Goal: Feedback & Contribution: Contribute content

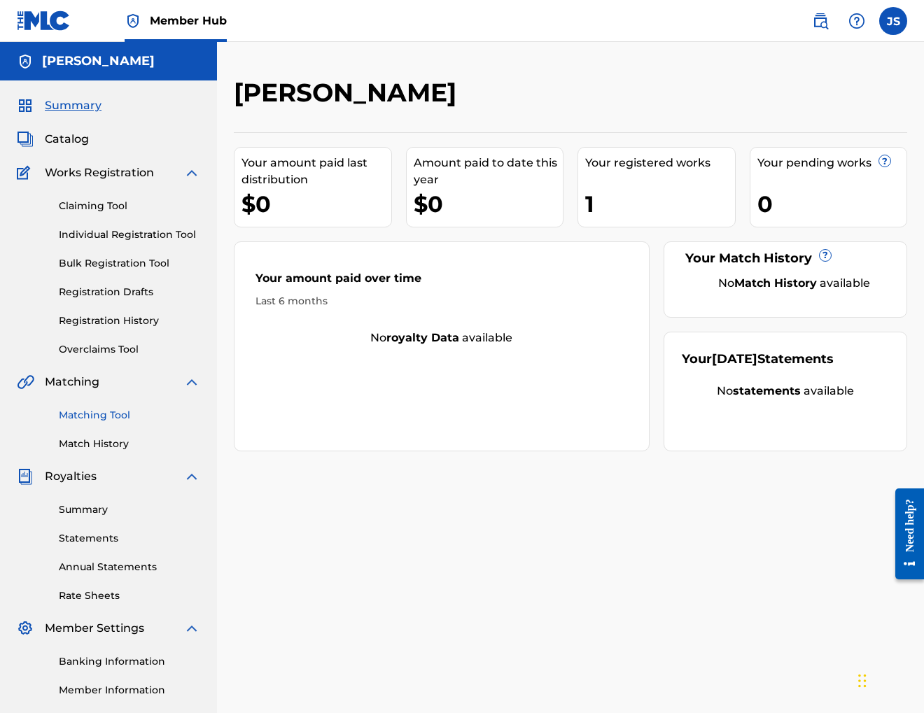
click at [110, 418] on link "Matching Tool" at bounding box center [129, 415] width 141 height 15
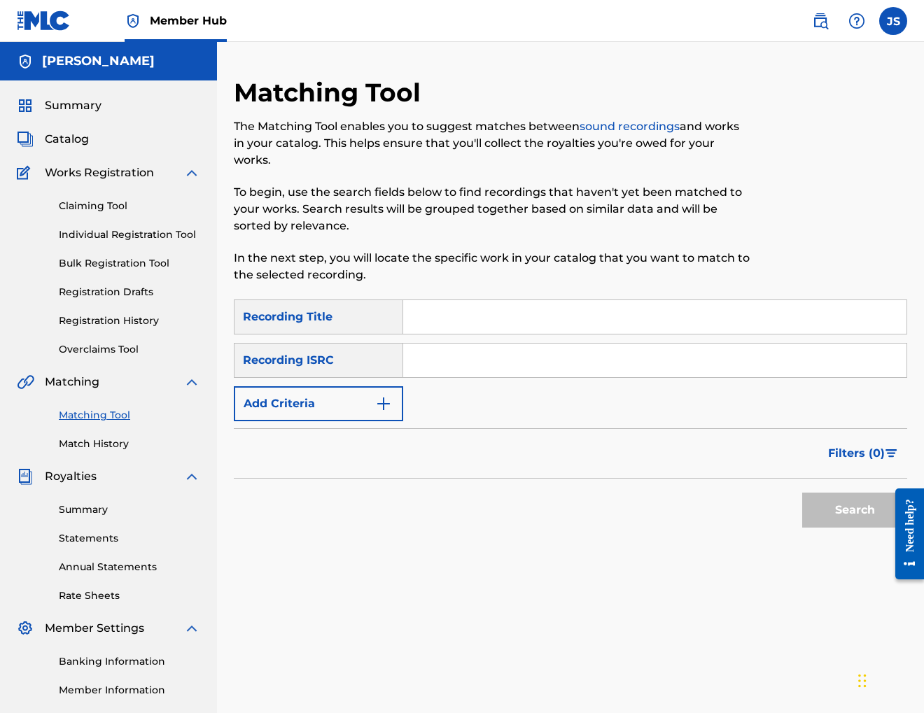
click at [447, 313] on input "Search Form" at bounding box center [654, 317] width 503 height 34
click at [830, 508] on button "Search" at bounding box center [854, 510] width 105 height 35
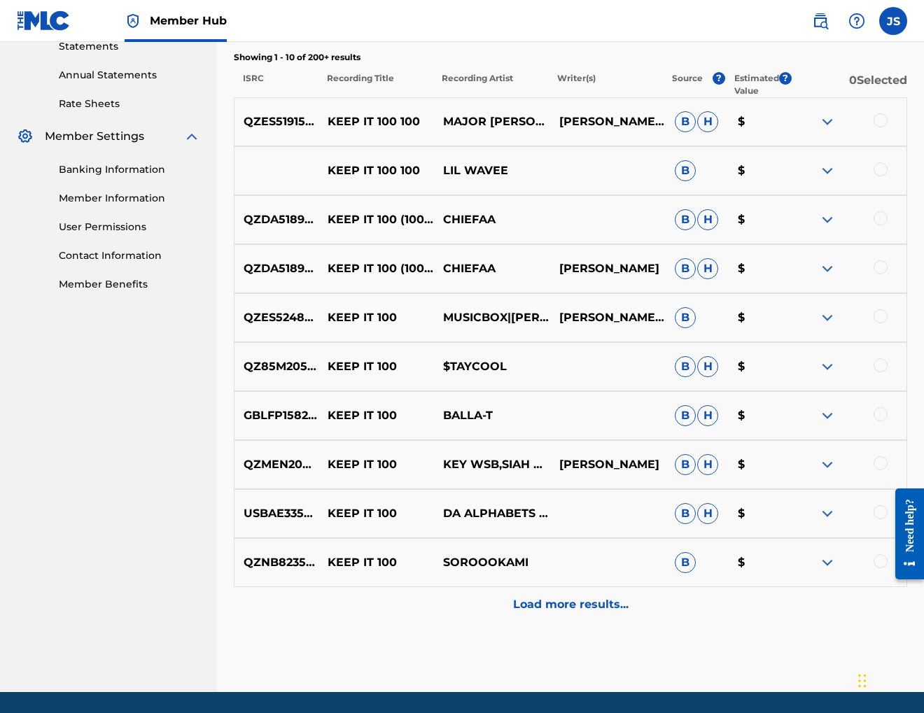
scroll to position [538, 0]
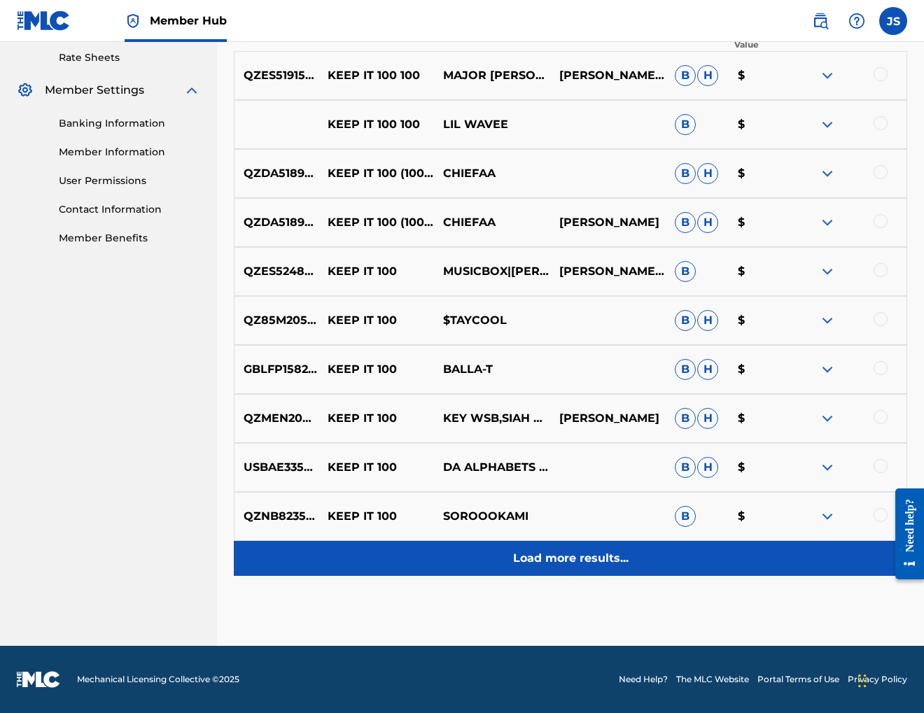
click at [567, 554] on p "Load more results..." at bounding box center [570, 558] width 115 height 17
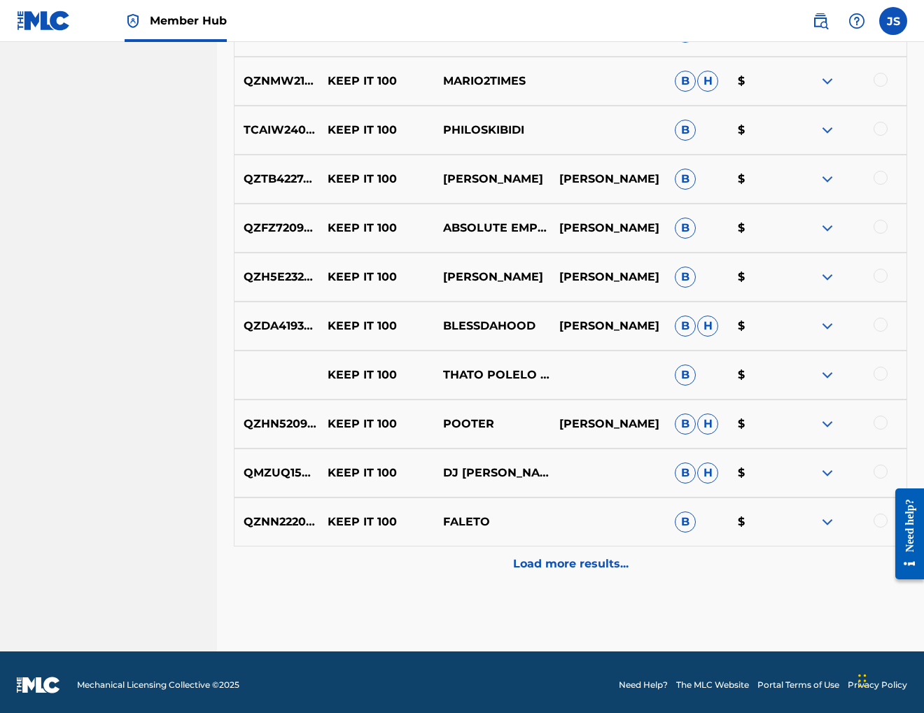
scroll to position [1028, 0]
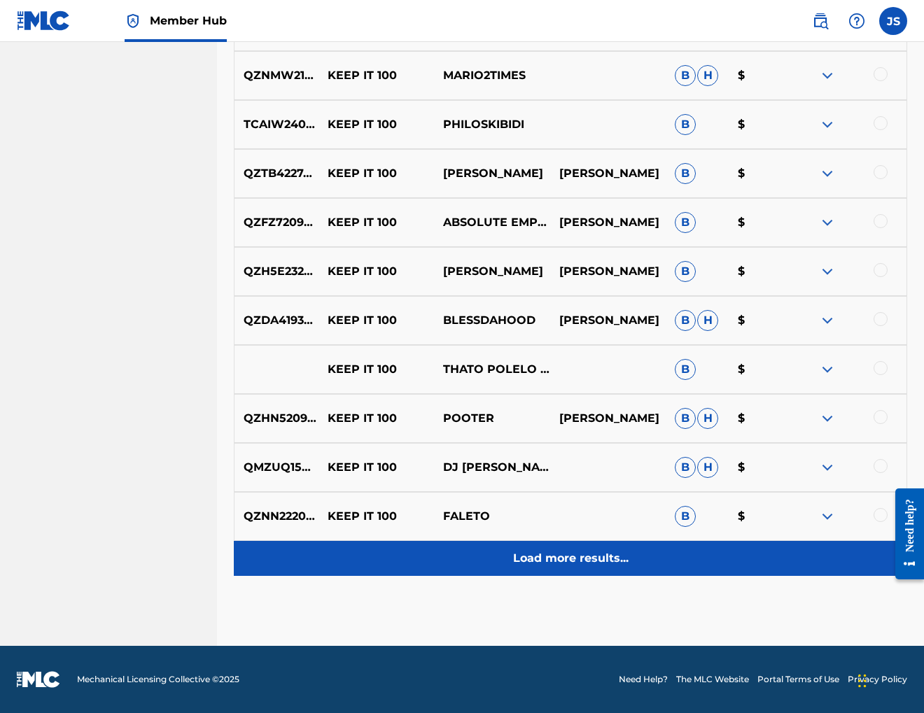
click at [568, 558] on p "Load more results..." at bounding box center [570, 558] width 115 height 17
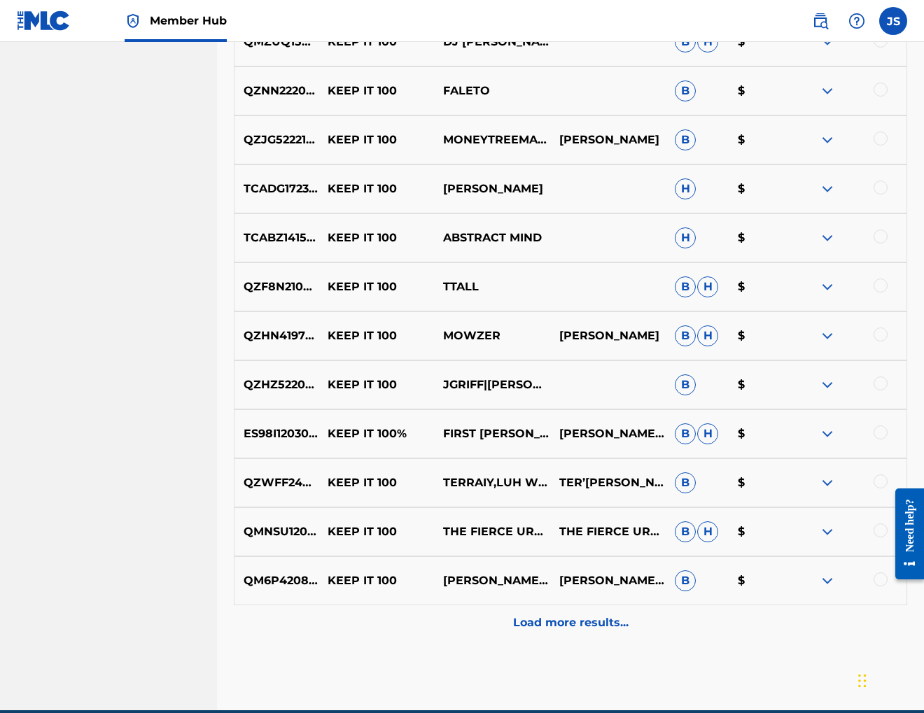
scroll to position [1457, 0]
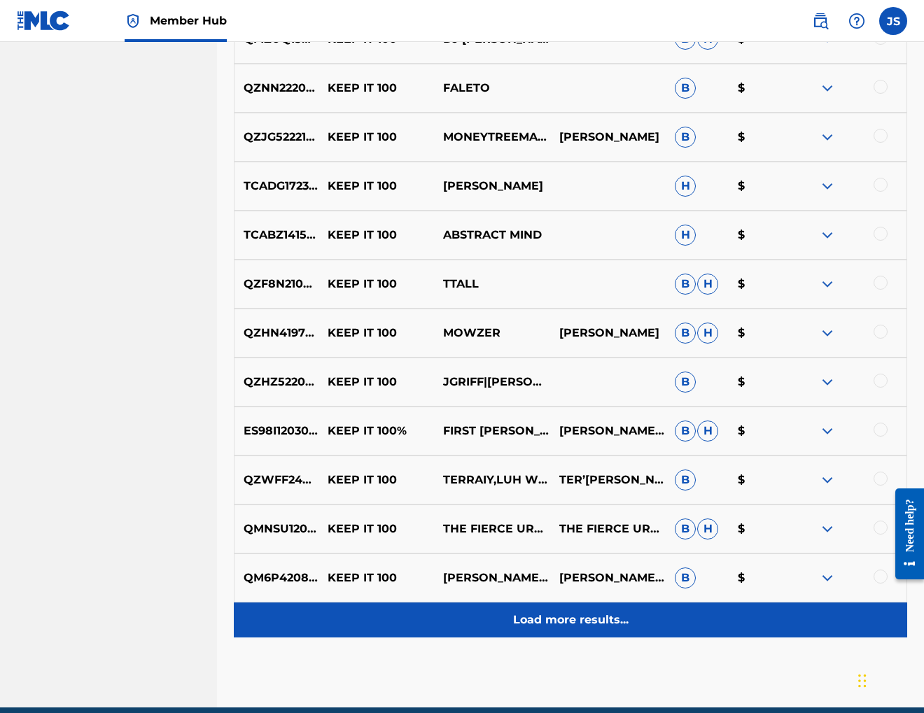
click at [566, 624] on p "Load more results..." at bounding box center [570, 620] width 115 height 17
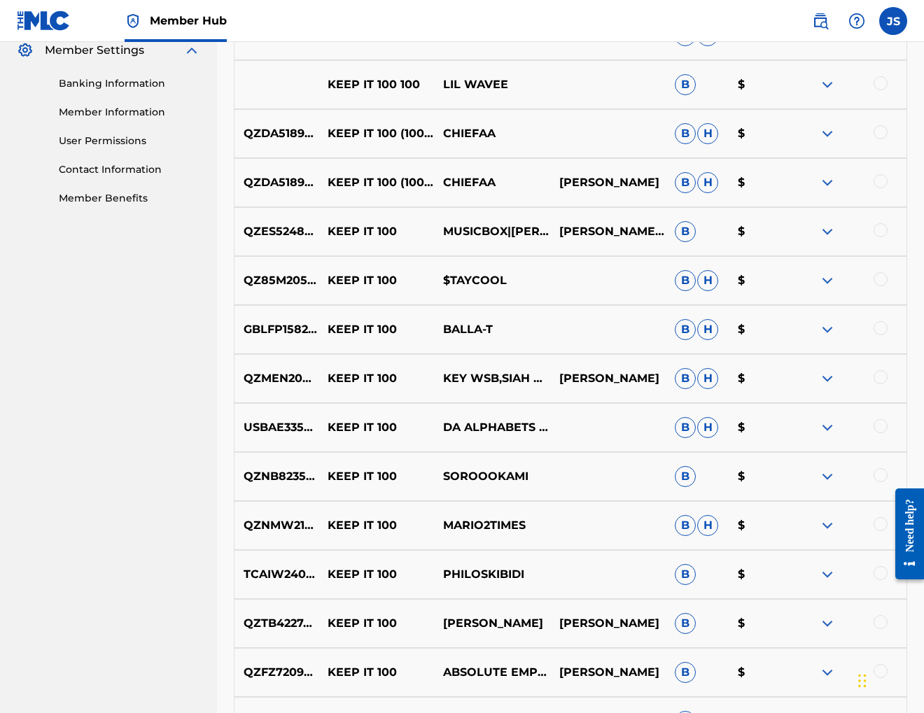
scroll to position [0, 0]
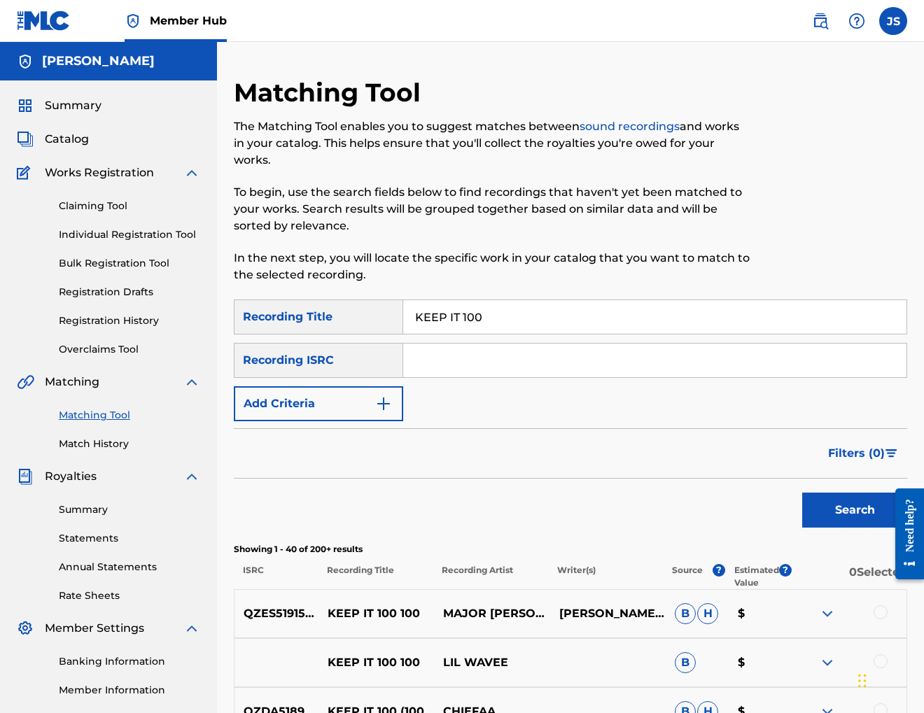
drag, startPoint x: 485, startPoint y: 321, endPoint x: 462, endPoint y: 318, distance: 23.3
click at [462, 318] on input "KEEP IT 100" at bounding box center [654, 317] width 503 height 34
click at [855, 510] on button "Search" at bounding box center [854, 510] width 105 height 35
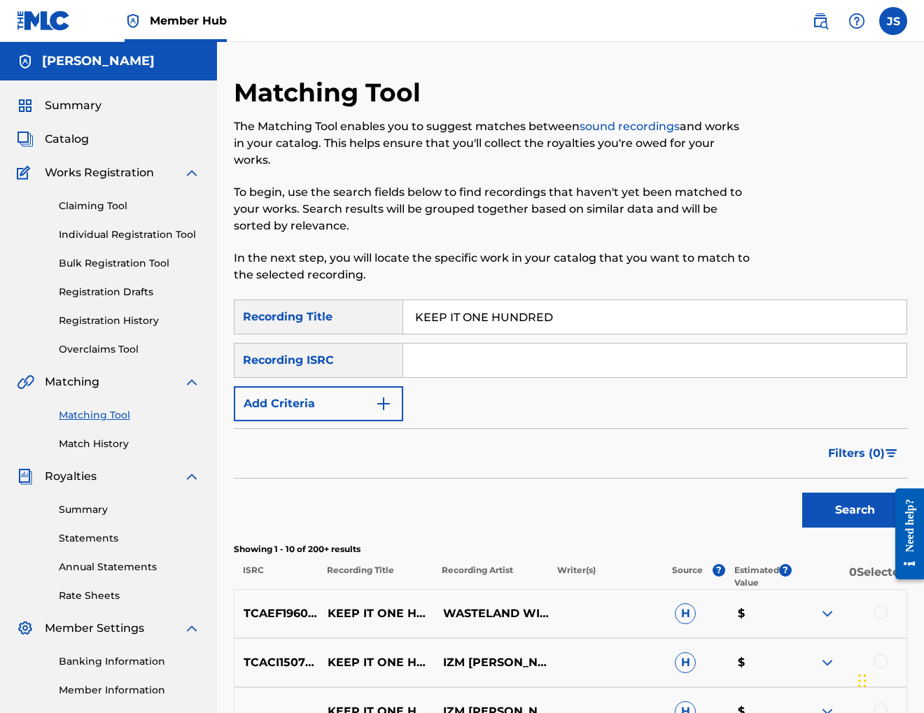
drag, startPoint x: 562, startPoint y: 317, endPoint x: 414, endPoint y: 313, distance: 148.5
click at [414, 313] on input "KEEP IT ONE HUNDRED" at bounding box center [654, 317] width 503 height 34
click at [556, 316] on input "KEEP IT ONE HUNDRED" at bounding box center [654, 317] width 503 height 34
drag, startPoint x: 556, startPoint y: 314, endPoint x: 465, endPoint y: 319, distance: 91.8
click at [465, 319] on input "KEEP IT ONE HUNDRED" at bounding box center [654, 317] width 503 height 34
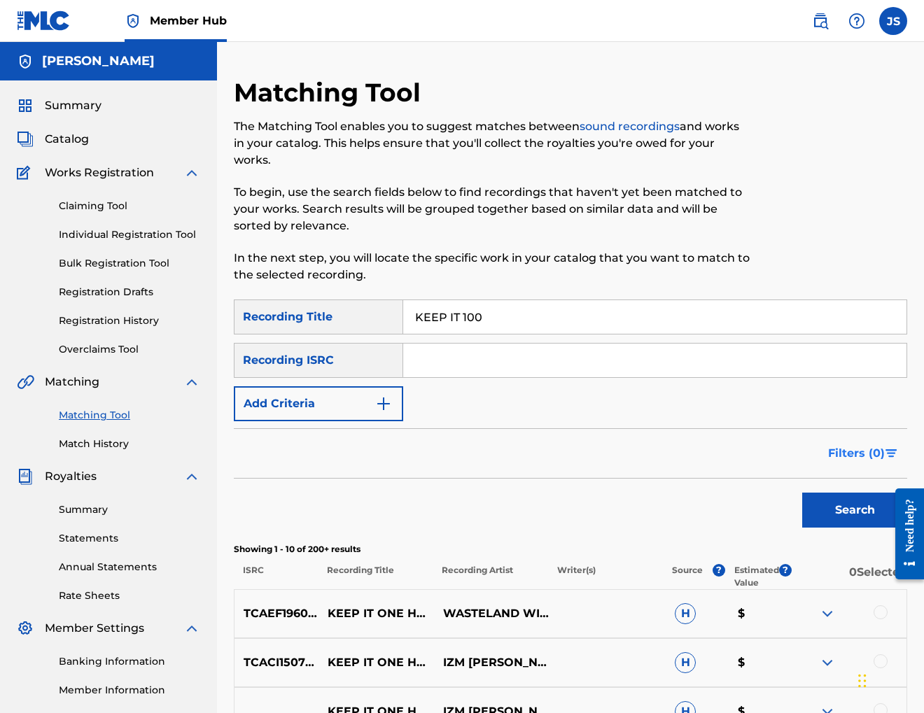
type input "KEEP IT 100"
click at [874, 454] on span "Filters ( 0 )" at bounding box center [856, 453] width 57 height 17
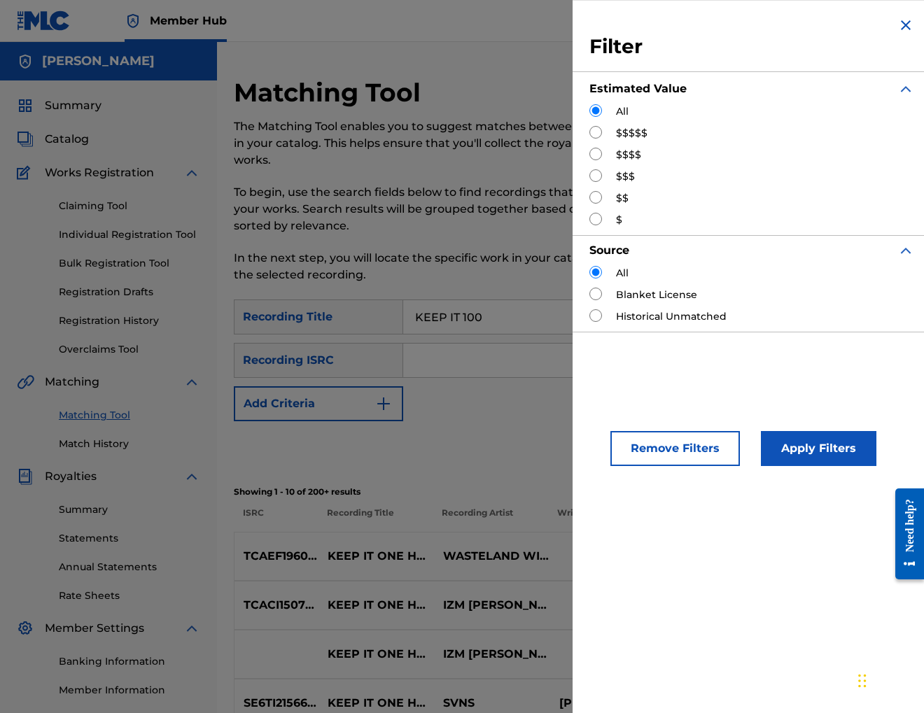
click at [844, 528] on div "Filter Estimated Value All $$$$$ $$$$ $$$ $$ $ Source All Blanket License Histo…" at bounding box center [752, 356] width 358 height 713
click at [699, 448] on button "Remove Filters" at bounding box center [674, 448] width 129 height 35
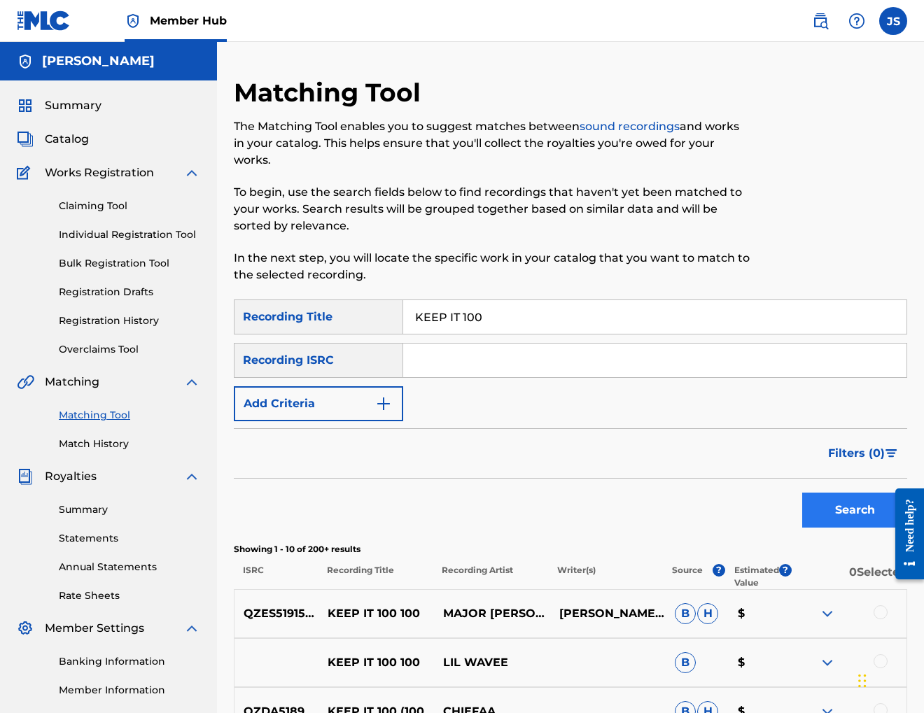
click at [826, 512] on button "Search" at bounding box center [854, 510] width 105 height 35
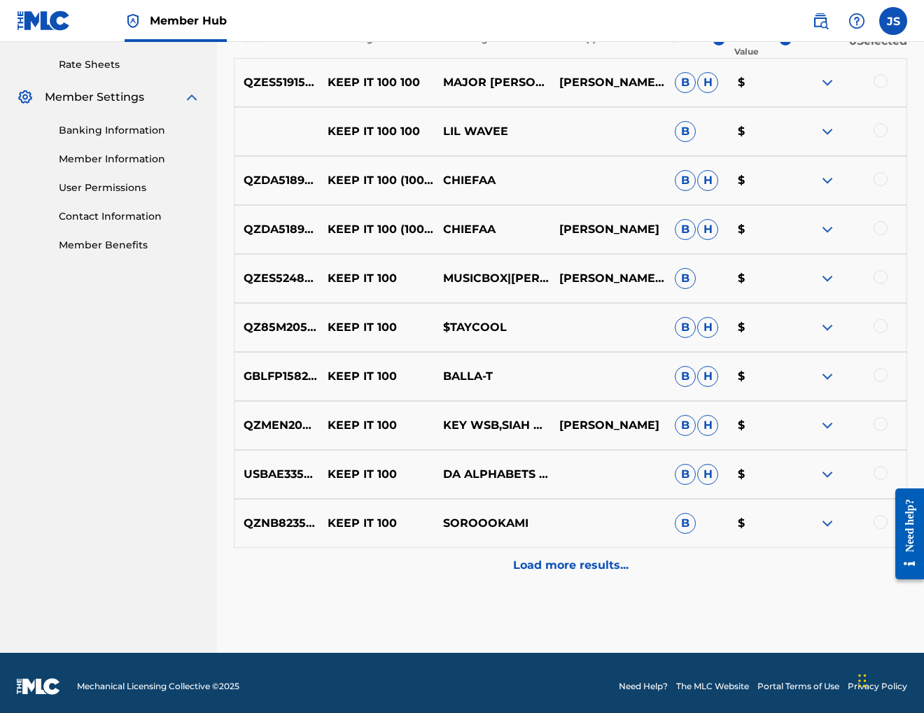
scroll to position [538, 0]
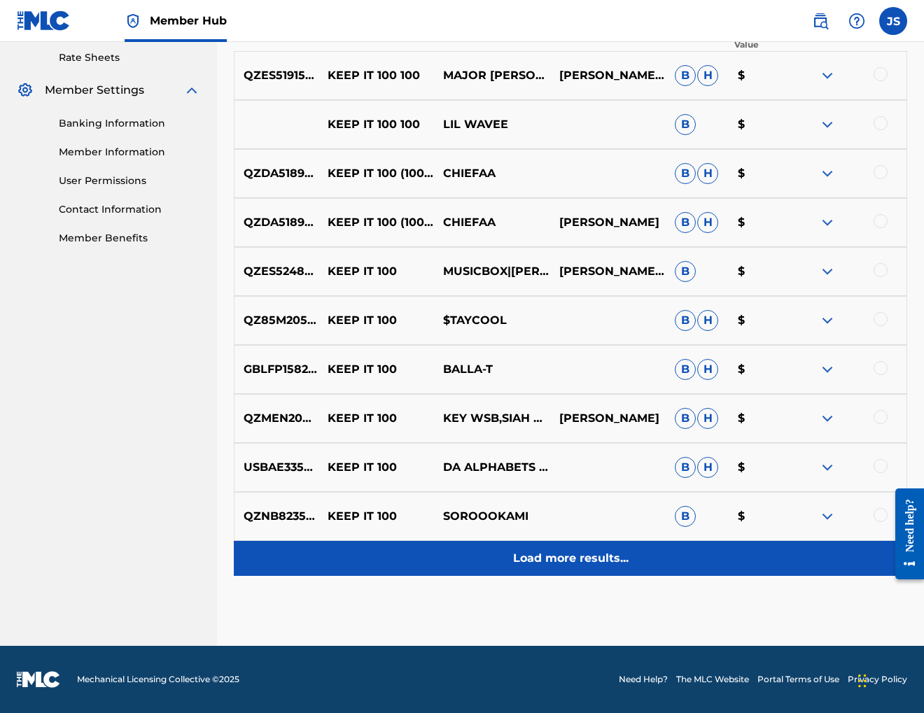
click at [554, 556] on p "Load more results..." at bounding box center [570, 558] width 115 height 17
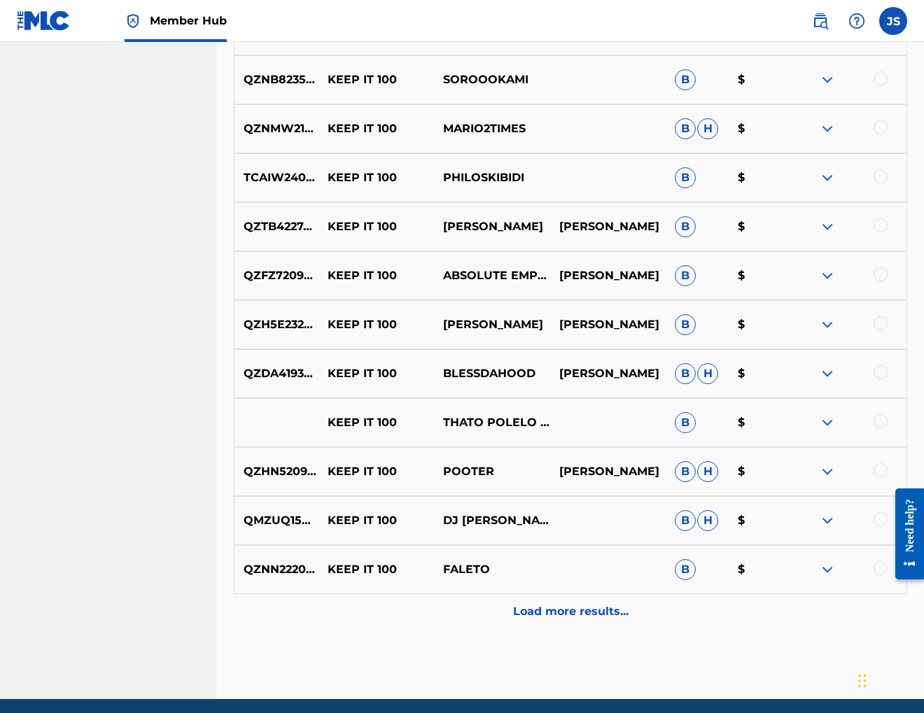
scroll to position [1028, 0]
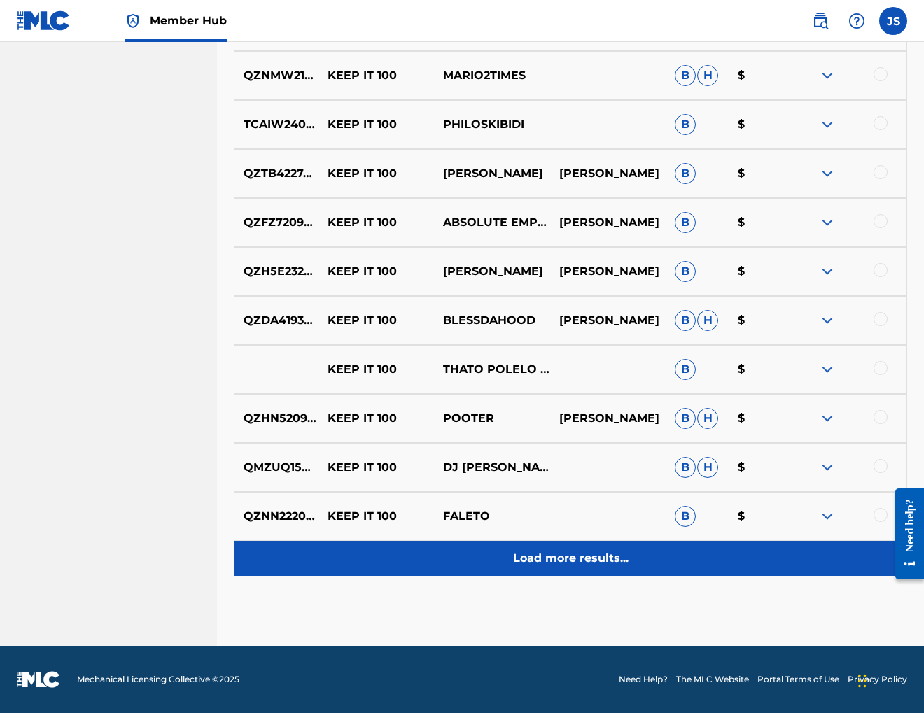
click at [554, 559] on p "Load more results..." at bounding box center [570, 558] width 115 height 17
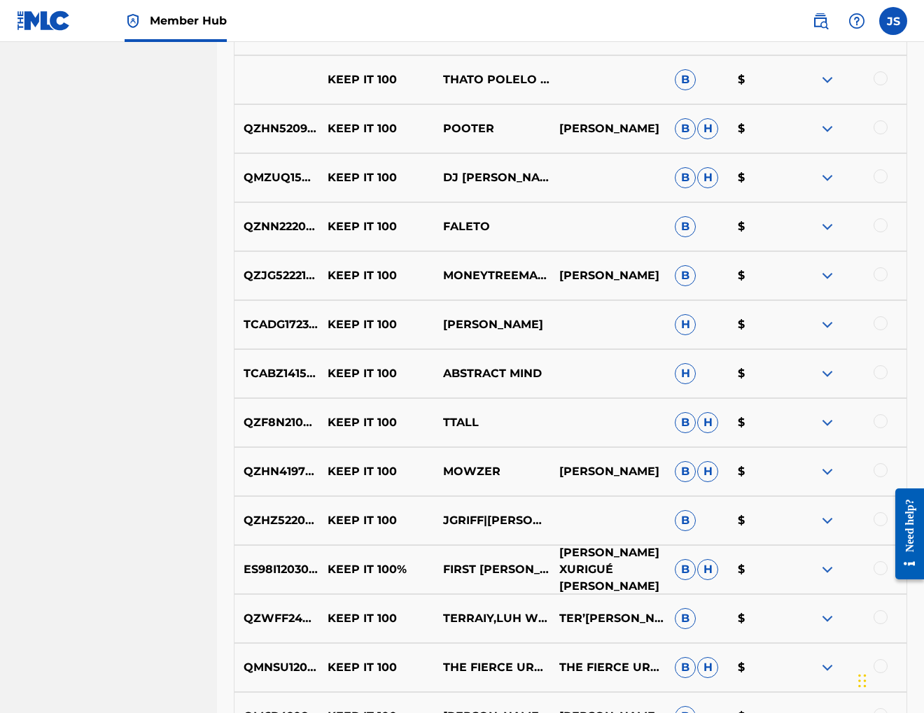
scroll to position [1518, 0]
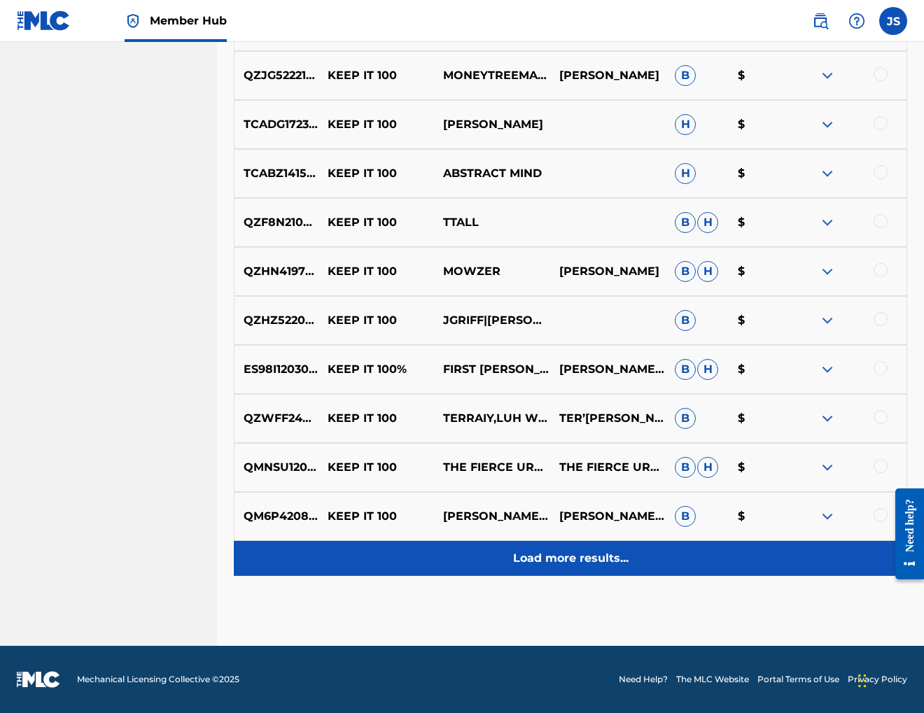
click at [556, 563] on p "Load more results..." at bounding box center [570, 558] width 115 height 17
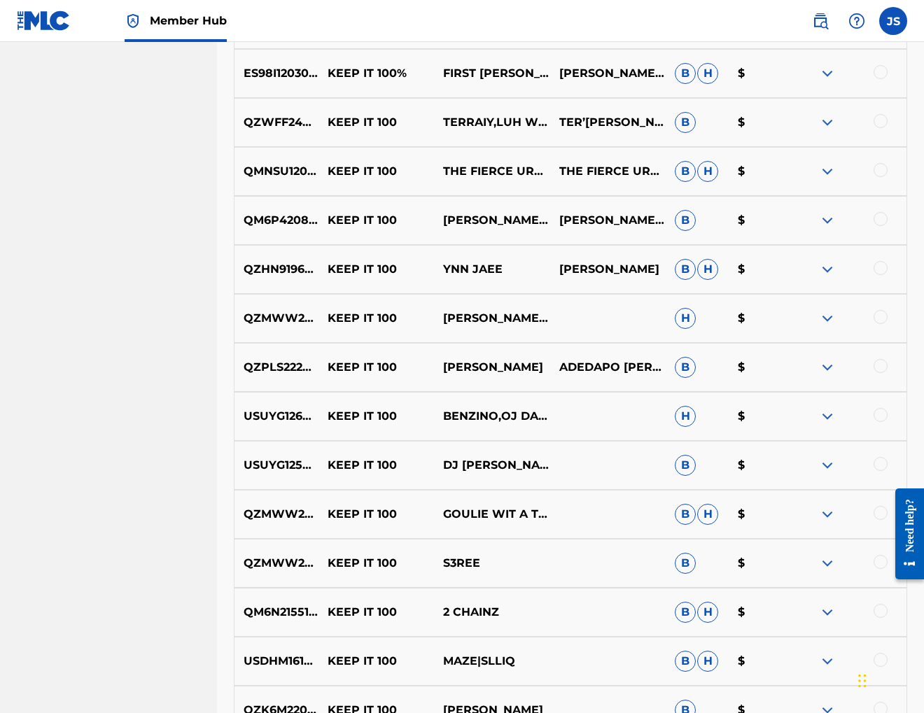
scroll to position [2008, 0]
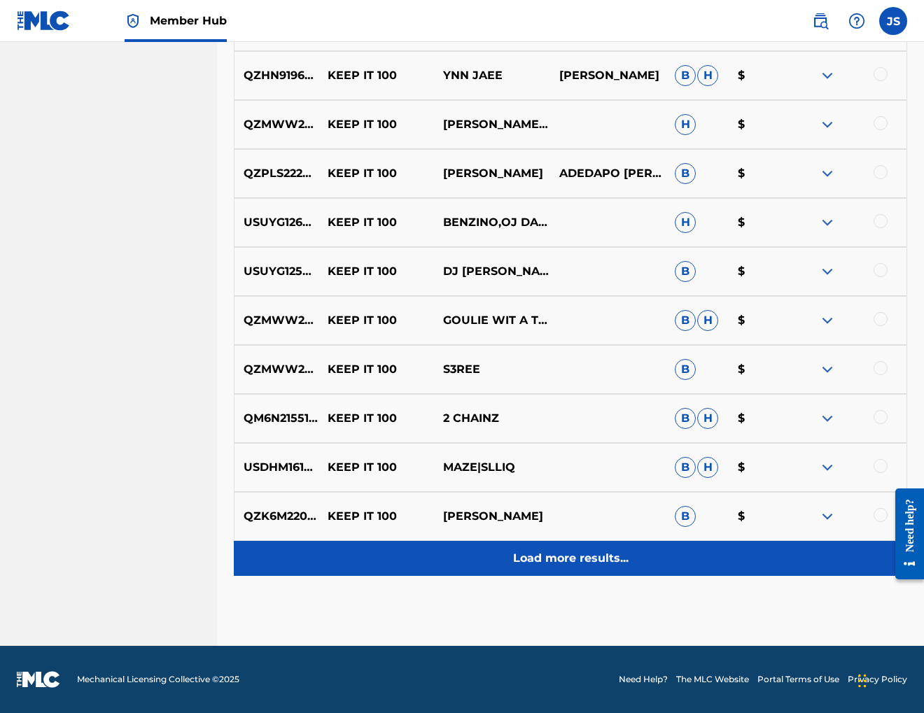
click at [555, 565] on p "Load more results..." at bounding box center [570, 558] width 115 height 17
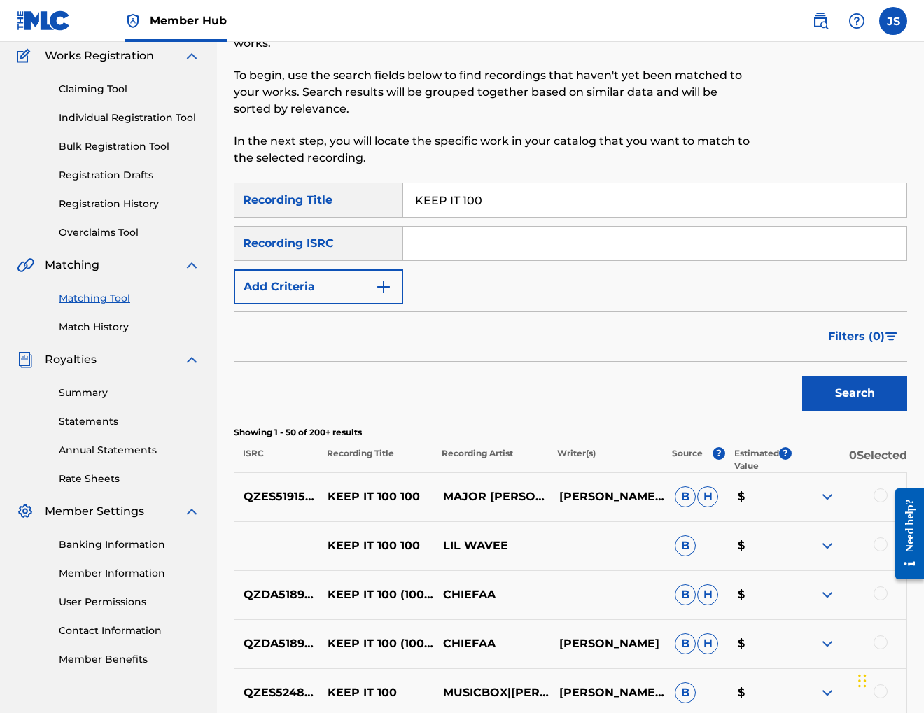
scroll to position [0, 0]
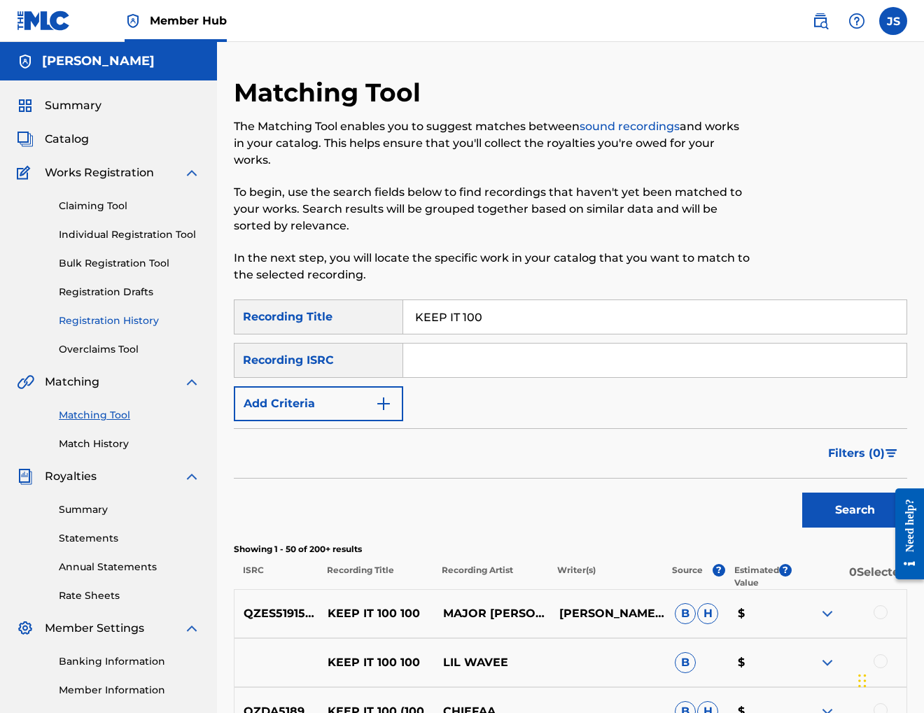
click at [127, 323] on link "Registration History" at bounding box center [129, 321] width 141 height 15
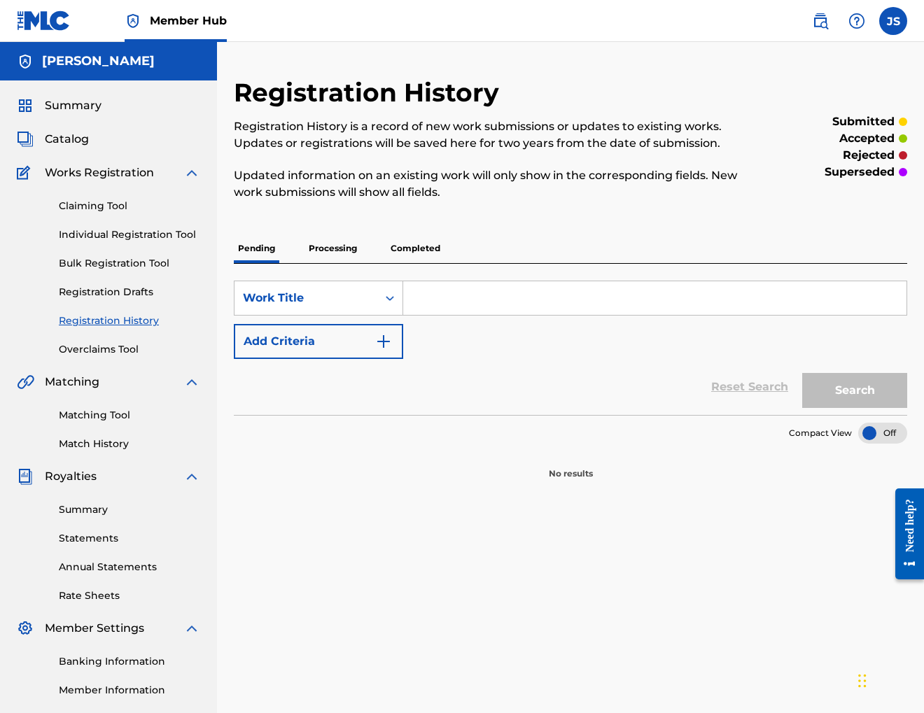
click at [426, 246] on p "Completed" at bounding box center [415, 248] width 58 height 29
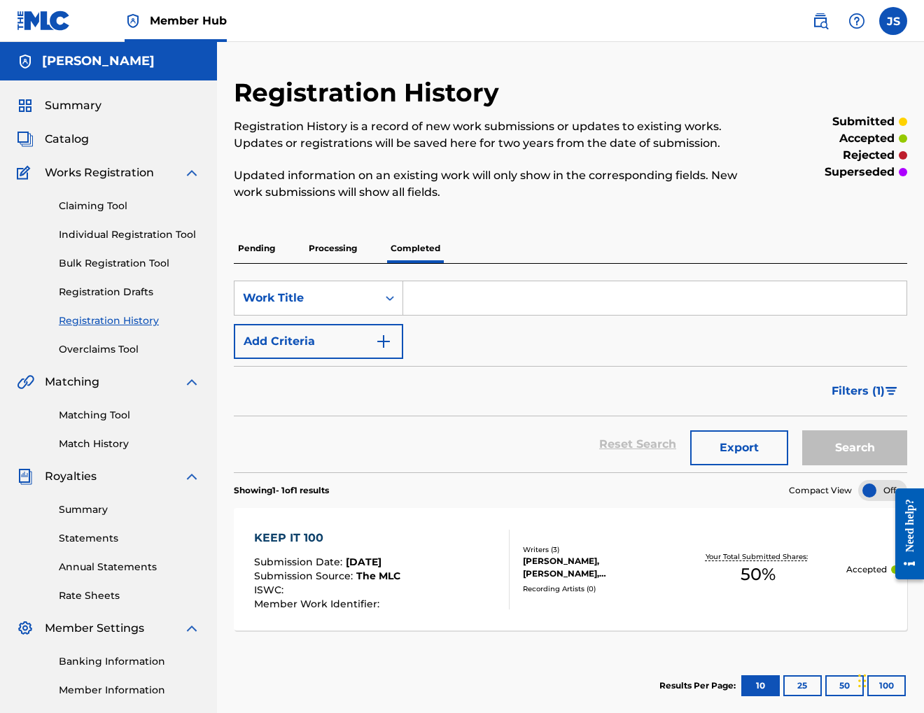
click at [612, 567] on div "[PERSON_NAME], [PERSON_NAME], [PERSON_NAME] [PERSON_NAME]" at bounding box center [596, 567] width 146 height 25
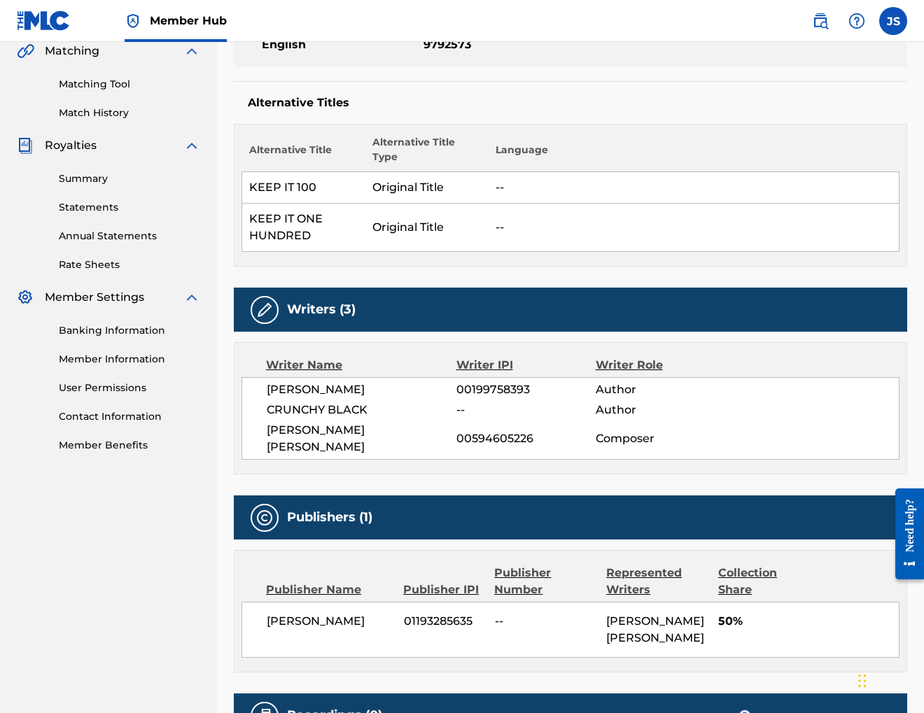
scroll to position [490, 0]
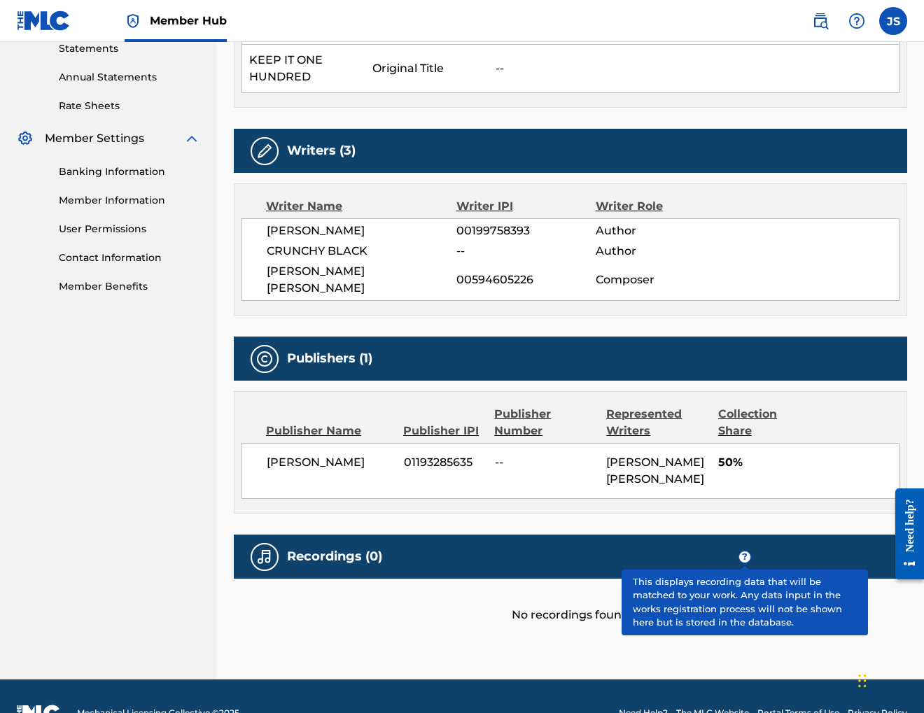
click at [746, 552] on span "?" at bounding box center [744, 557] width 11 height 11
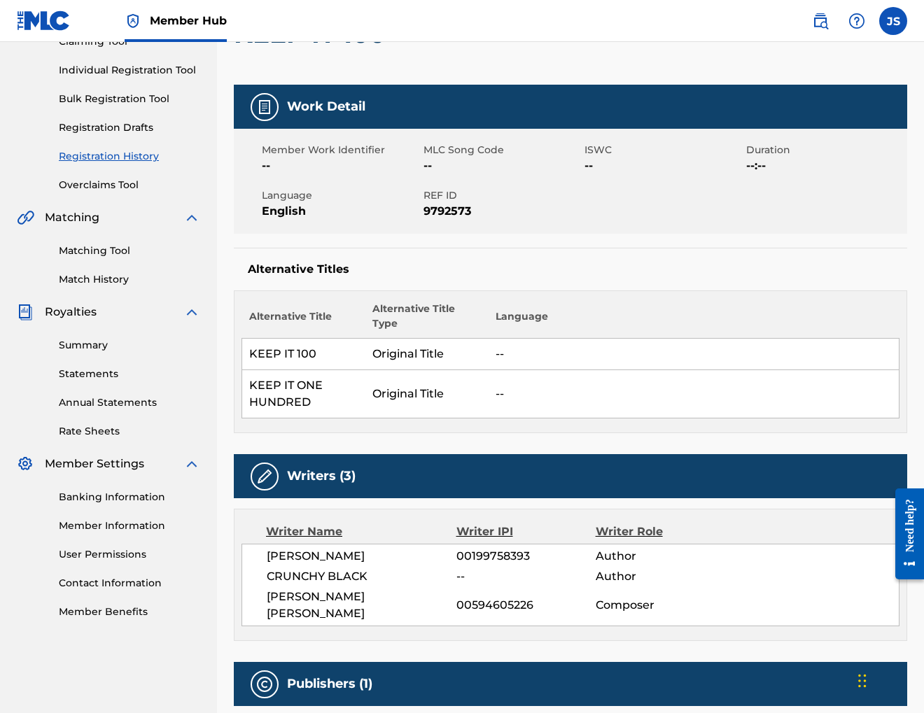
scroll to position [121, 0]
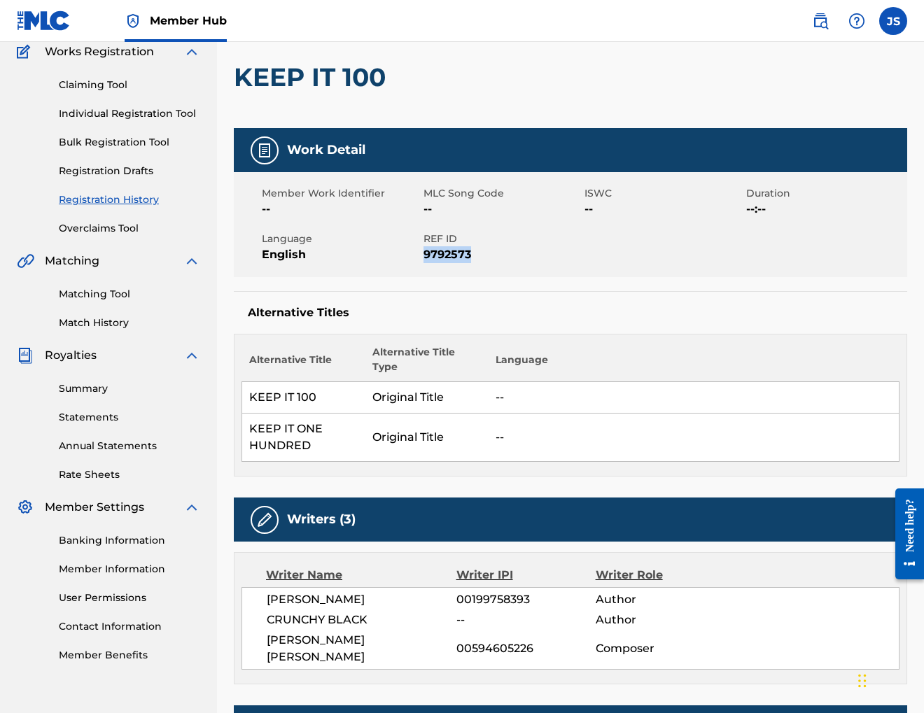
drag, startPoint x: 423, startPoint y: 253, endPoint x: 477, endPoint y: 257, distance: 54.7
click at [477, 258] on span "9792573" at bounding box center [502, 254] width 158 height 17
copy span "9792573"
click at [82, 297] on link "Matching Tool" at bounding box center [129, 294] width 141 height 15
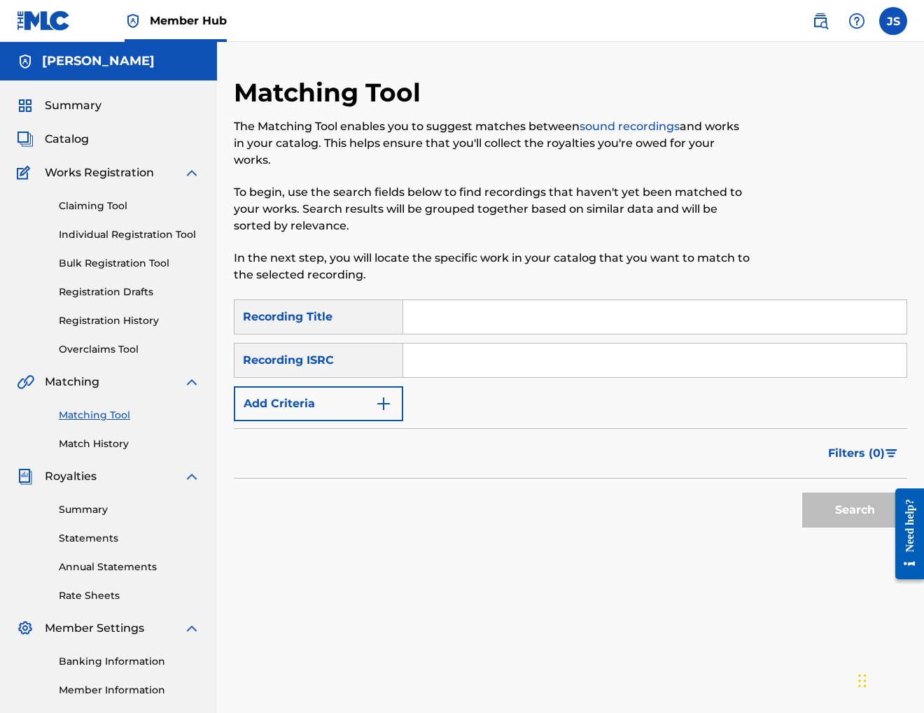
paste input "9792573"
type input "9792573"
click at [857, 519] on button "Search" at bounding box center [854, 510] width 105 height 35
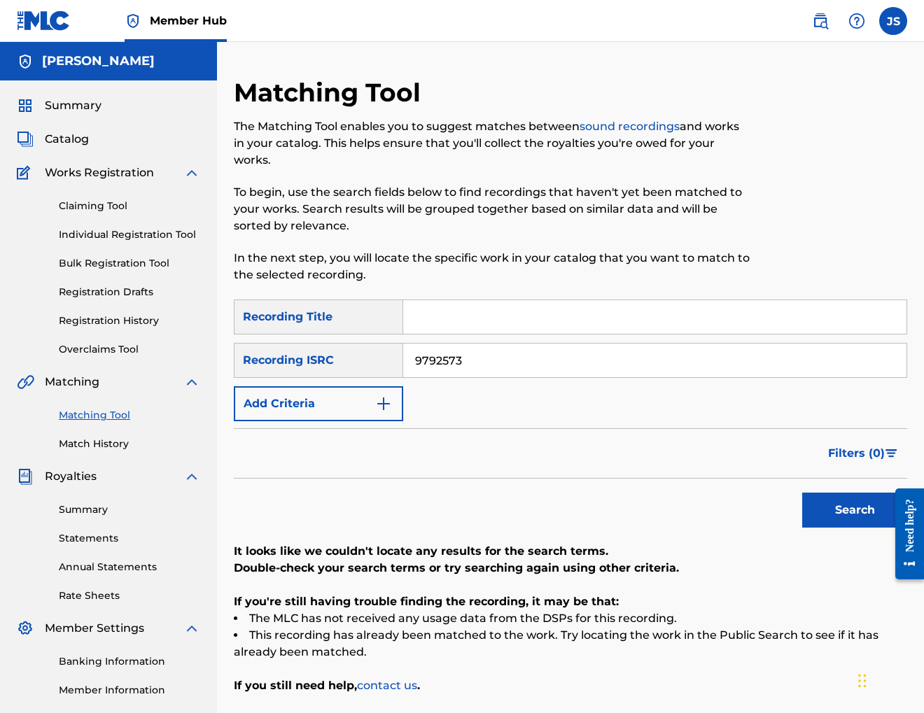
drag, startPoint x: 463, startPoint y: 359, endPoint x: 386, endPoint y: 362, distance: 77.1
click at [386, 362] on div "SearchWithCriteria7937dad6-879c-4b86-ba93-62e98d7c045e Recording ISRC 9792573" at bounding box center [570, 360] width 673 height 35
click at [90, 318] on link "Registration History" at bounding box center [129, 321] width 141 height 15
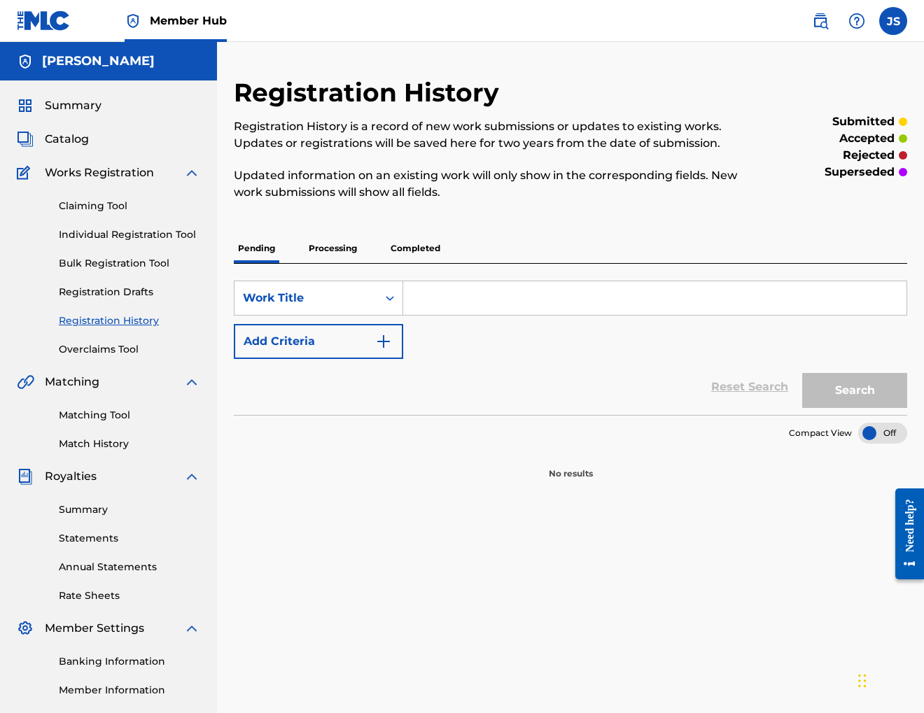
click at [340, 250] on p "Processing" at bounding box center [332, 248] width 57 height 29
click at [403, 246] on p "Completed" at bounding box center [415, 248] width 58 height 29
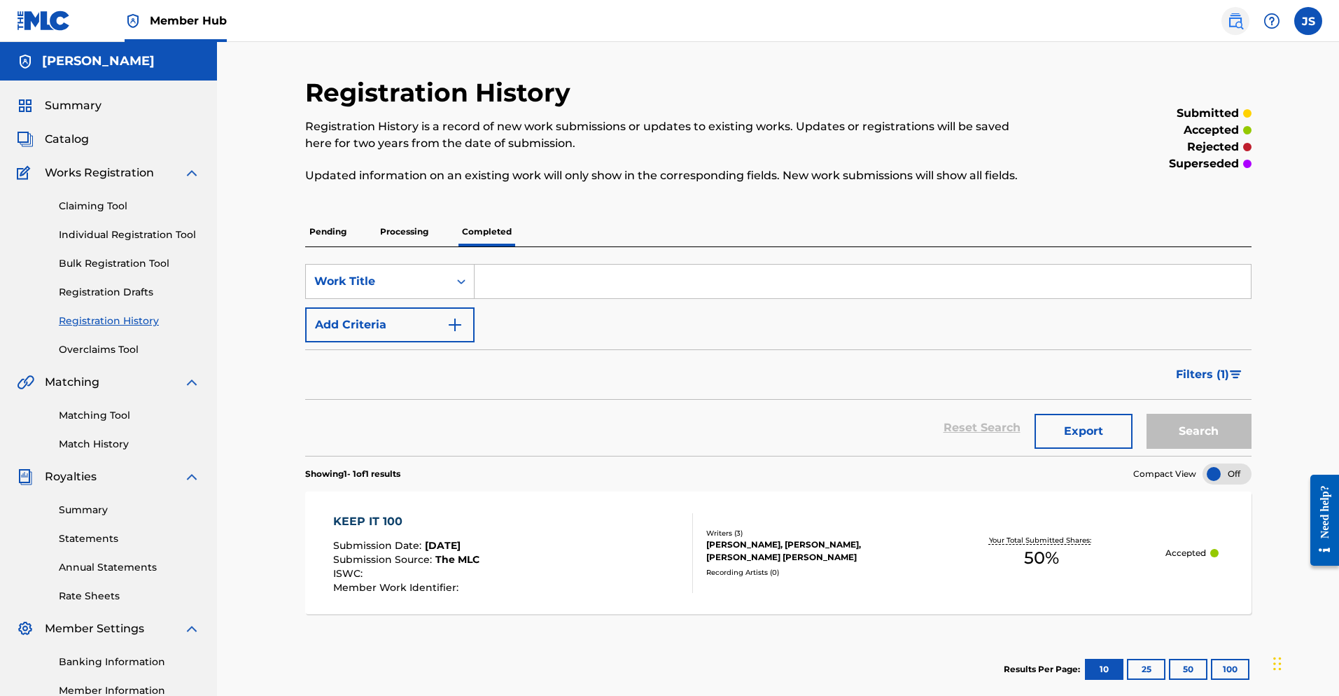
click at [923, 24] on img at bounding box center [1235, 21] width 17 height 17
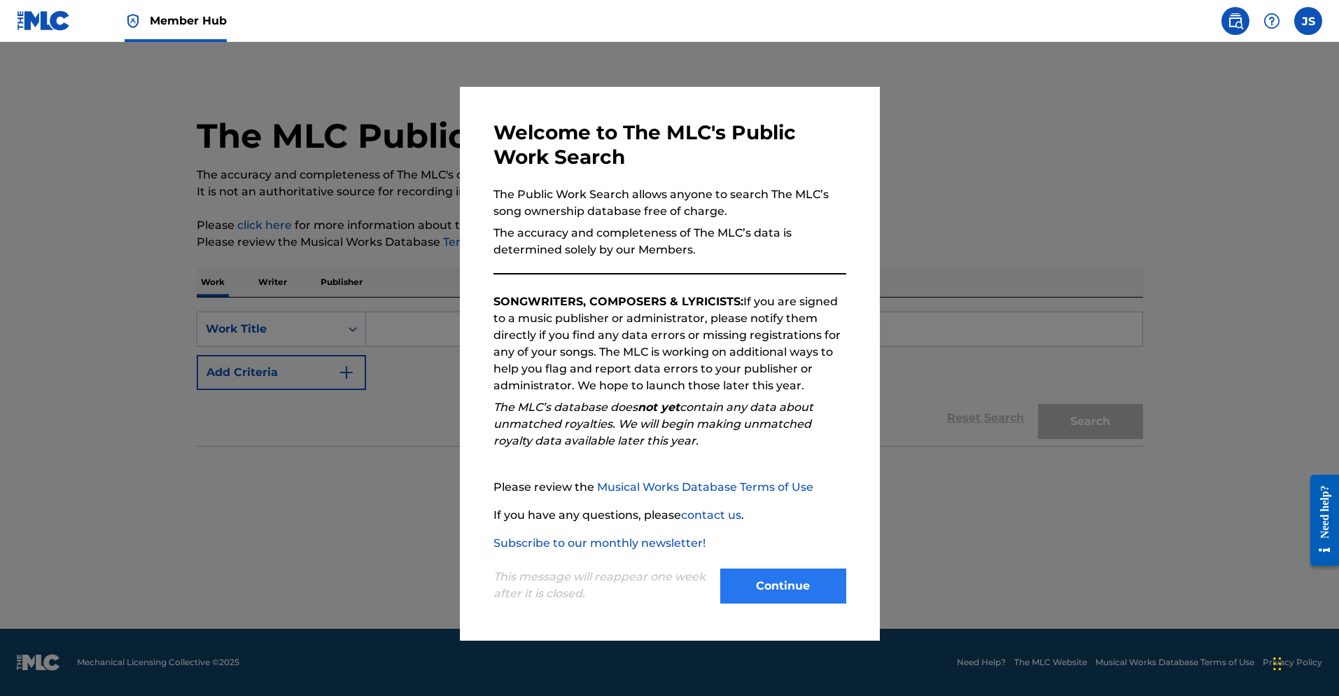
click at [805, 587] on button "Continue" at bounding box center [783, 585] width 126 height 35
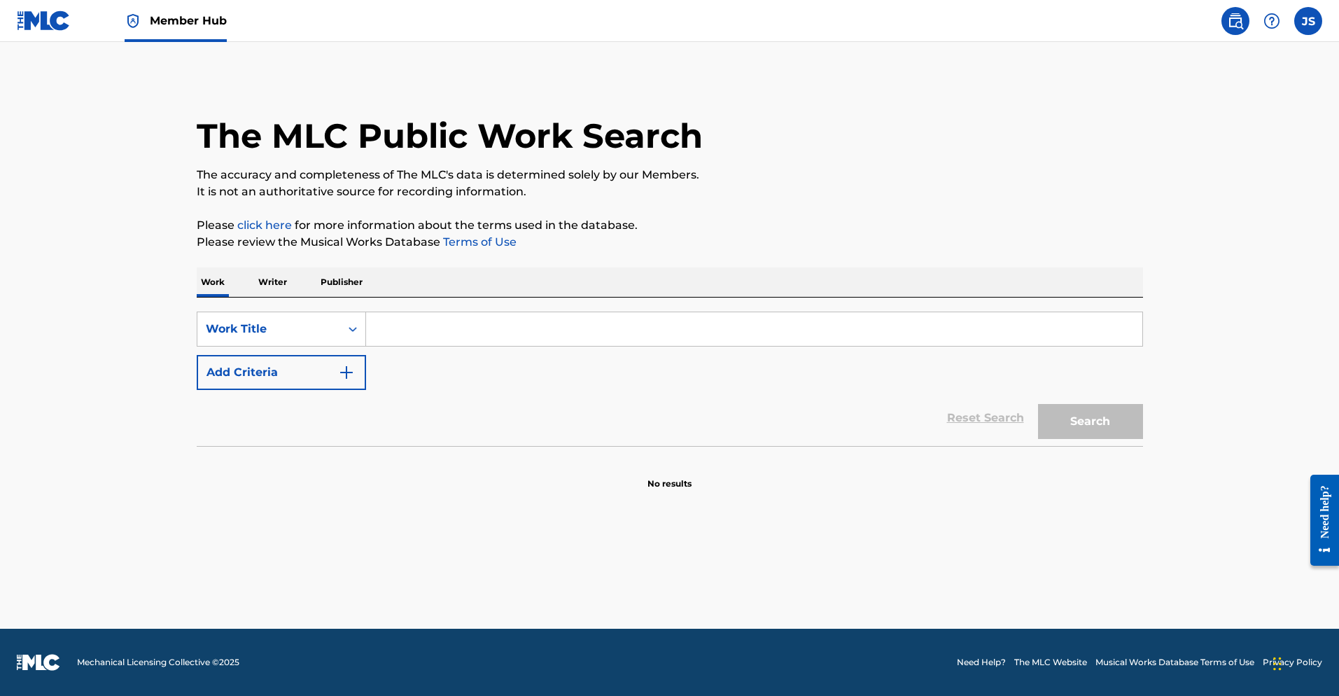
click at [415, 332] on input "Search Form" at bounding box center [754, 329] width 776 height 34
type input "OUTER SPACE FLAVOR"
click at [923, 421] on button "Search" at bounding box center [1090, 421] width 105 height 35
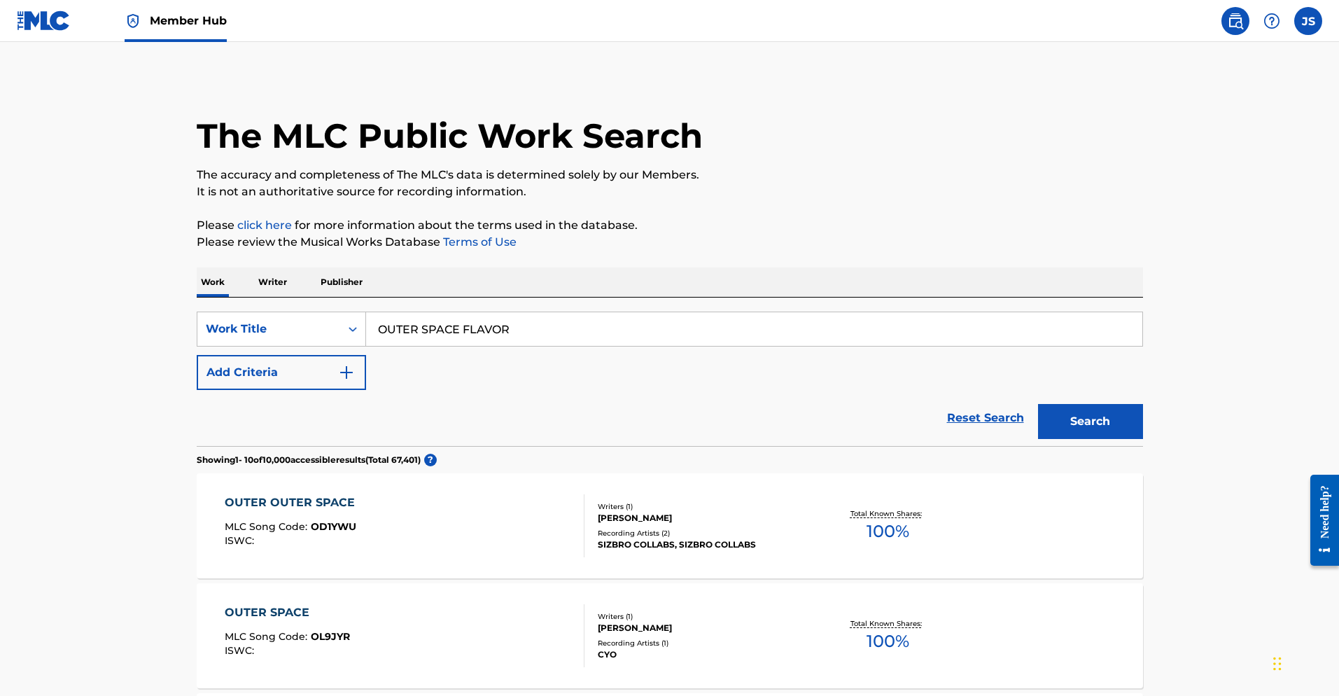
click at [269, 285] on p "Writer" at bounding box center [272, 281] width 37 height 29
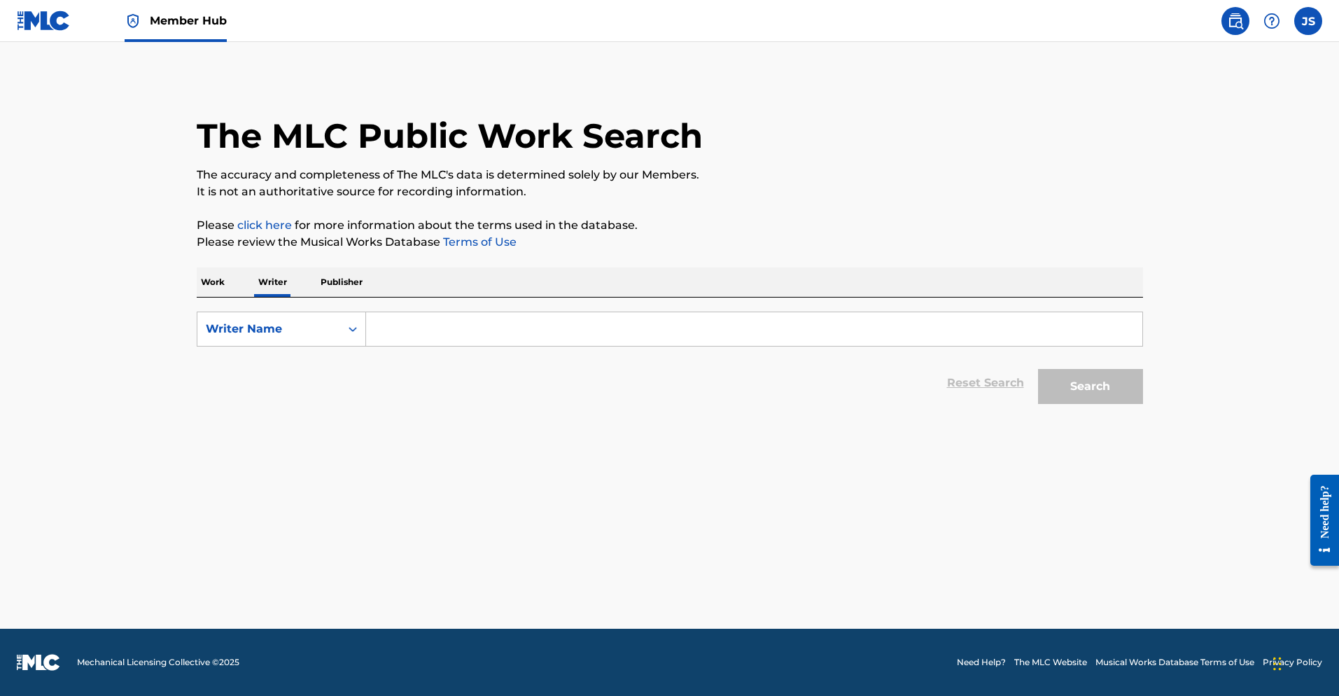
click at [400, 336] on input "Search Form" at bounding box center [754, 329] width 776 height 34
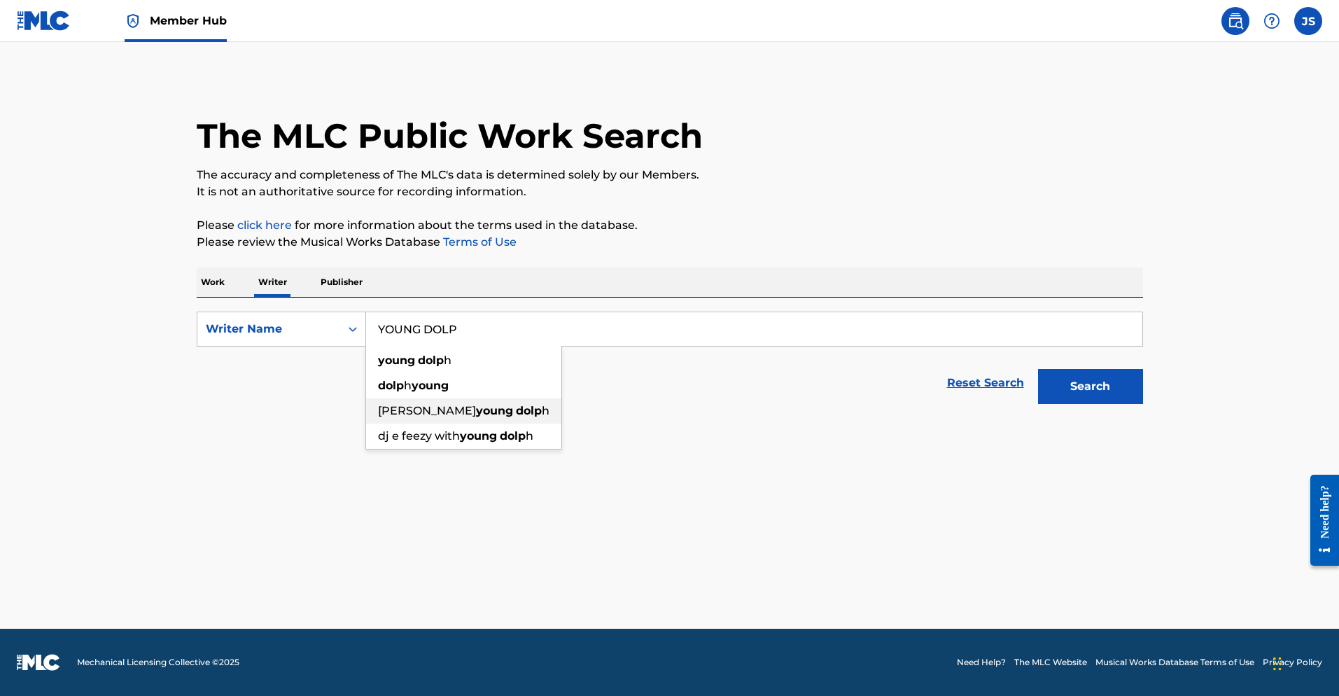
click at [476, 405] on strong "young" at bounding box center [494, 410] width 37 height 13
type input "[PERSON_NAME] [PERSON_NAME]"
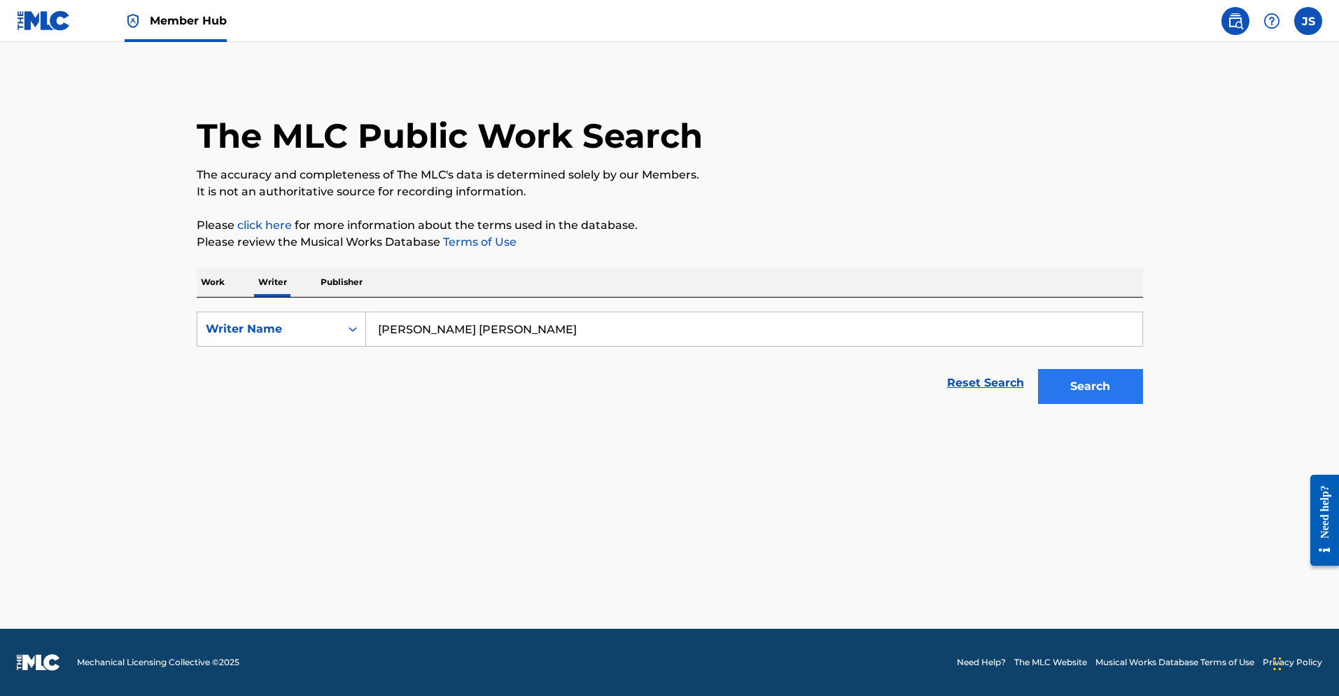
click at [923, 400] on button "Search" at bounding box center [1090, 386] width 105 height 35
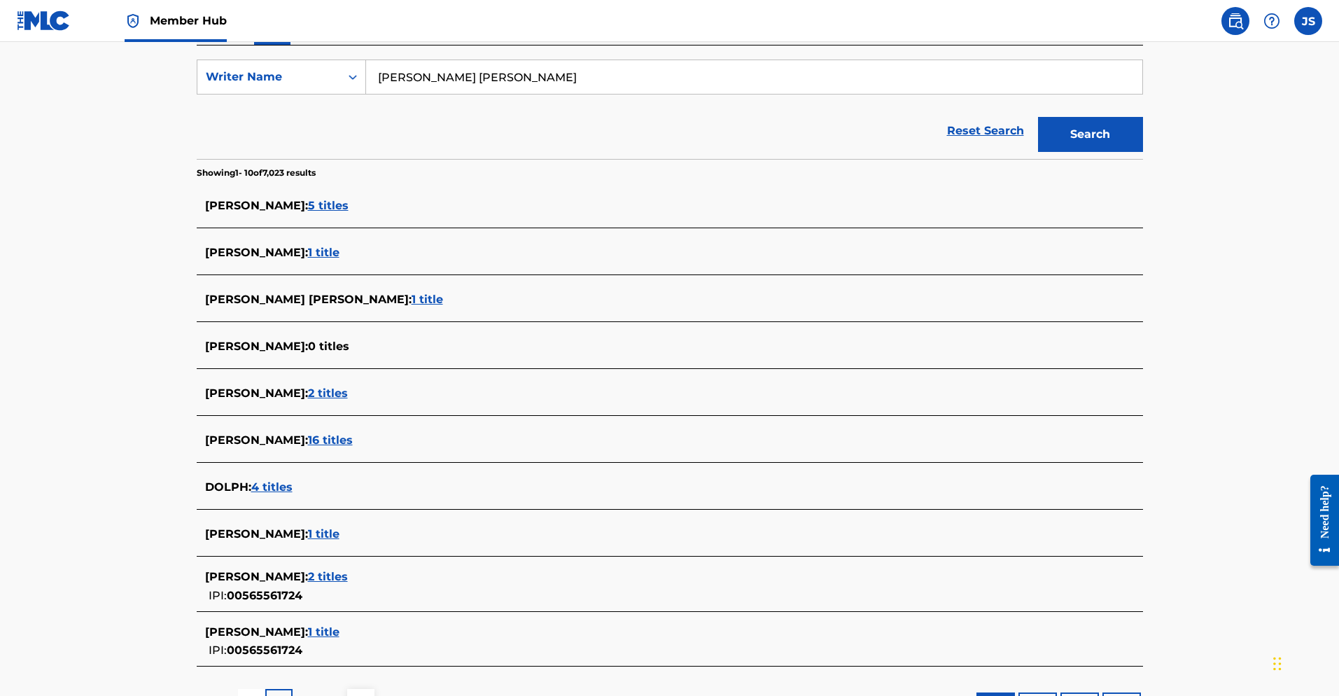
scroll to position [129, 0]
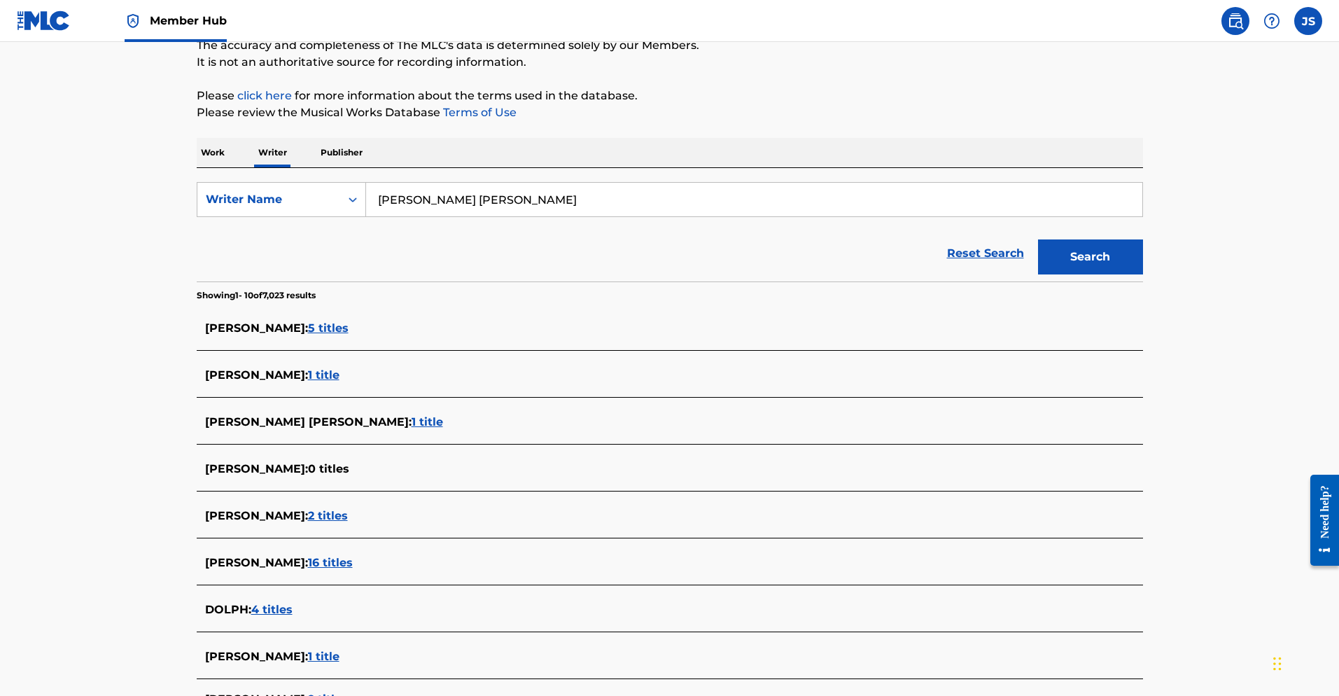
click at [315, 562] on span "16 titles" at bounding box center [330, 562] width 45 height 13
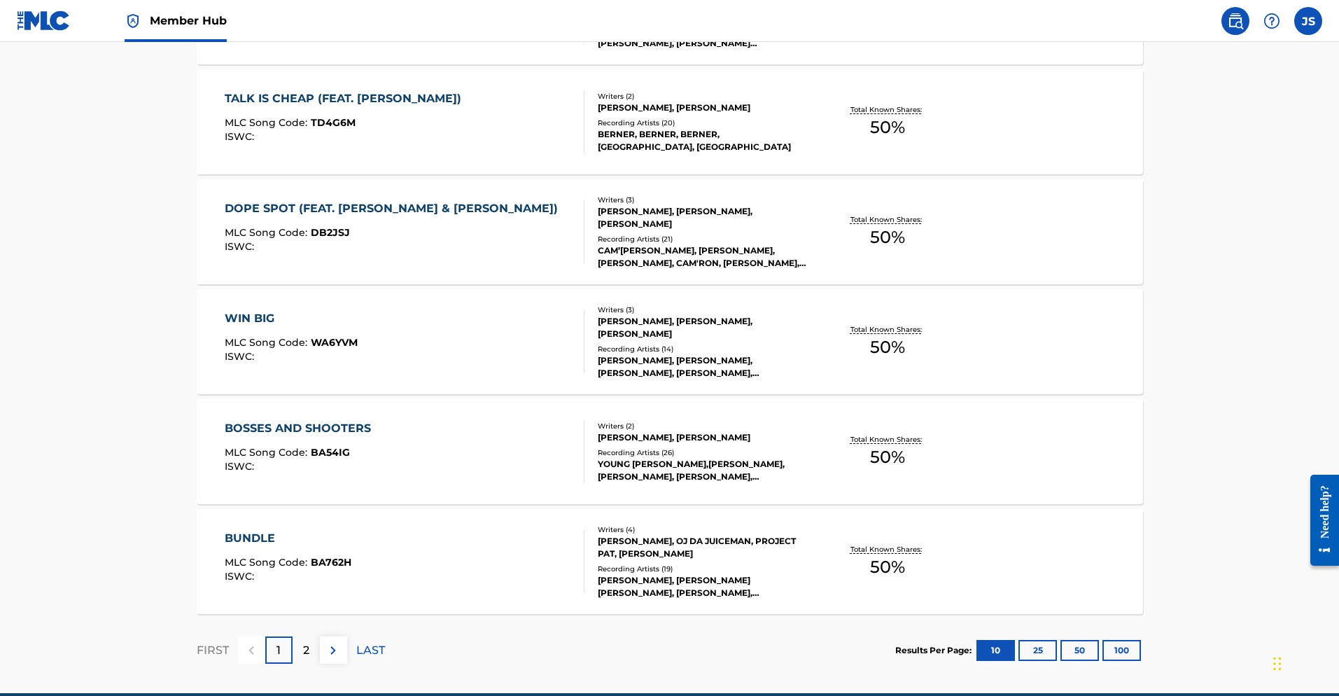
scroll to position [1018, 0]
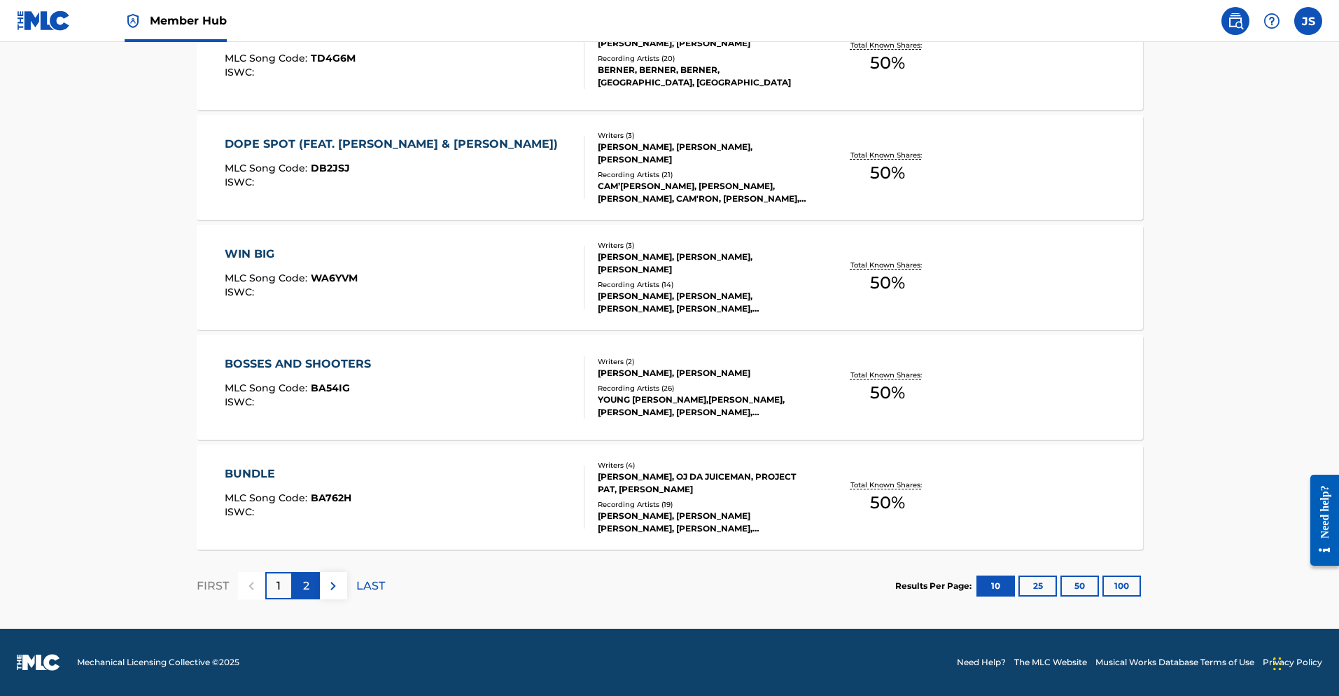
click at [309, 582] on div "2" at bounding box center [306, 585] width 27 height 27
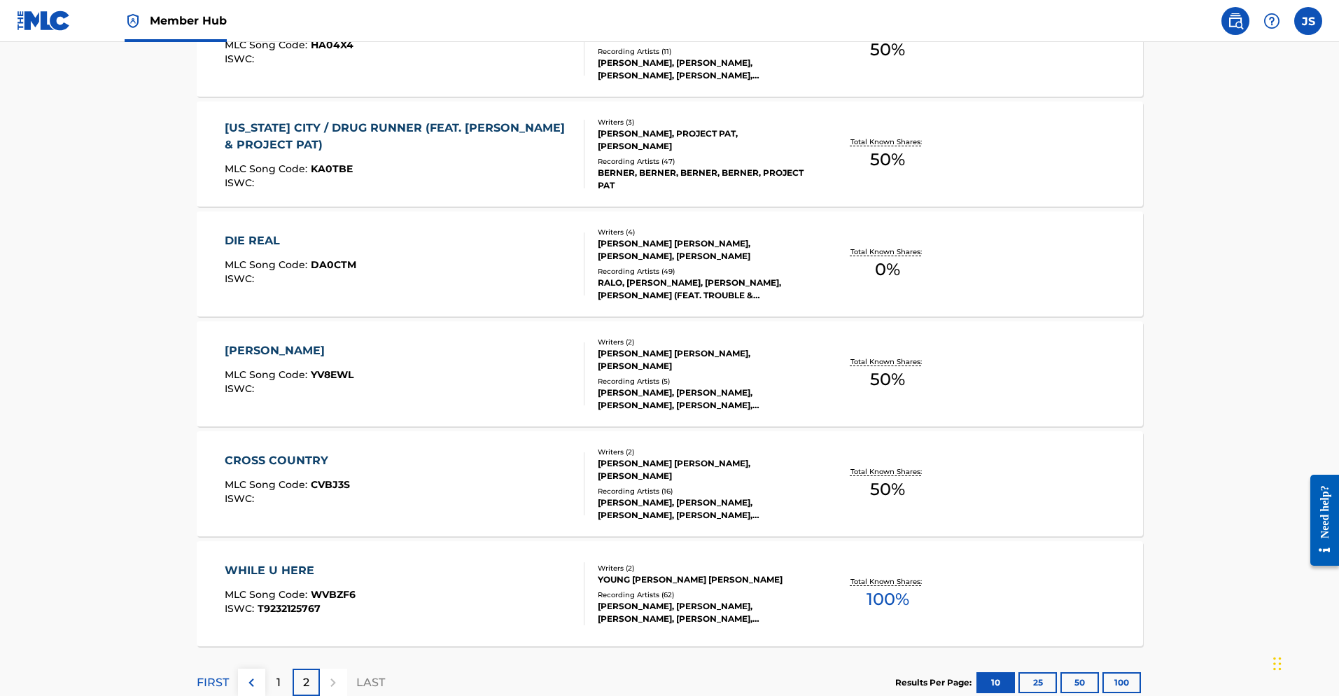
scroll to position [578, 0]
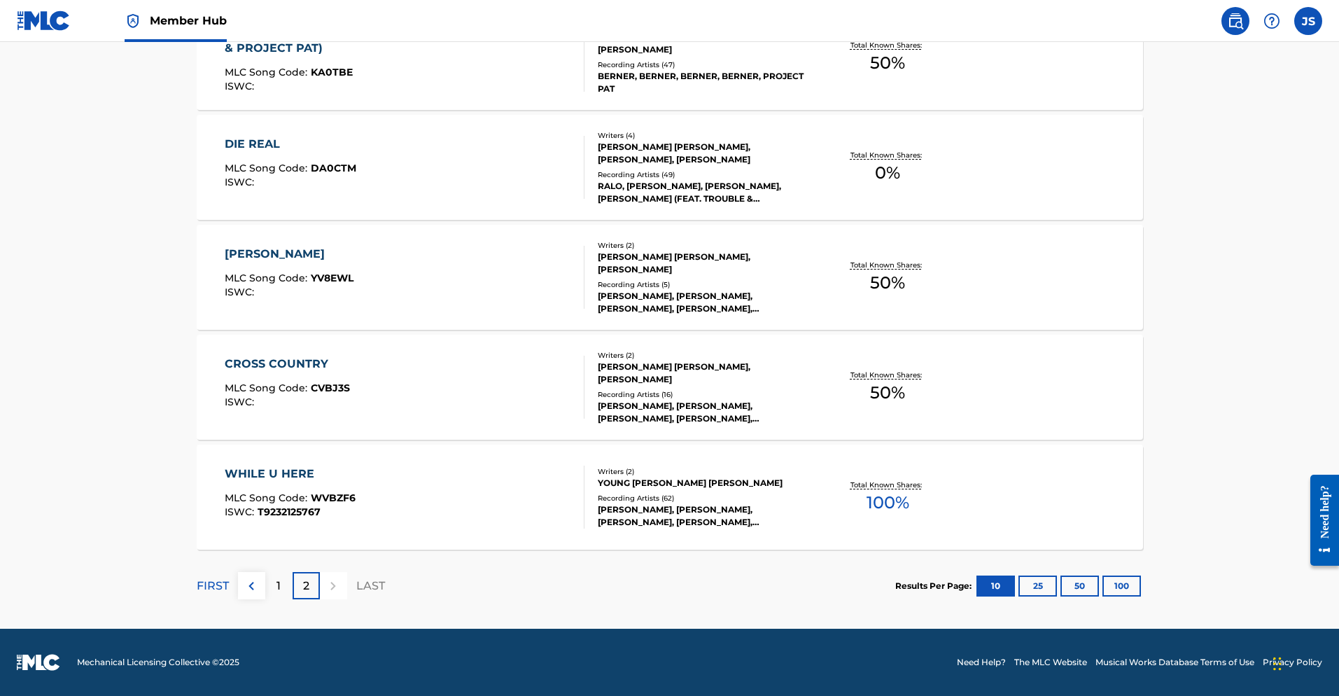
click at [891, 500] on span "100 %" at bounding box center [888, 502] width 43 height 25
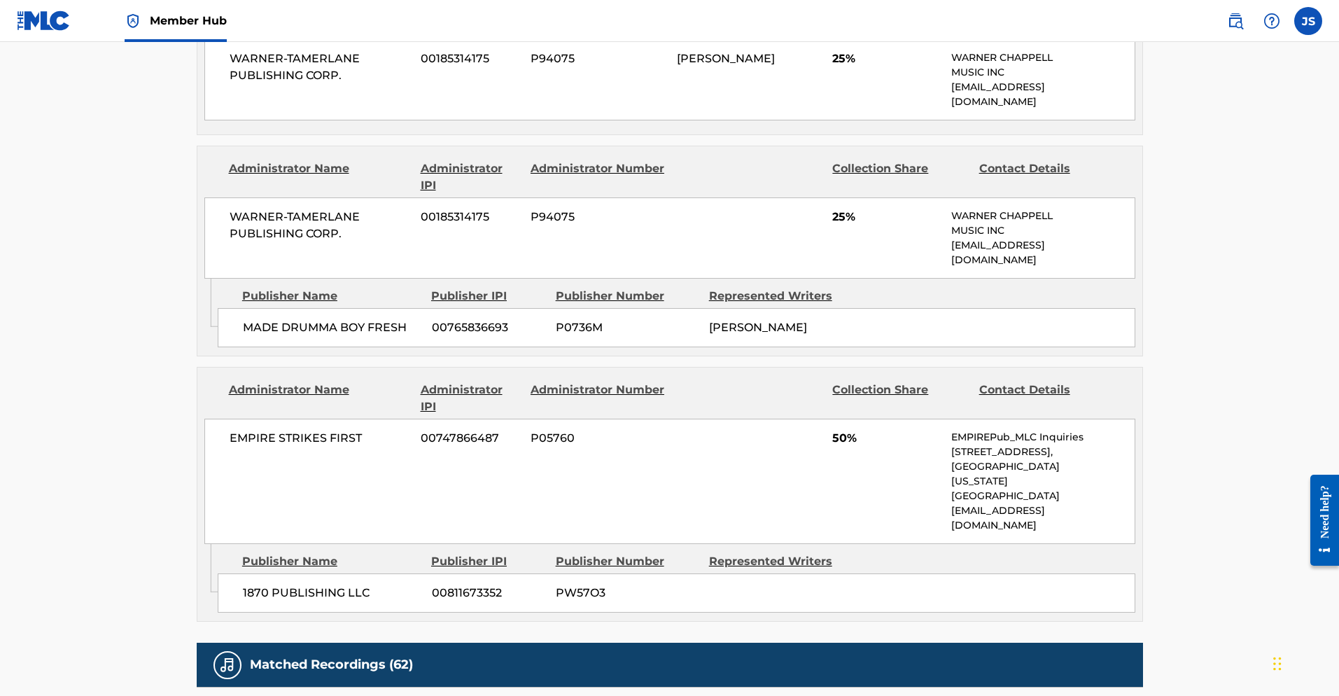
scroll to position [665, 0]
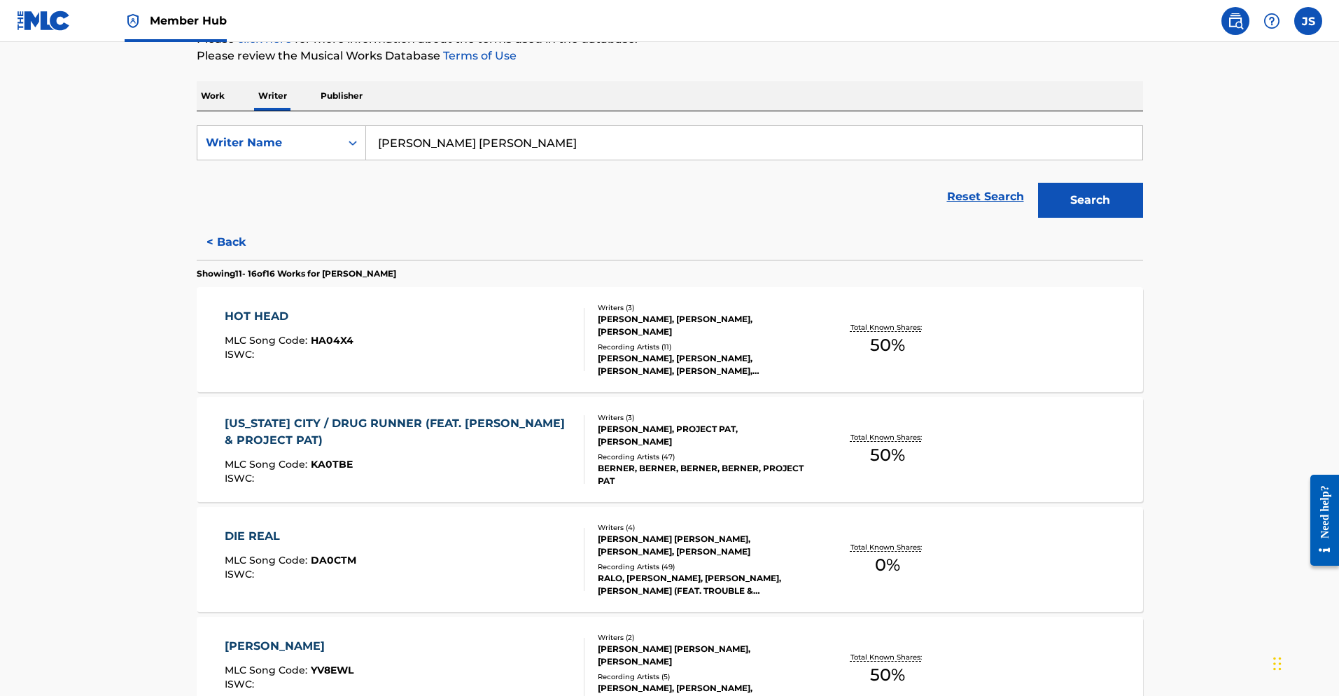
scroll to position [106, 0]
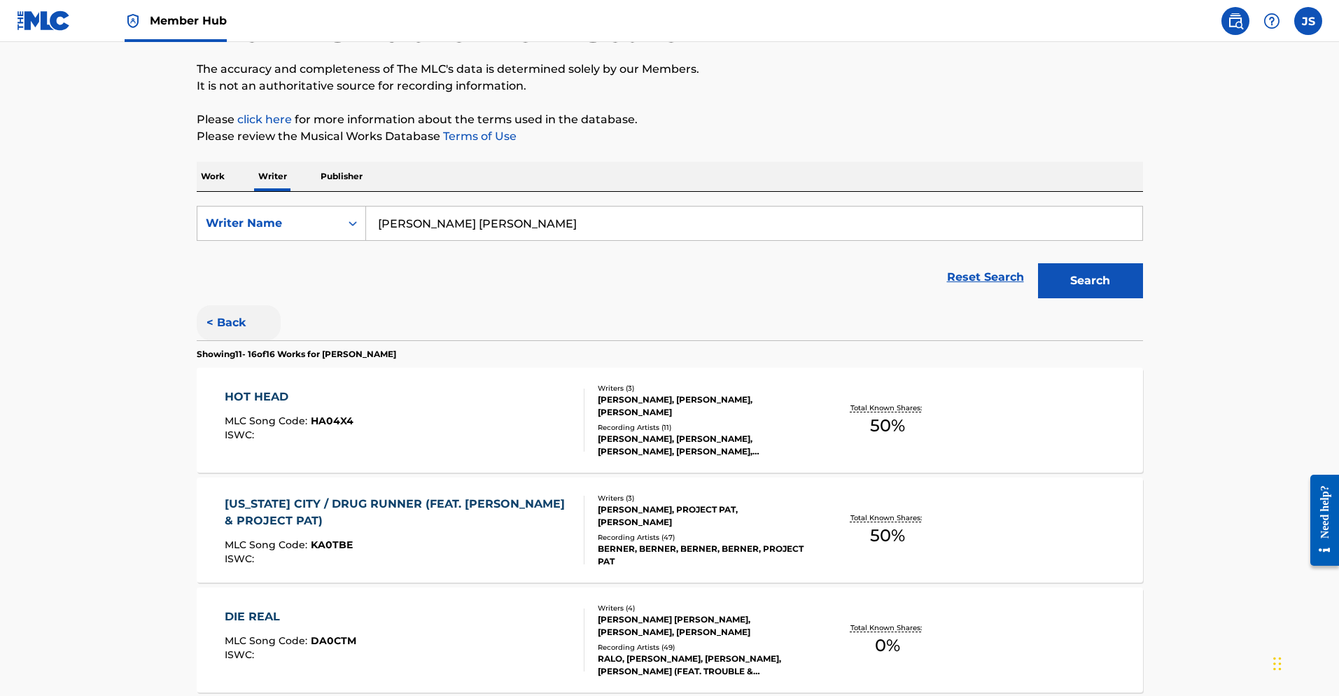
click at [227, 325] on button "< Back" at bounding box center [239, 322] width 84 height 35
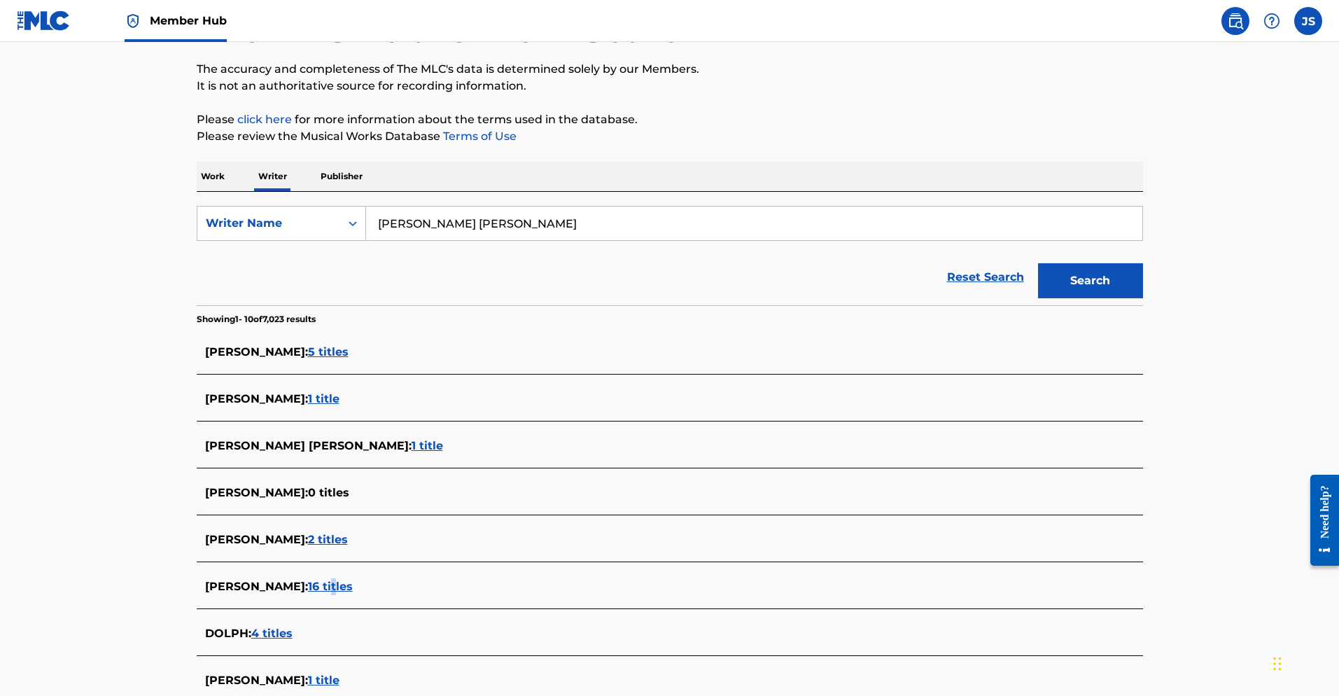
click at [325, 587] on span "16 titles" at bounding box center [330, 586] width 45 height 13
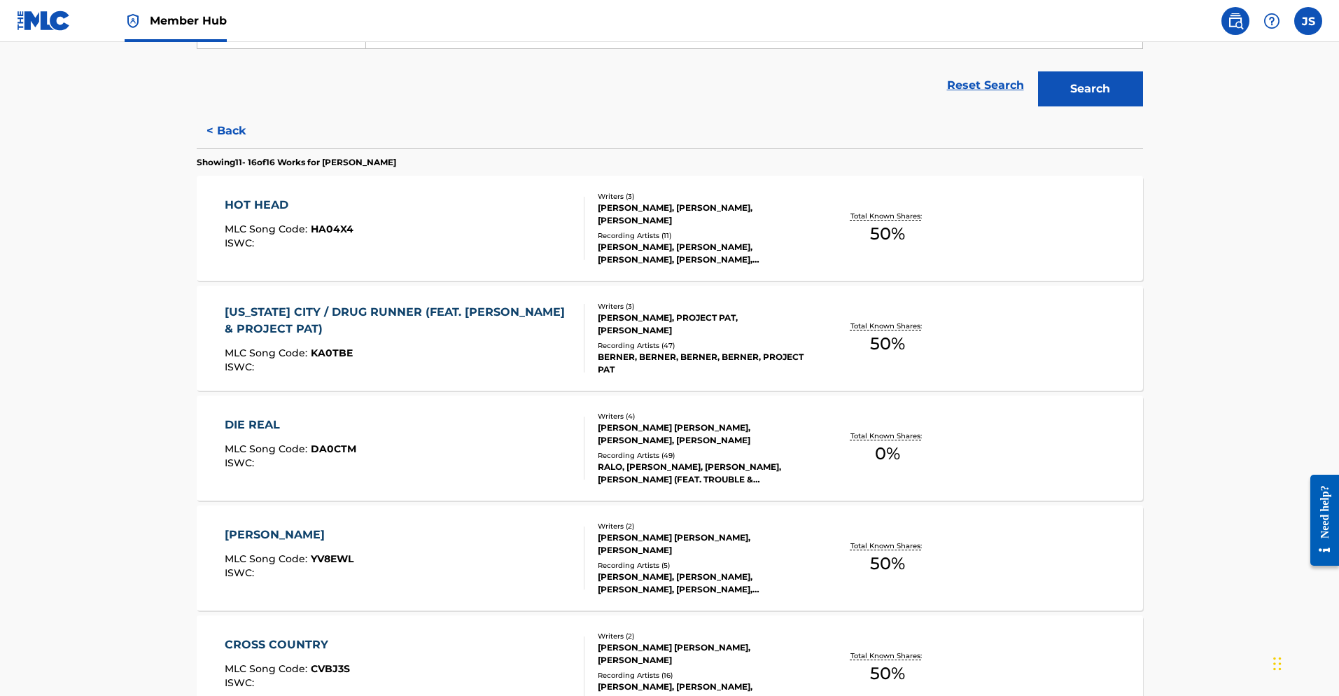
scroll to position [519, 0]
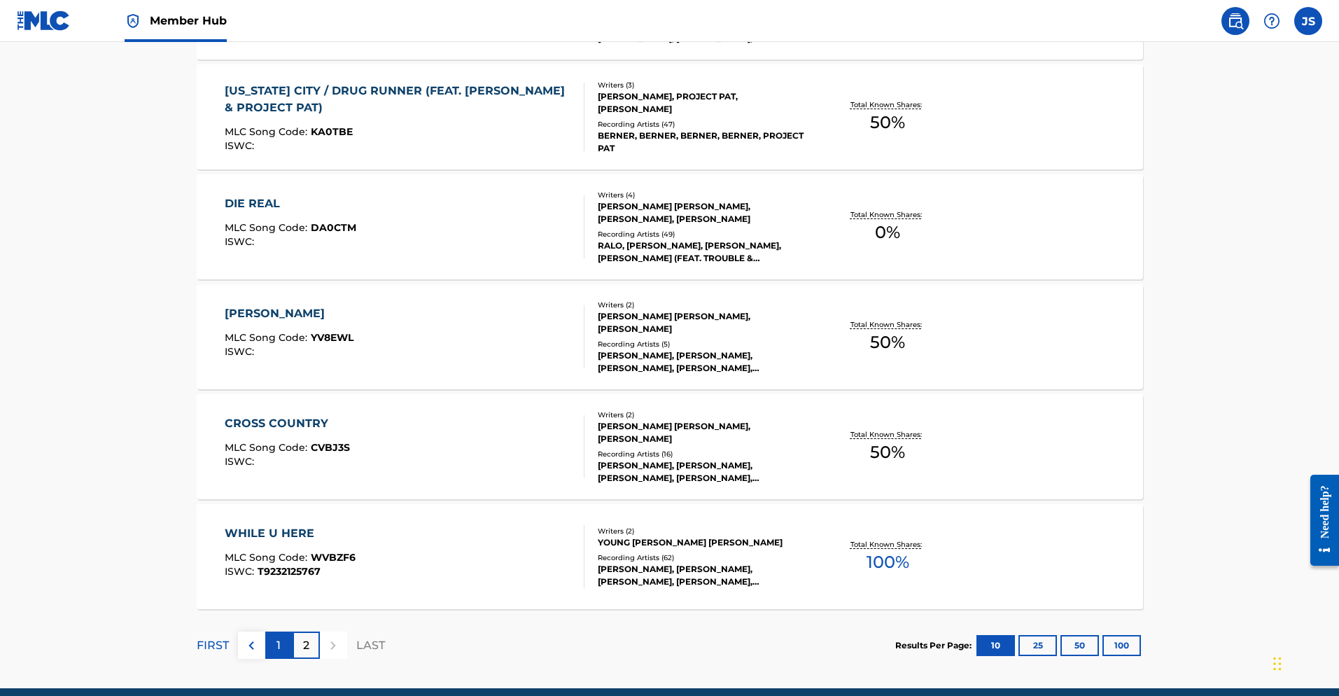
click at [275, 645] on div "1" at bounding box center [278, 644] width 27 height 27
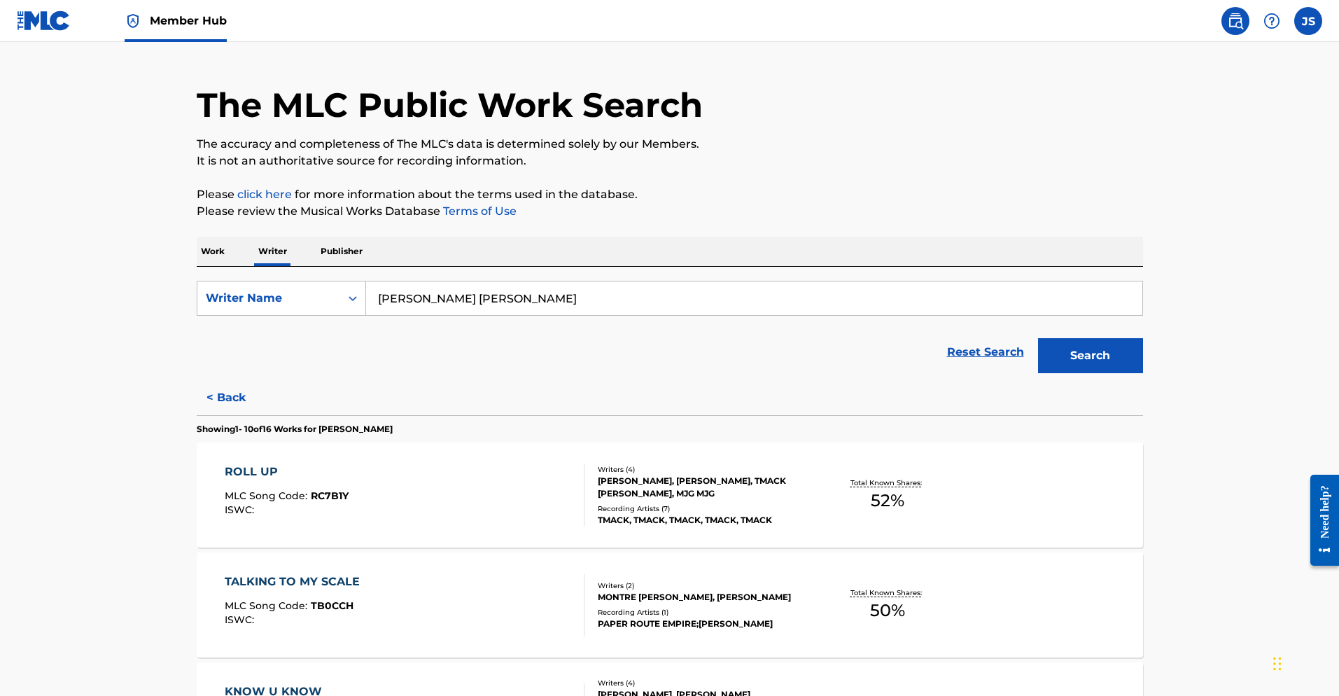
scroll to position [0, 0]
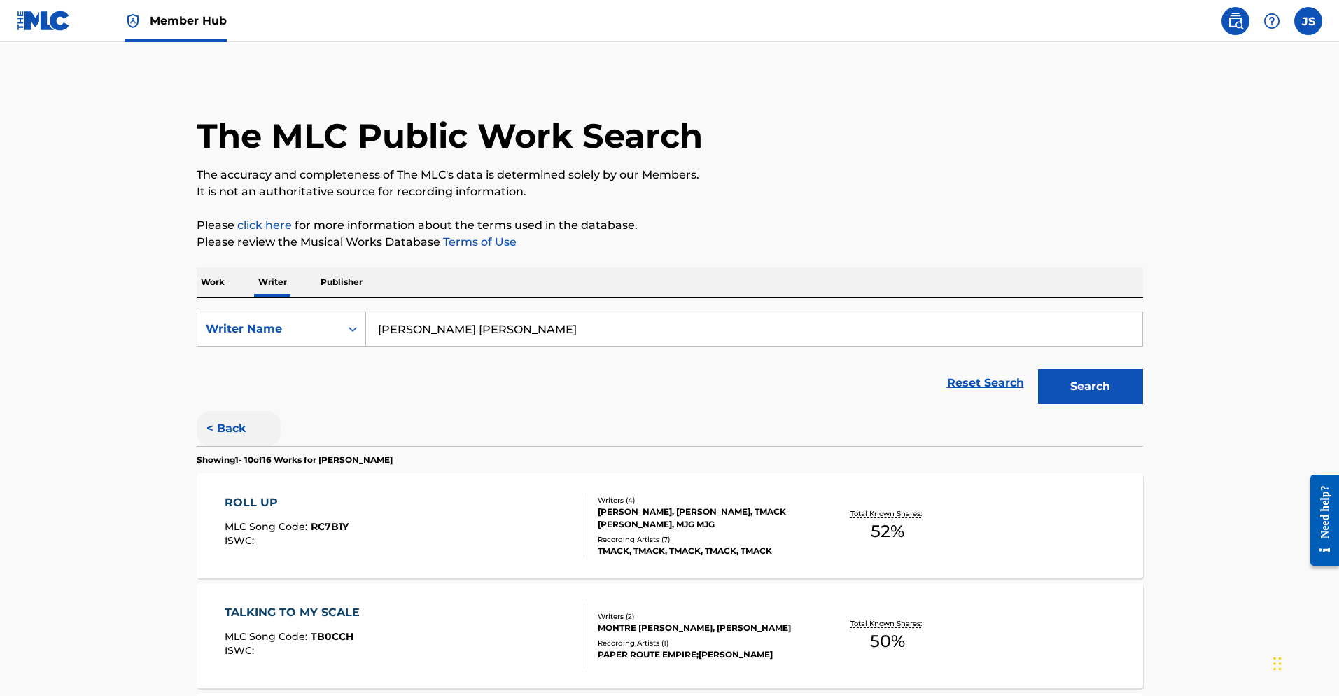
click at [232, 423] on button "< Back" at bounding box center [239, 428] width 84 height 35
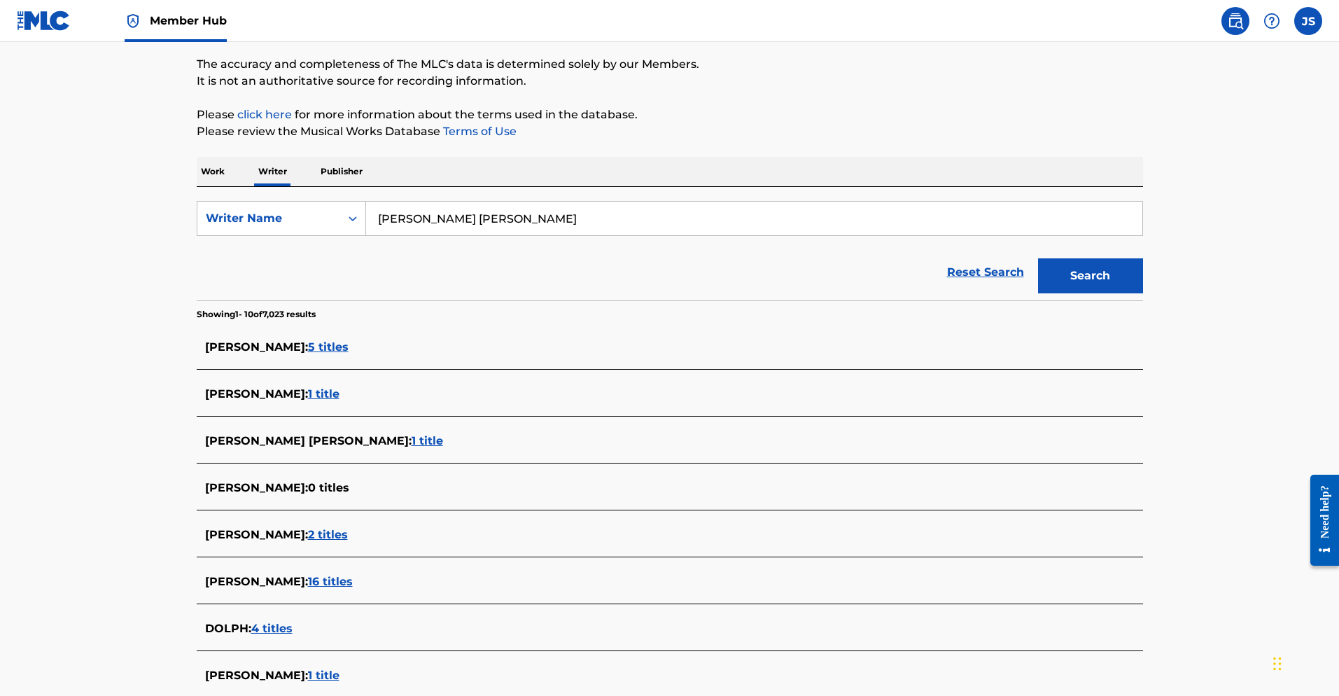
scroll to position [214, 0]
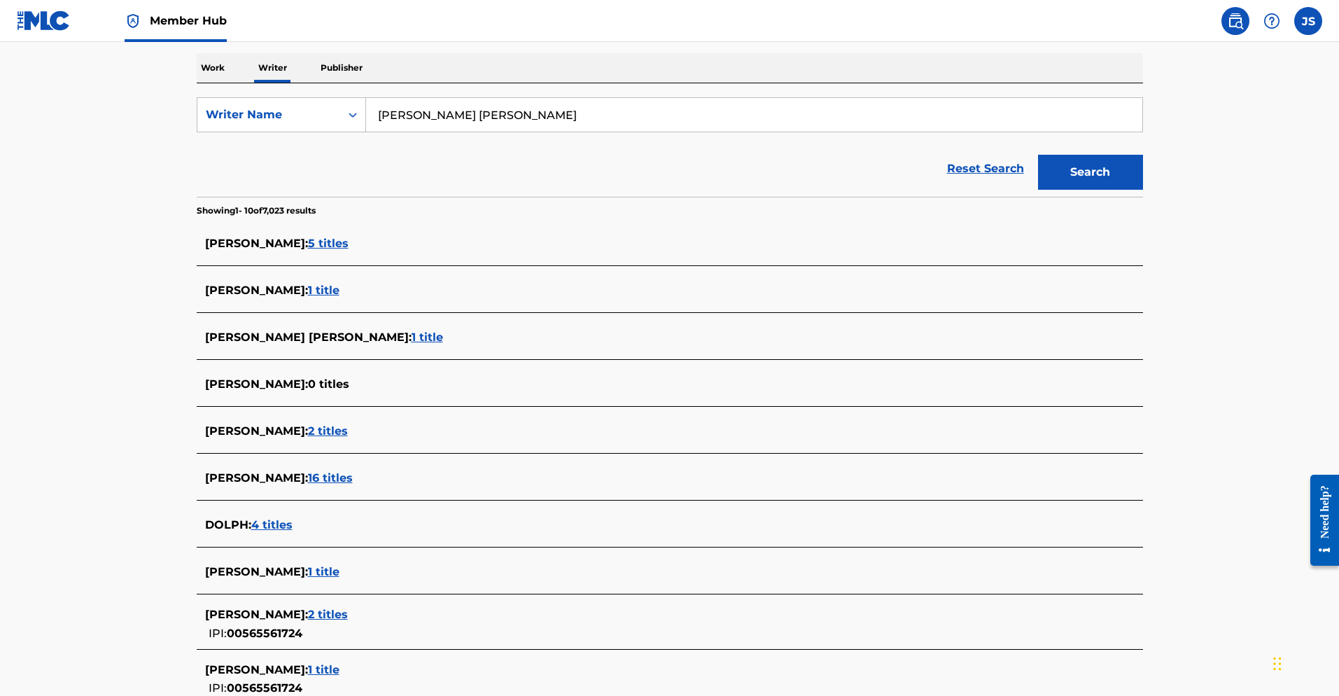
click at [412, 340] on span "1 title" at bounding box center [427, 336] width 31 height 13
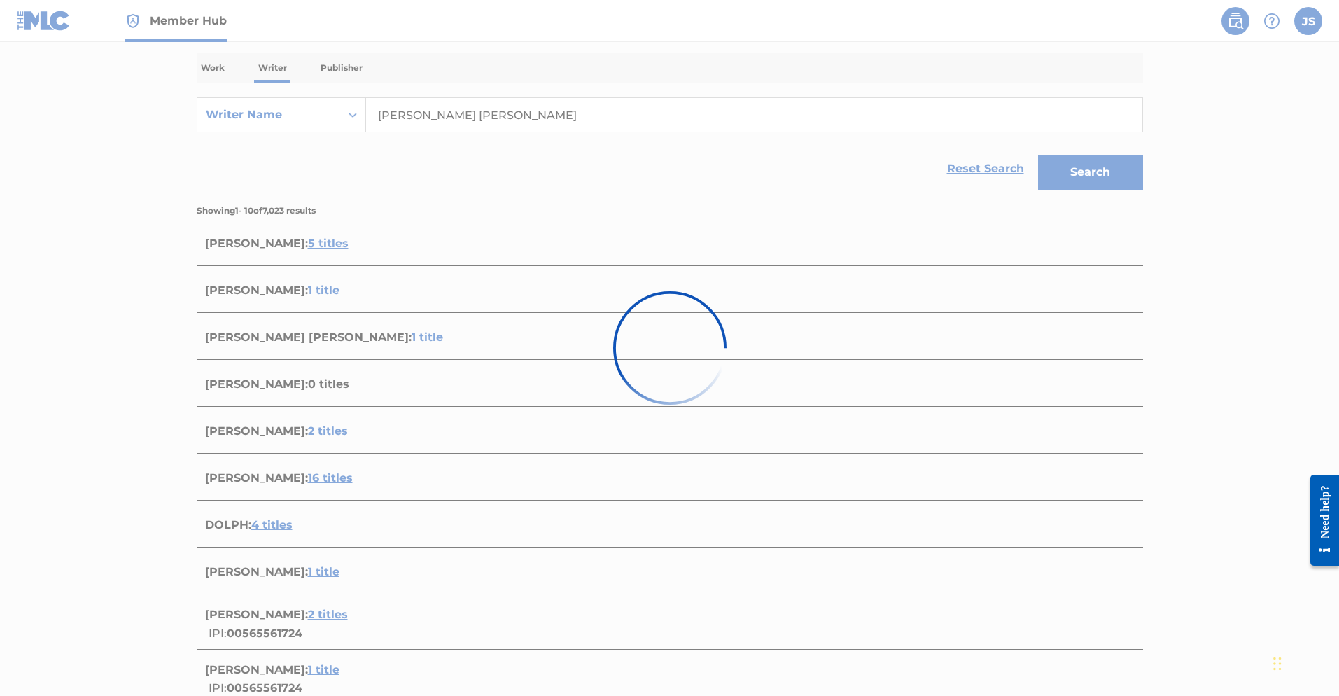
scroll to position [22, 0]
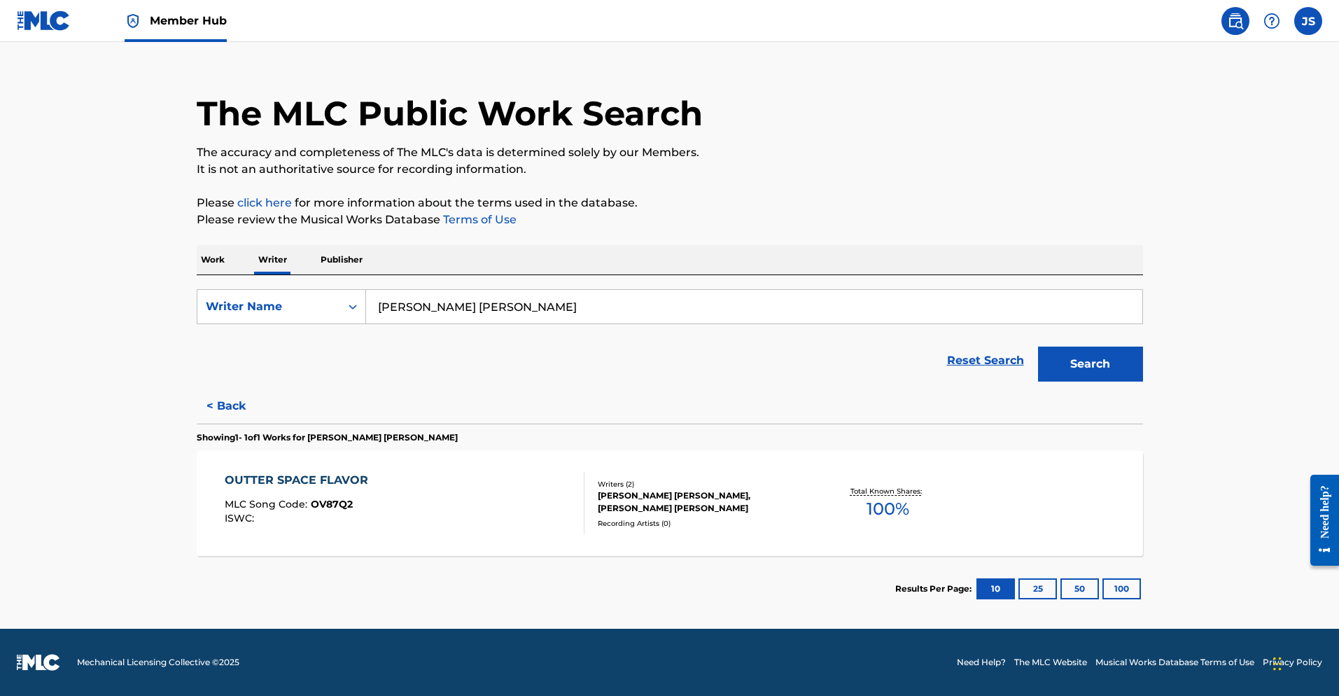
click at [336, 483] on div "OUTTER SPACE FLAVOR" at bounding box center [300, 480] width 150 height 17
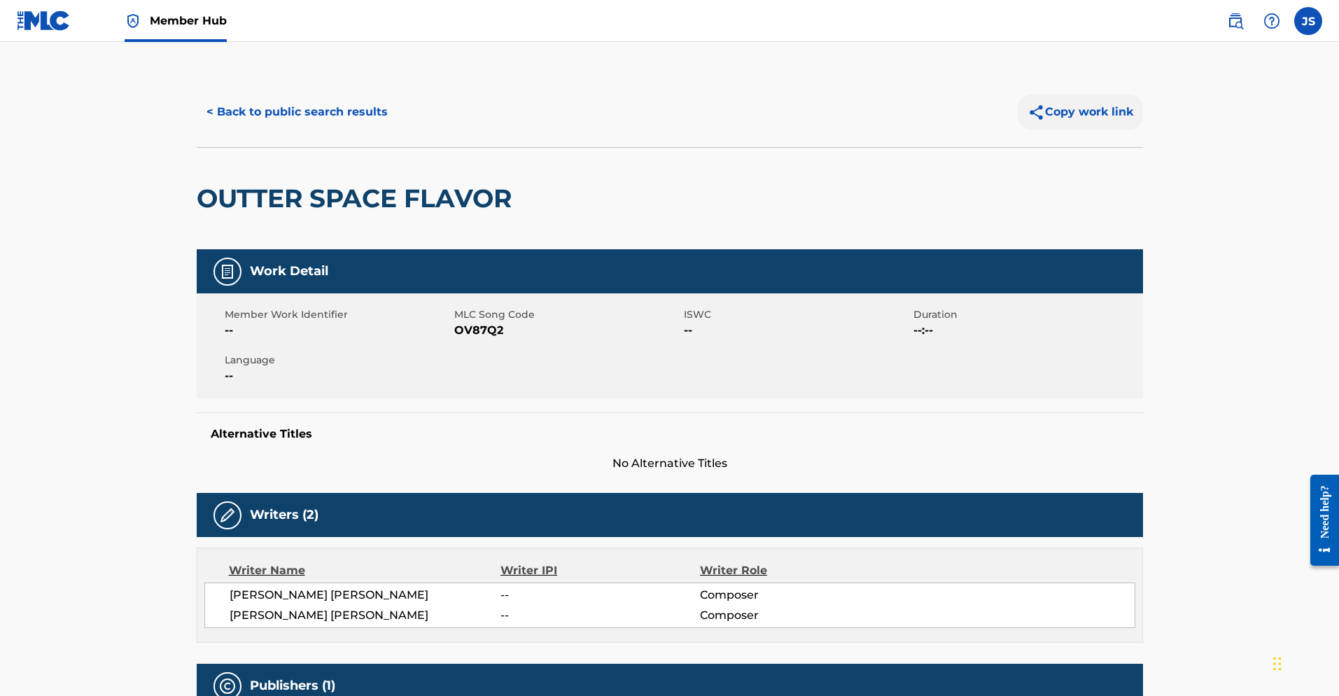
click at [923, 111] on button "Copy work link" at bounding box center [1080, 111] width 125 height 35
click at [40, 19] on img at bounding box center [44, 20] width 54 height 20
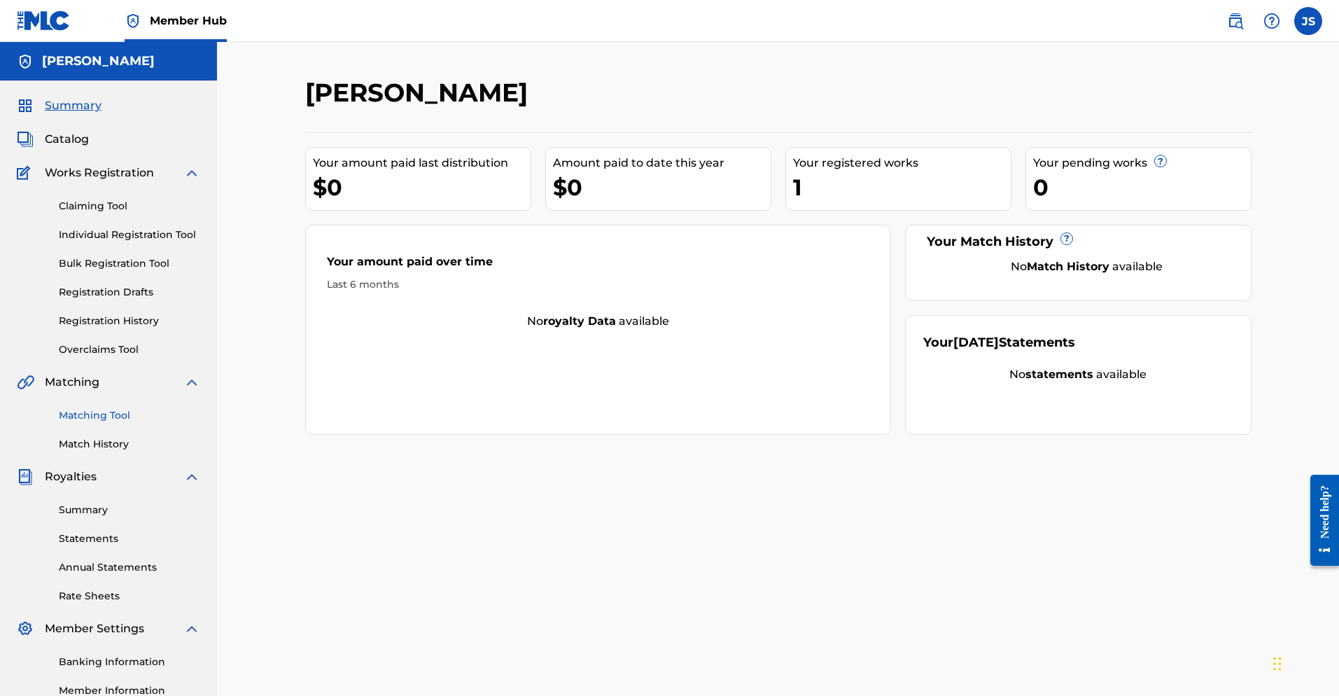
click at [86, 409] on link "Matching Tool" at bounding box center [129, 415] width 141 height 15
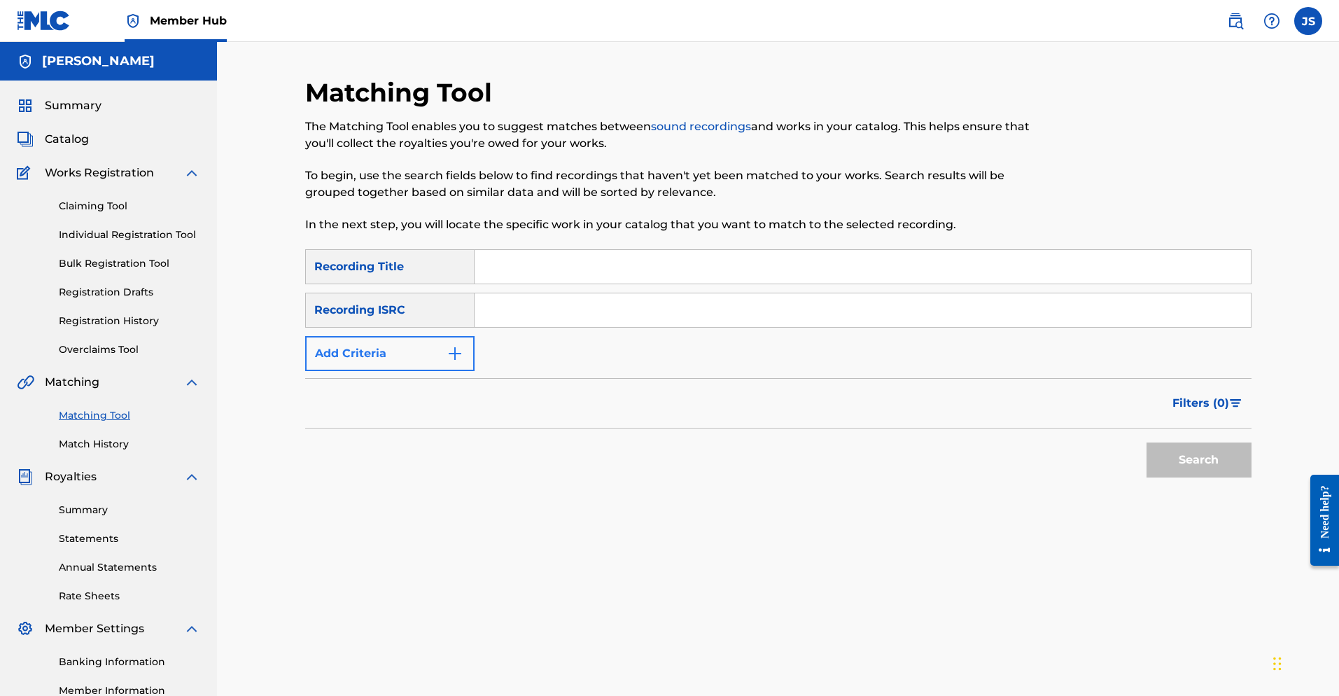
click at [462, 356] on img "Search Form" at bounding box center [455, 353] width 17 height 17
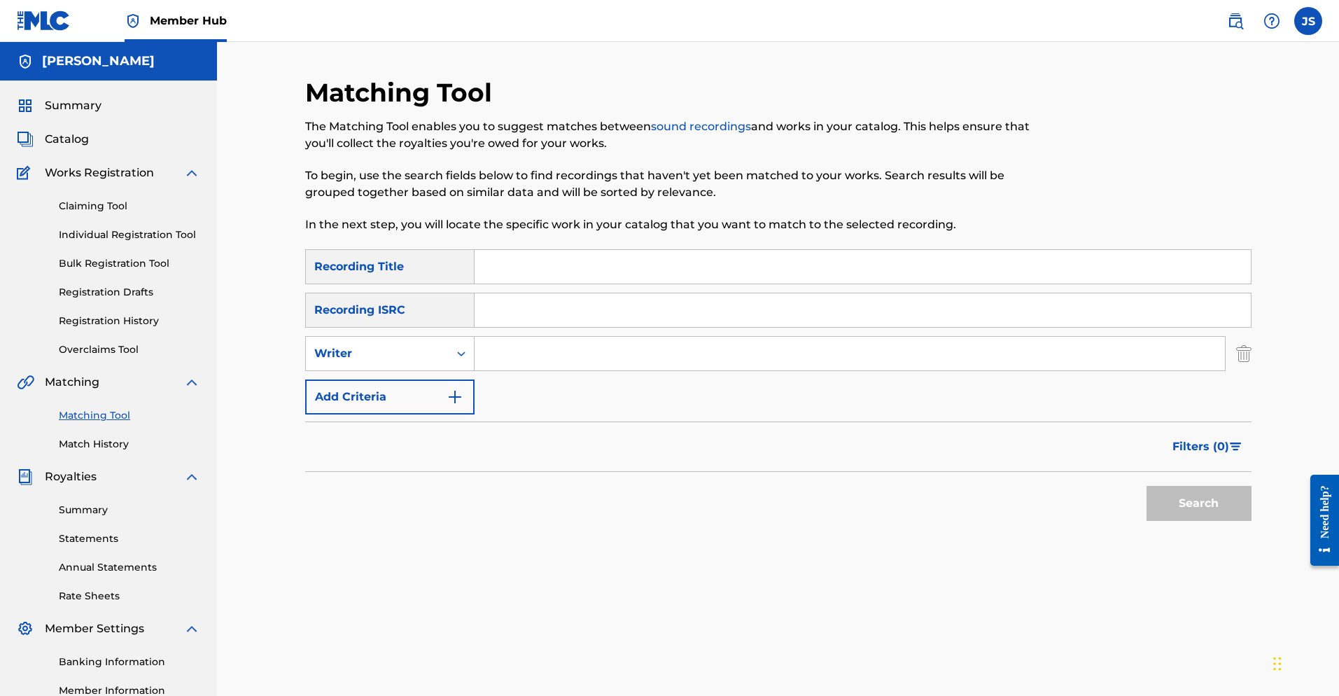
click at [492, 356] on input "Search Form" at bounding box center [850, 354] width 750 height 34
type input "[PERSON_NAME]"
click at [493, 251] on input "Search Form" at bounding box center [863, 267] width 776 height 34
paste input "[URL][DOMAIN_NAME]"
type input "[URL][DOMAIN_NAME]"
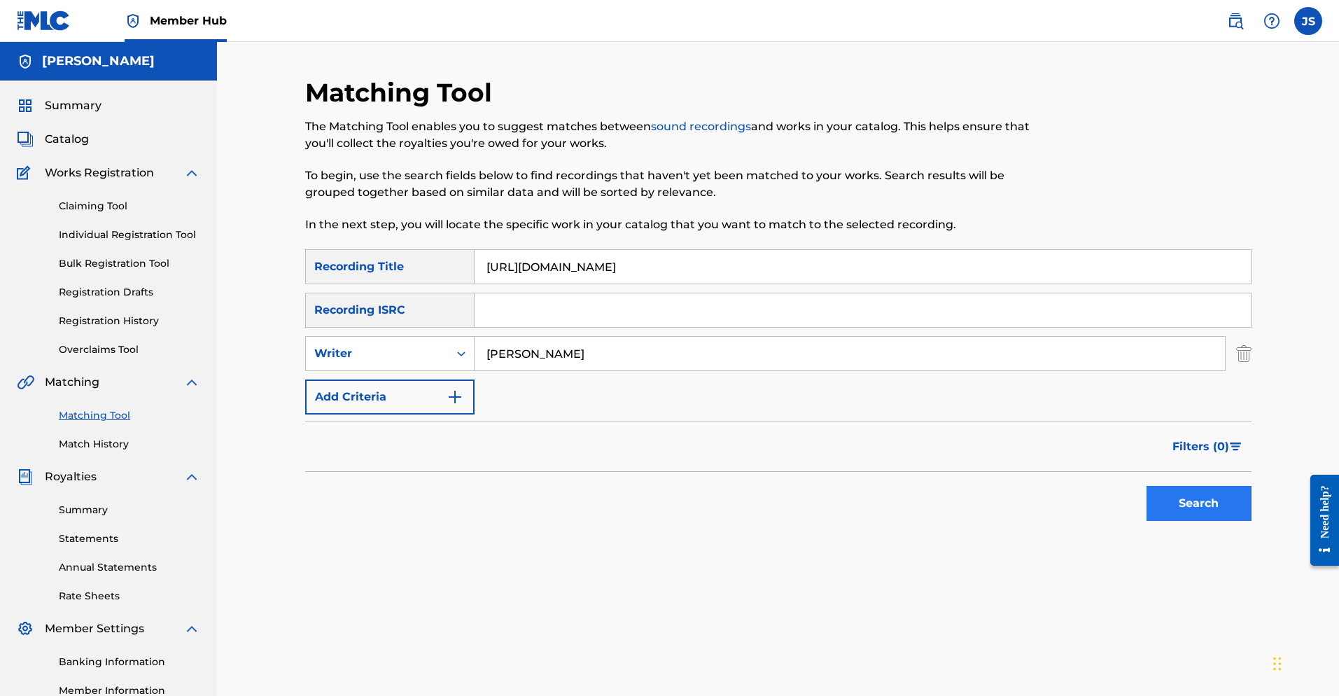
click at [923, 500] on button "Search" at bounding box center [1199, 503] width 105 height 35
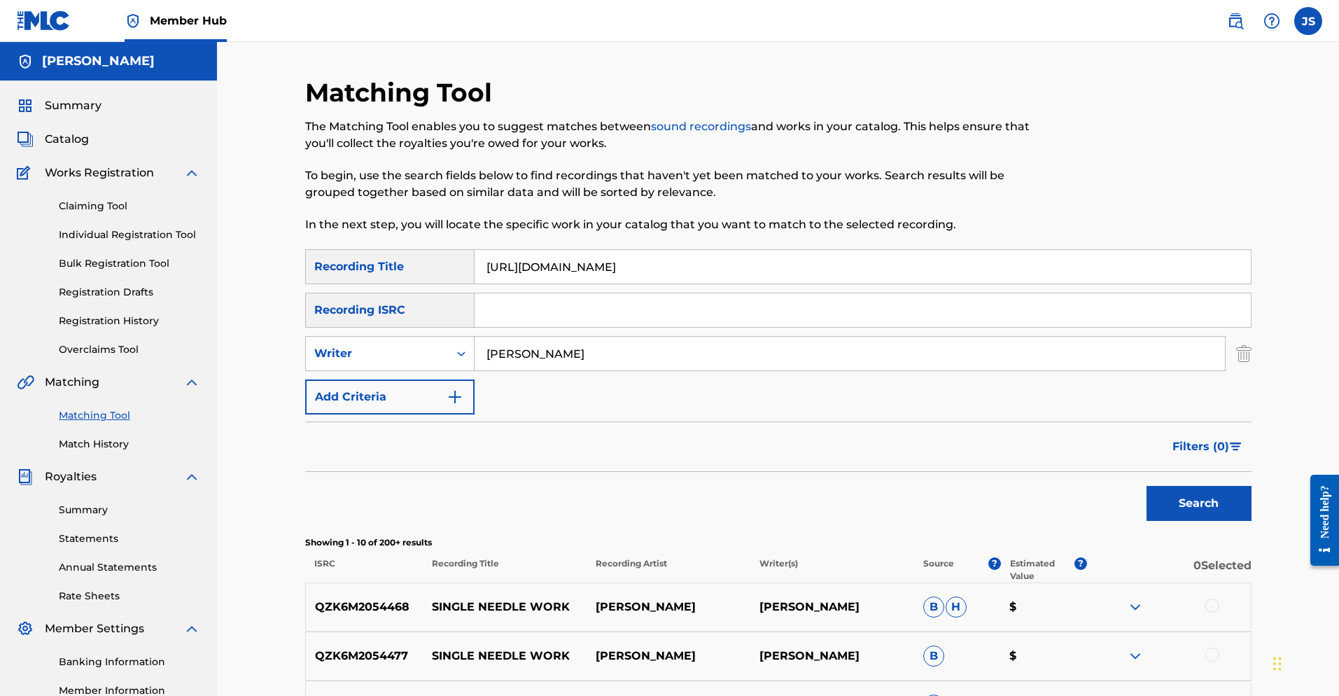
drag, startPoint x: 773, startPoint y: 261, endPoint x: 366, endPoint y: 248, distance: 407.6
click at [370, 248] on div "Matching Tool The Matching Tool enables you to suggest matches between sound re…" at bounding box center [778, 627] width 946 height 1100
click at [923, 507] on button "Search" at bounding box center [1199, 503] width 105 height 35
click at [534, 273] on input "Search Form" at bounding box center [863, 267] width 776 height 34
type input "OUTER SPACE FLAVOR"
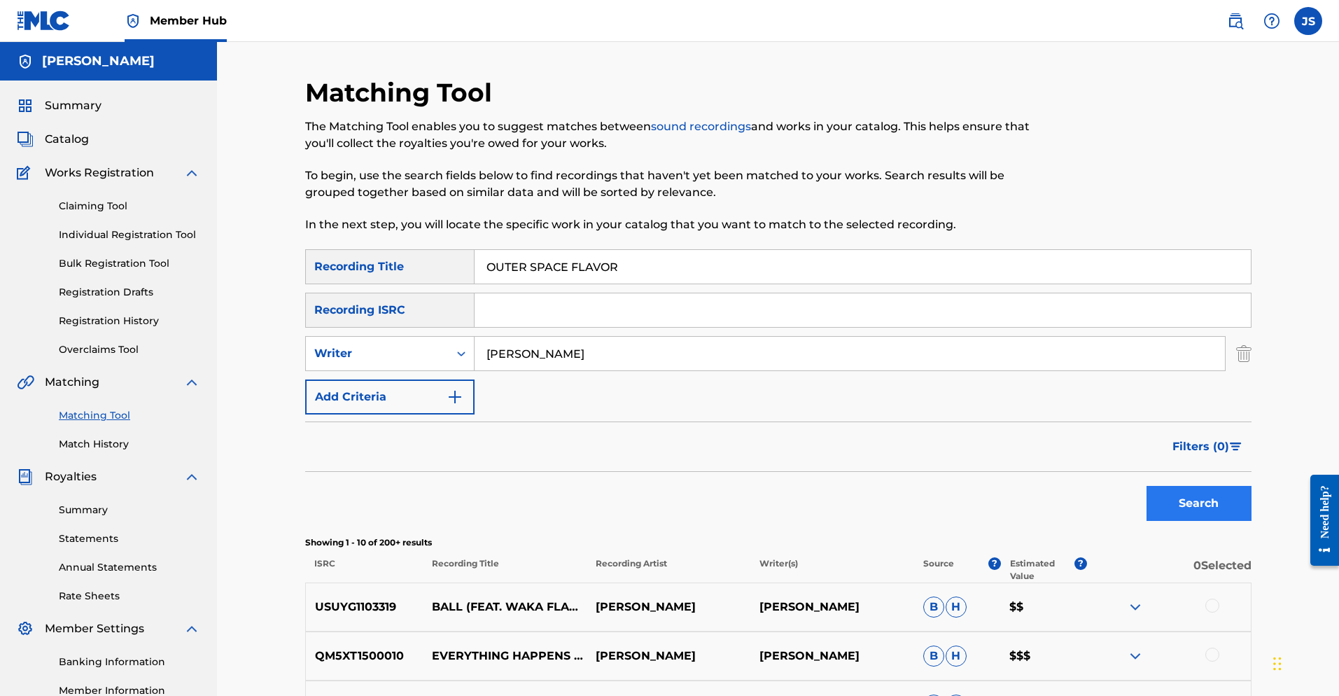
click at [923, 517] on button "Search" at bounding box center [1199, 503] width 105 height 35
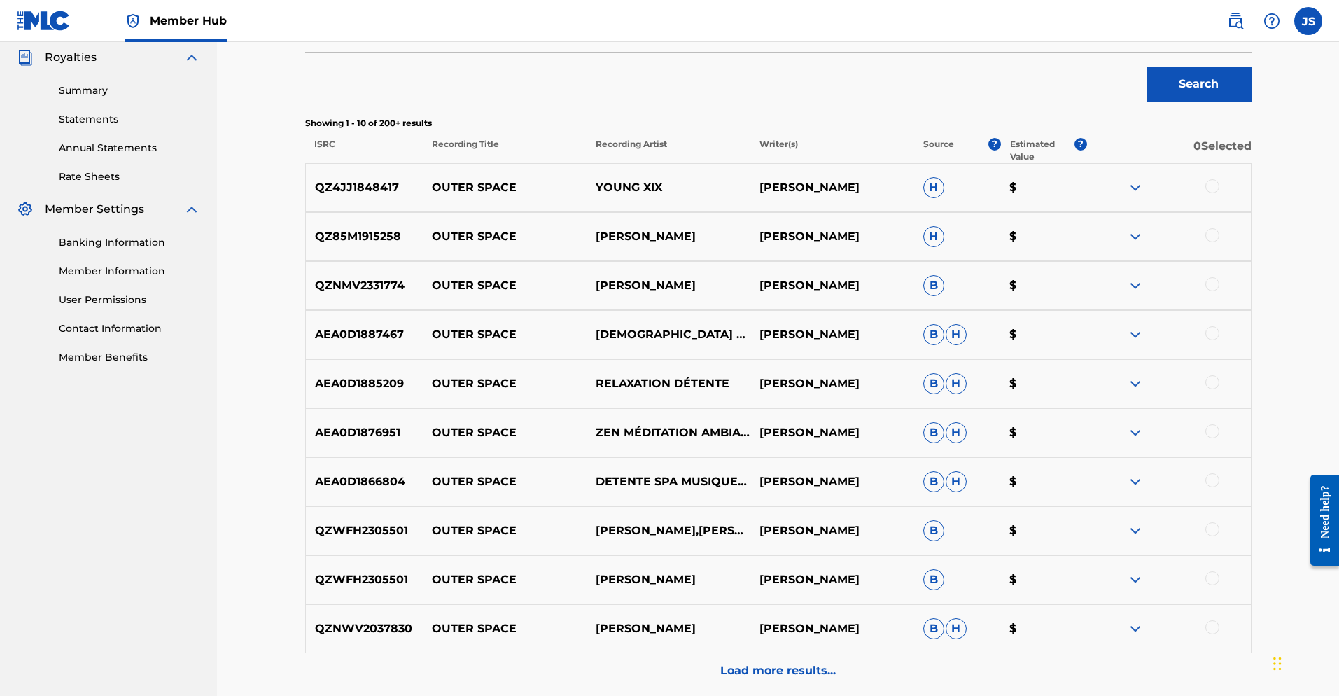
scroll to position [549, 0]
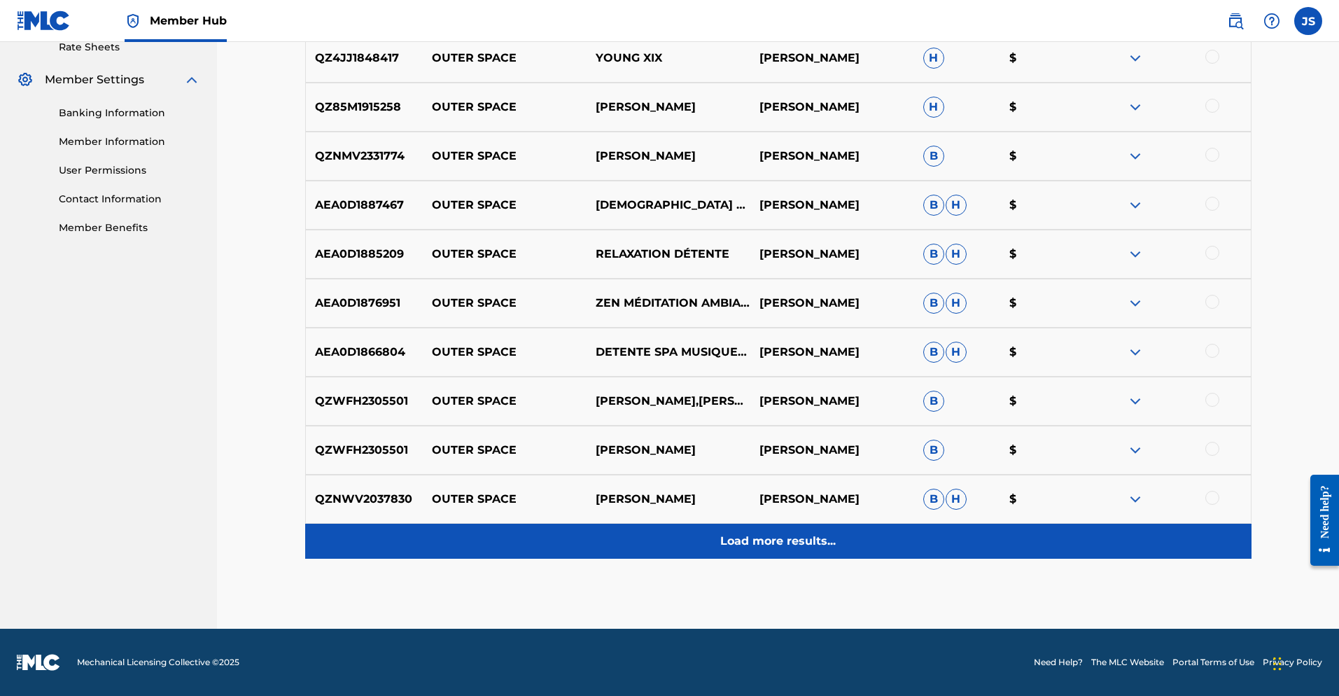
click at [757, 542] on p "Load more results..." at bounding box center [777, 541] width 115 height 17
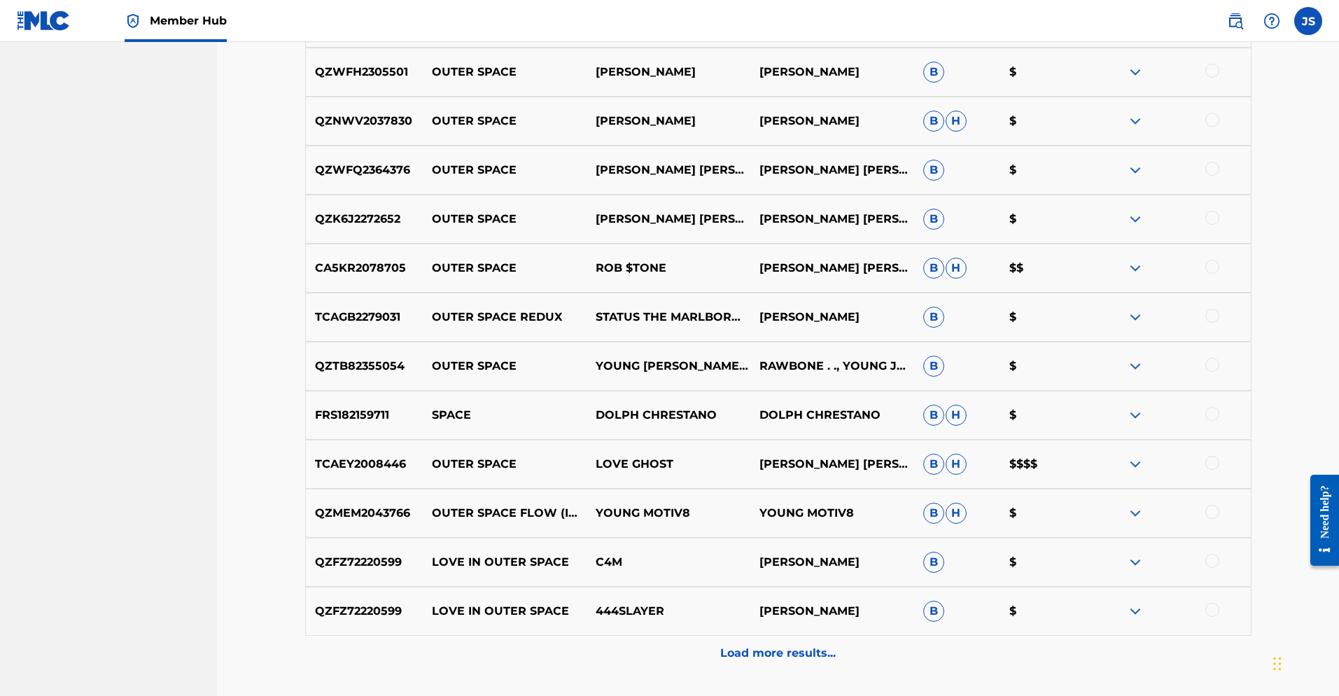
scroll to position [1039, 0]
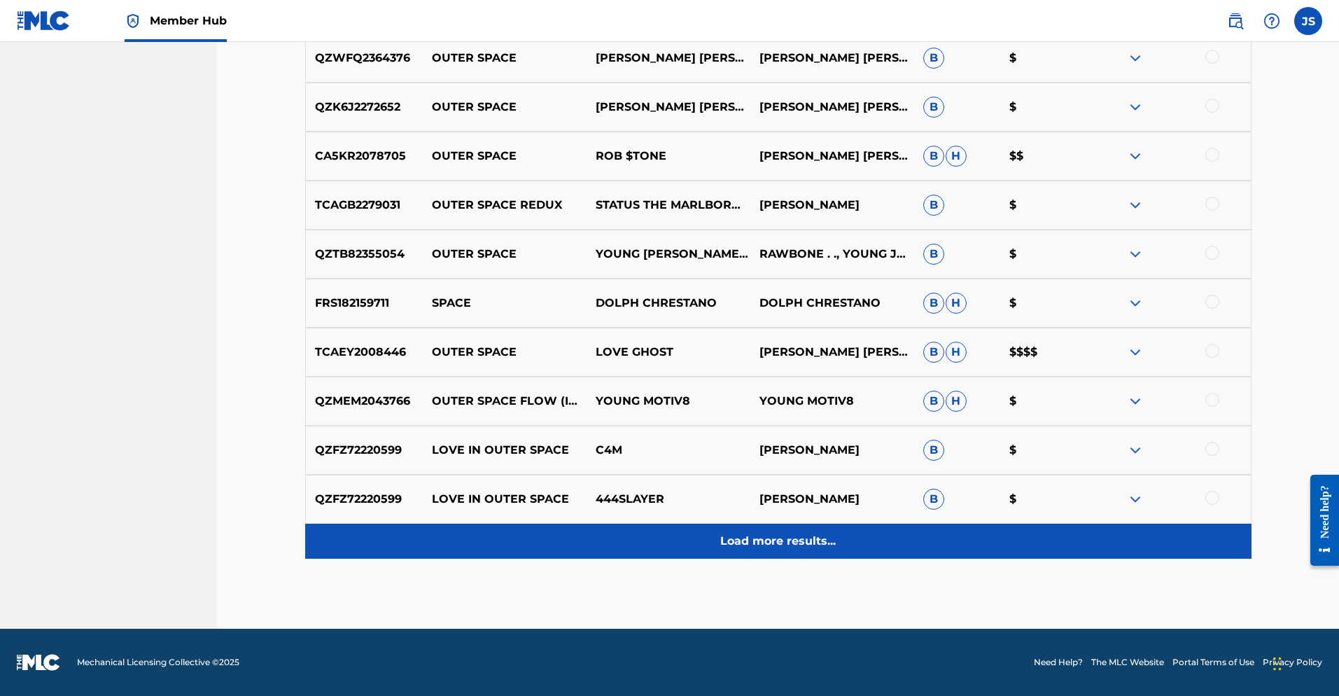
click at [804, 545] on p "Load more results..." at bounding box center [777, 541] width 115 height 17
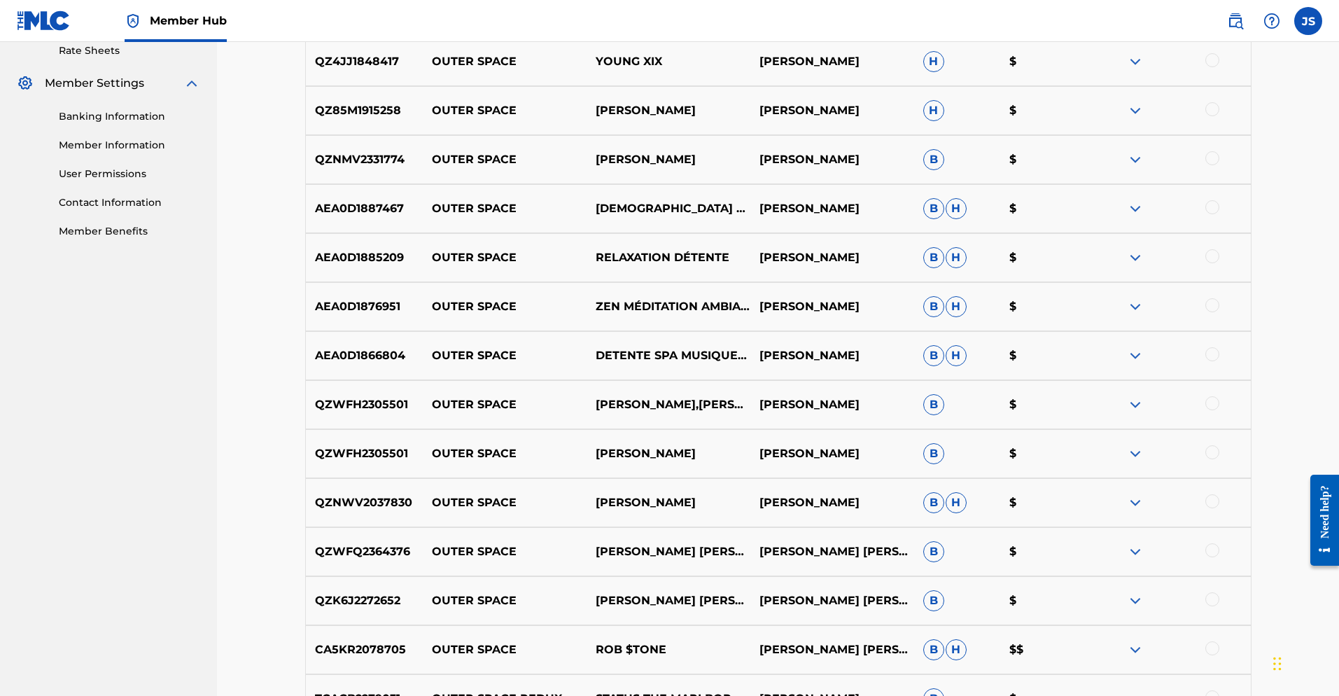
scroll to position [0, 0]
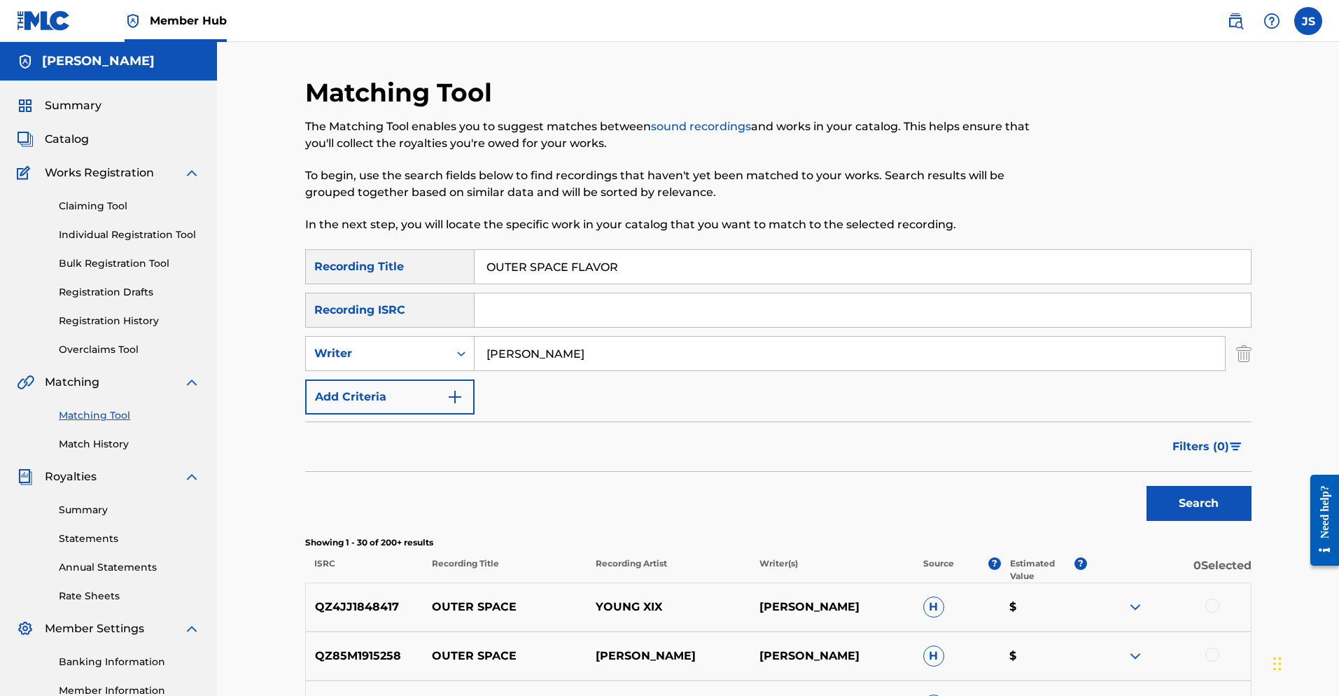
click at [480, 351] on input "[PERSON_NAME]" at bounding box center [850, 354] width 750 height 34
type input "[PERSON_NAME] [PERSON_NAME]"
click at [923, 503] on button "Search" at bounding box center [1199, 503] width 105 height 35
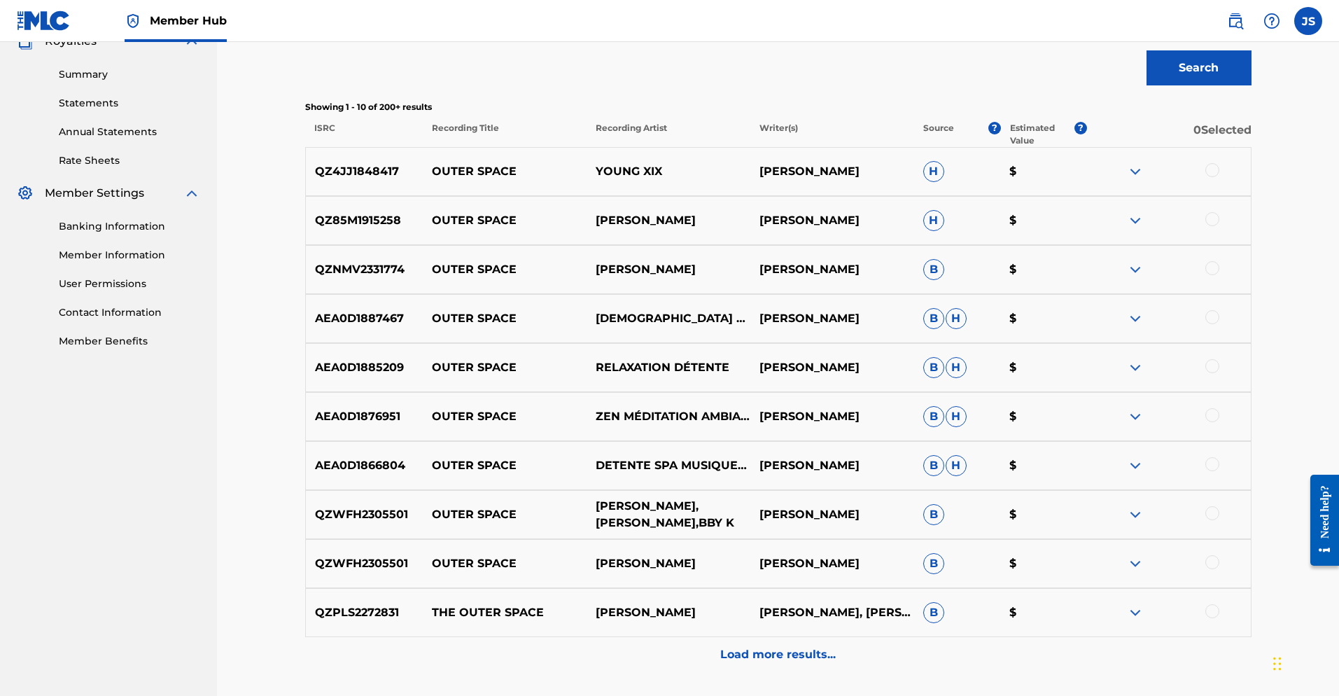
scroll to position [549, 0]
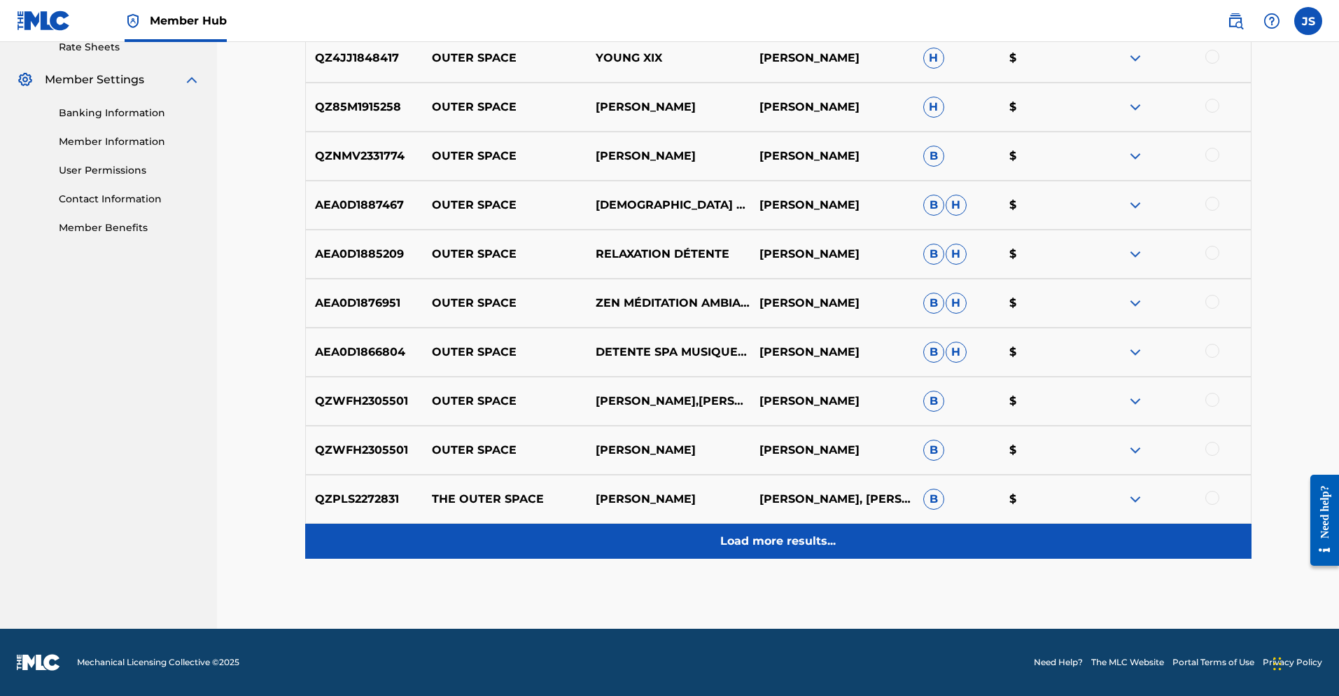
click at [758, 545] on p "Load more results..." at bounding box center [777, 541] width 115 height 17
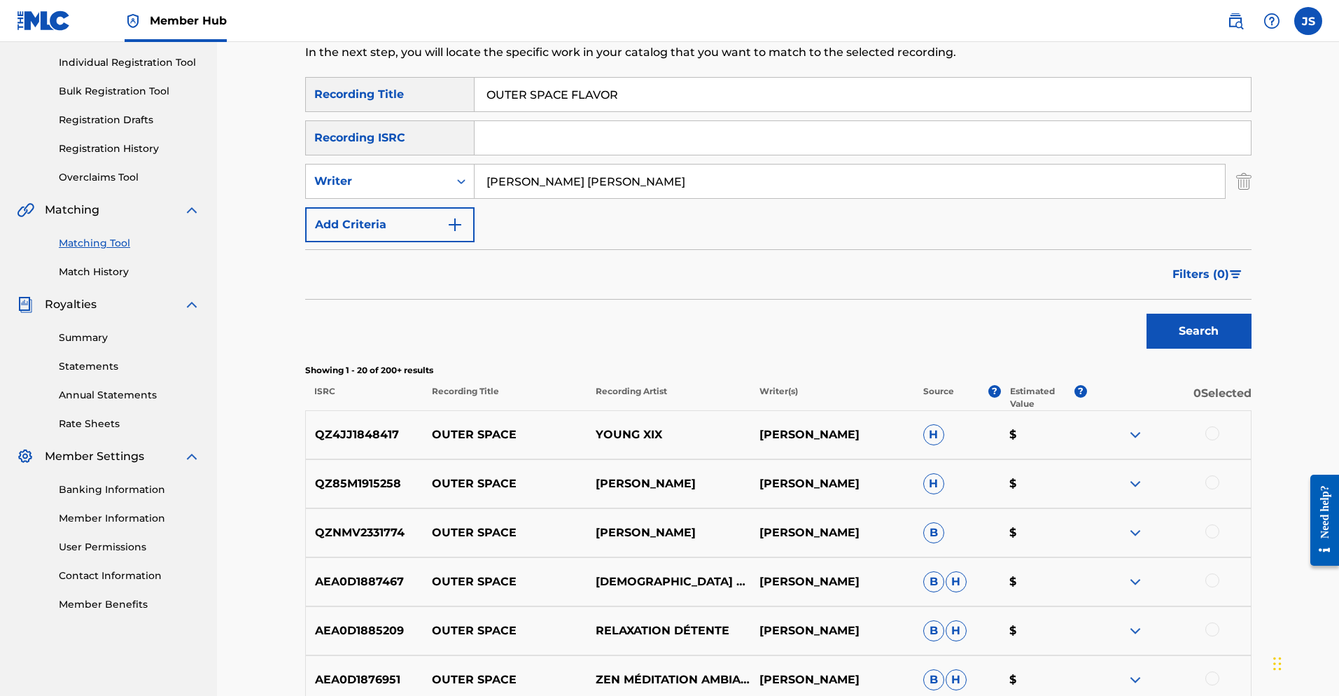
scroll to position [1039, 0]
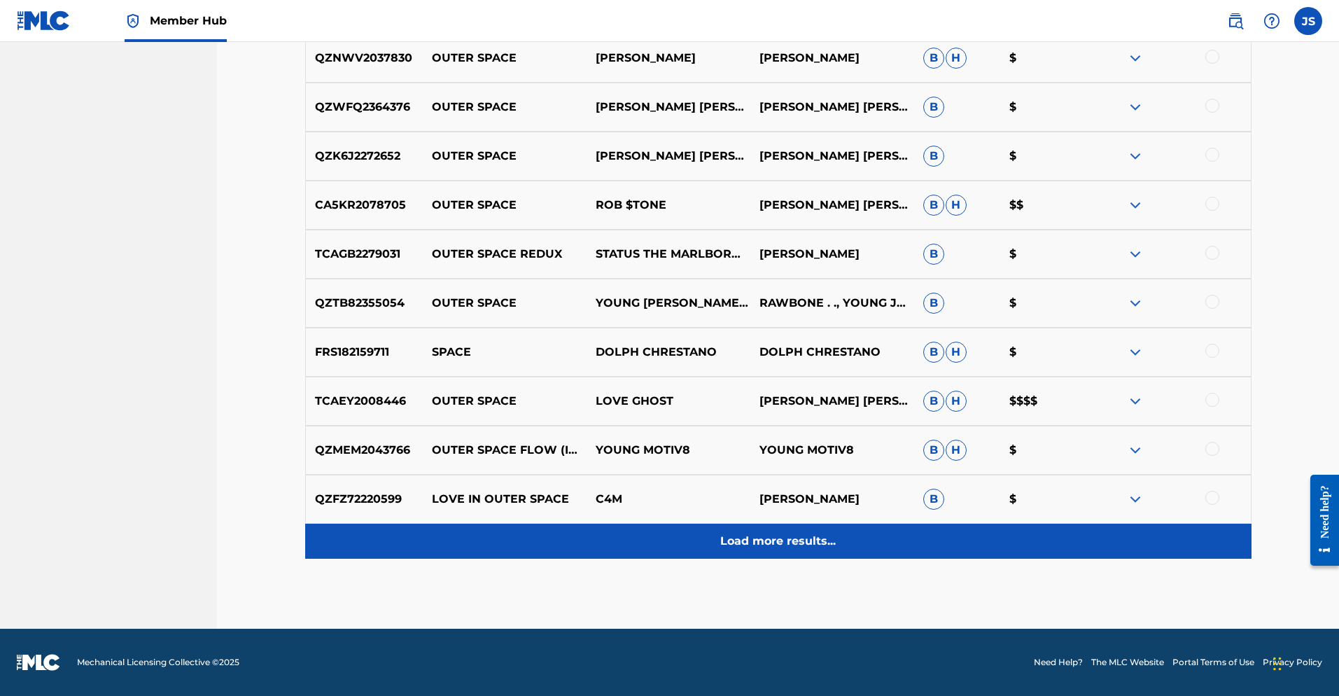
click at [768, 551] on div "Load more results..." at bounding box center [778, 541] width 946 height 35
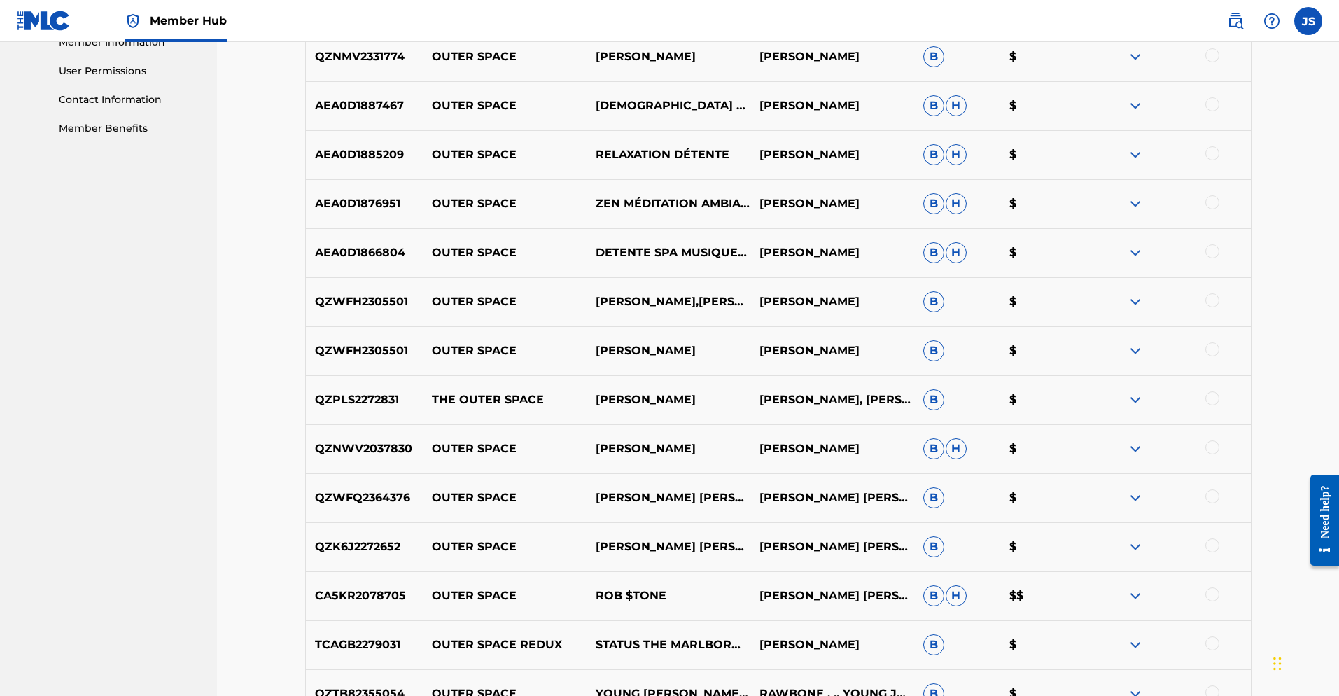
scroll to position [0, 0]
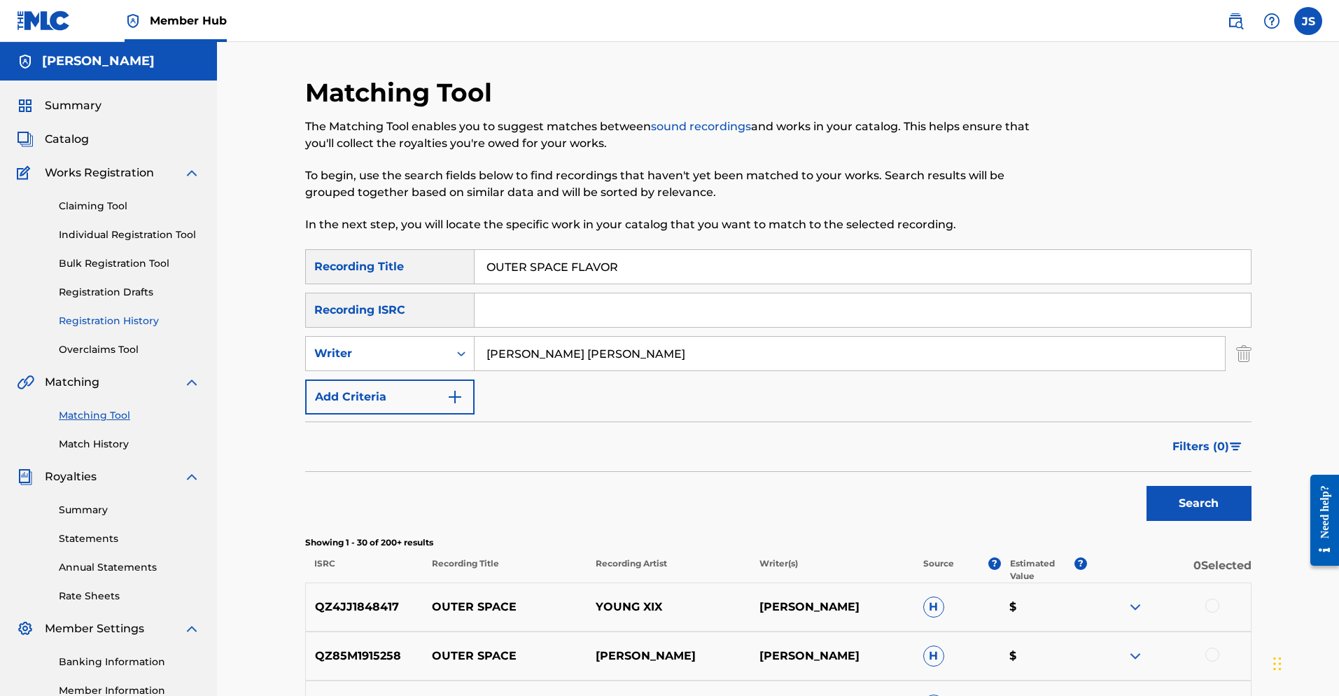
click at [143, 320] on link "Registration History" at bounding box center [129, 321] width 141 height 15
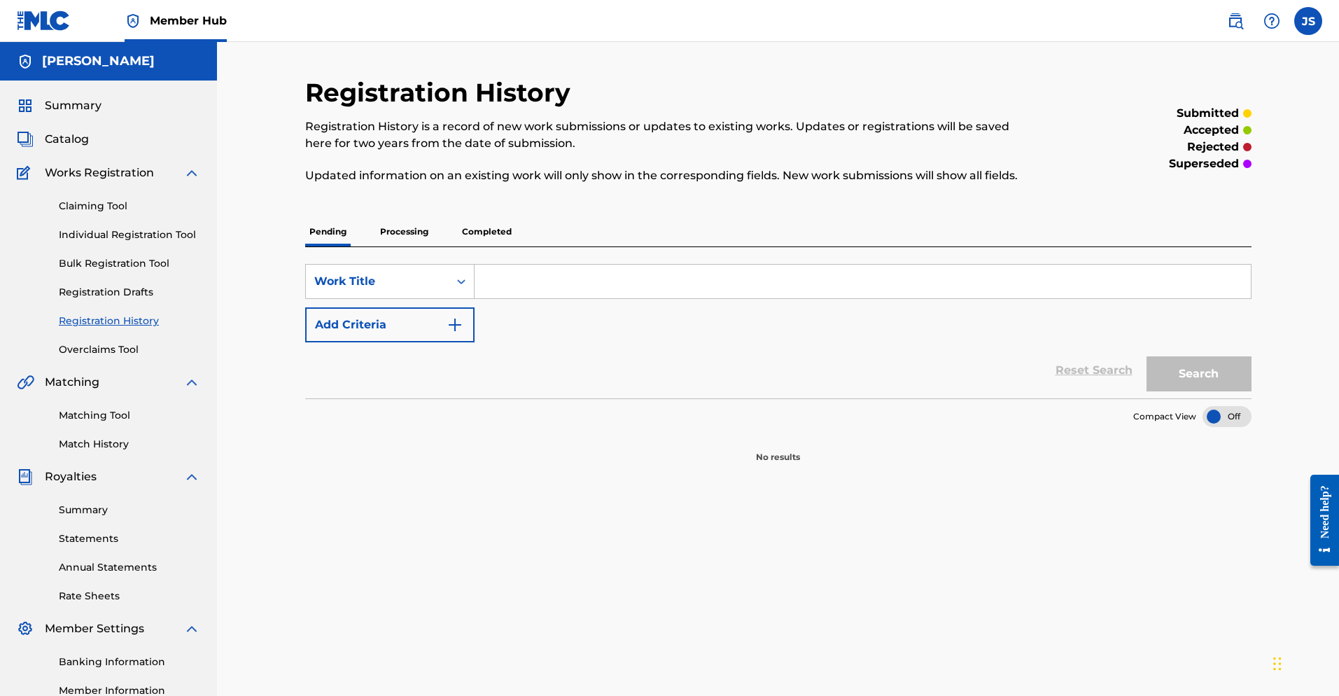
click at [400, 232] on p "Processing" at bounding box center [404, 231] width 57 height 29
click at [487, 225] on p "Completed" at bounding box center [487, 231] width 58 height 29
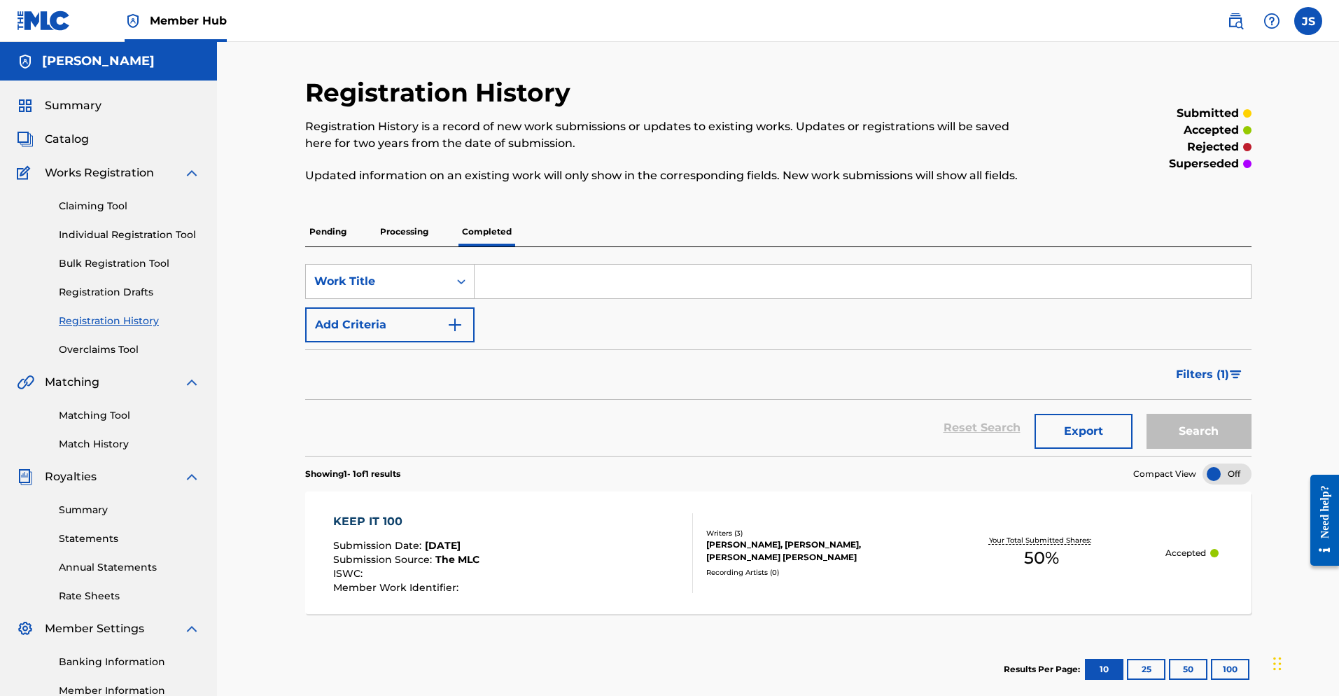
click at [400, 234] on p "Processing" at bounding box center [404, 231] width 57 height 29
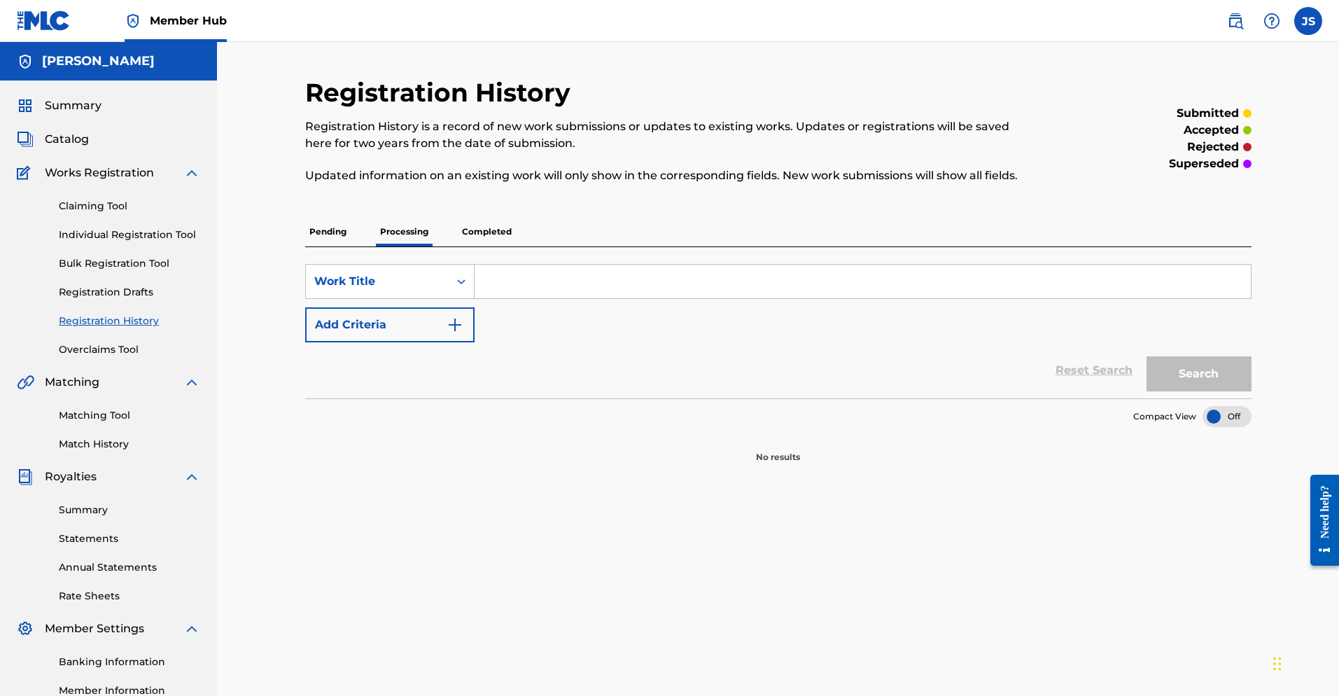
click at [328, 235] on p "Pending" at bounding box center [327, 231] width 45 height 29
click at [115, 236] on link "Individual Registration Tool" at bounding box center [129, 234] width 141 height 15
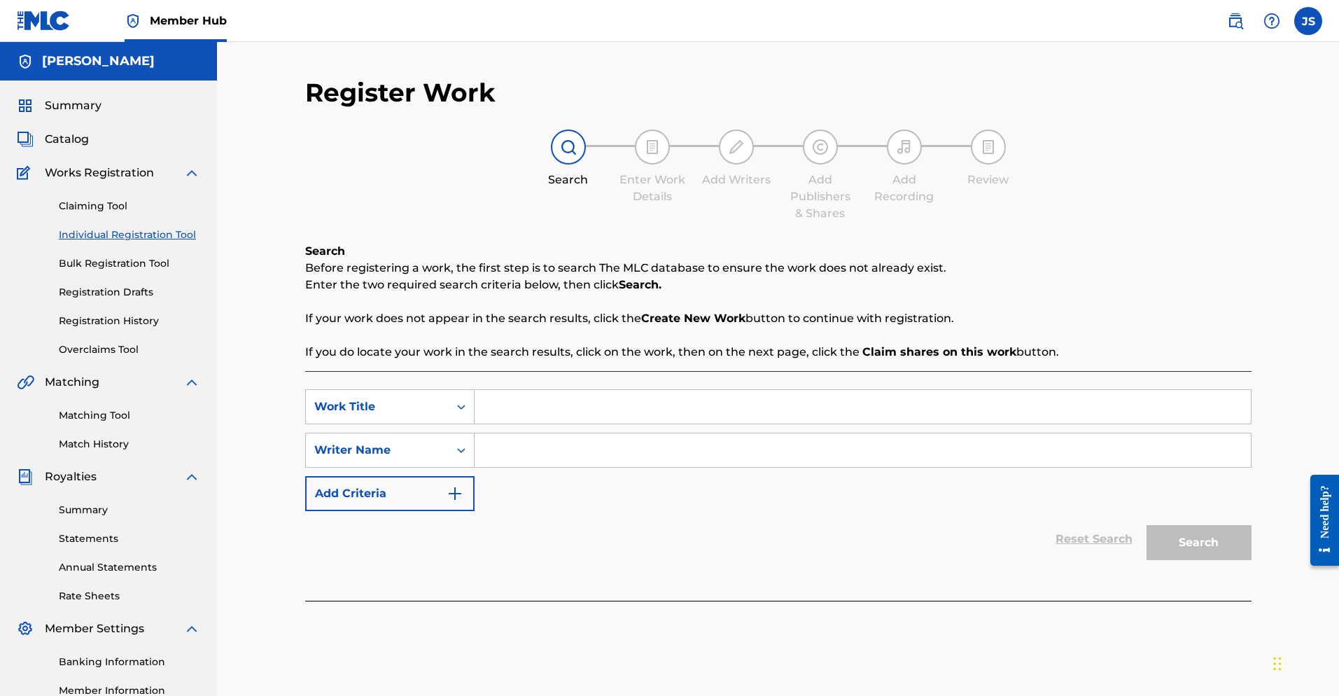
click at [539, 408] on input "Search Form" at bounding box center [863, 407] width 776 height 34
type input "OUTERSPACE FLAVOR"
click at [504, 454] on input "Search Form" at bounding box center [863, 450] width 776 height 34
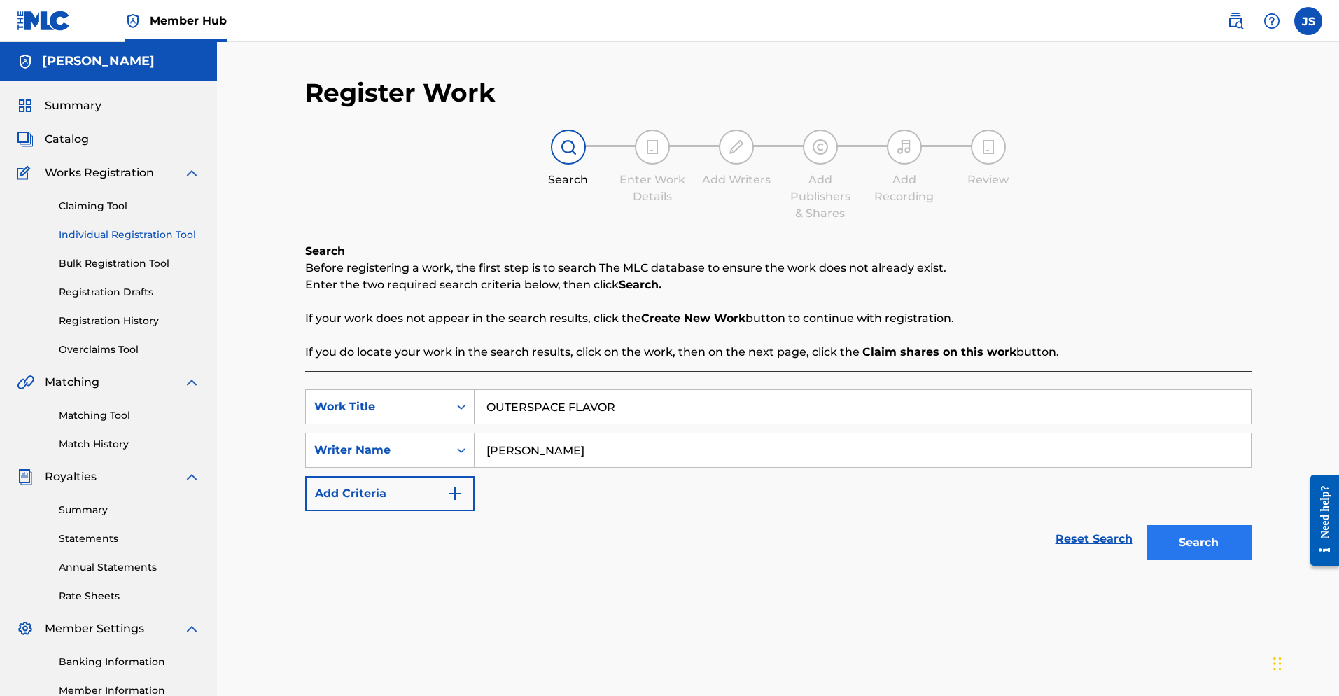
type input "[PERSON_NAME]"
click at [923, 540] on button "Search" at bounding box center [1199, 542] width 105 height 35
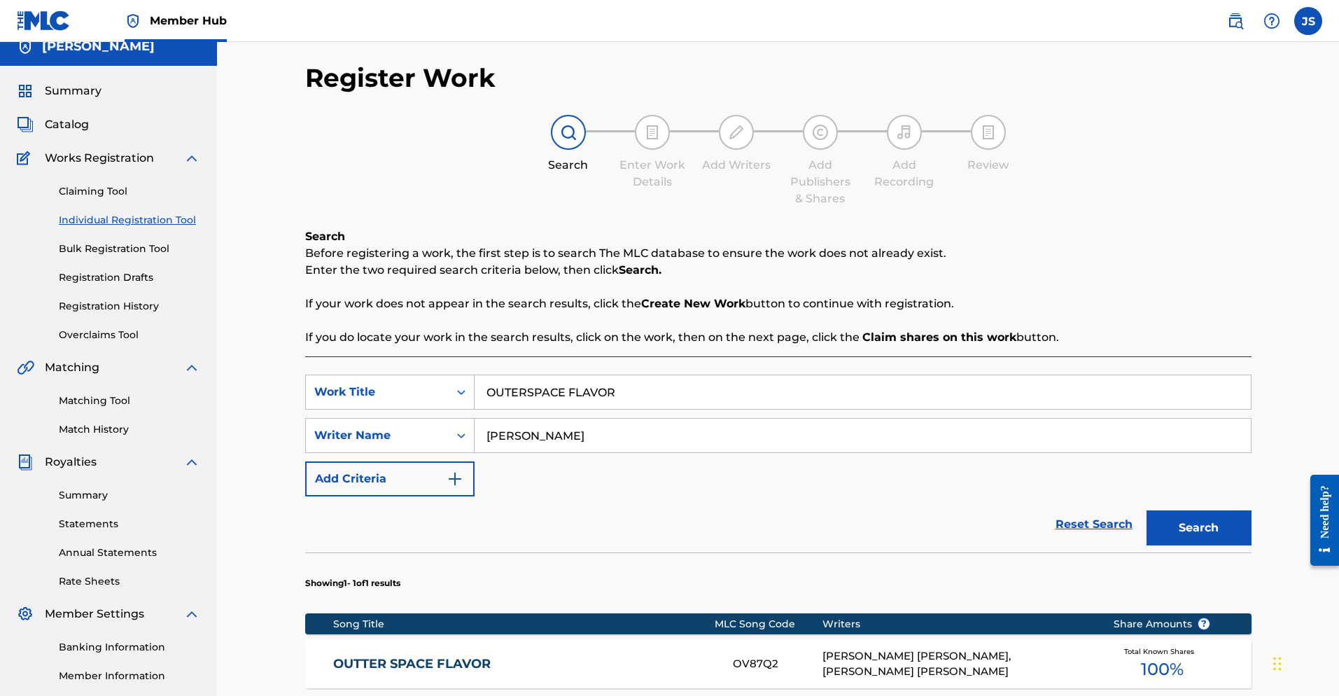
scroll to position [134, 0]
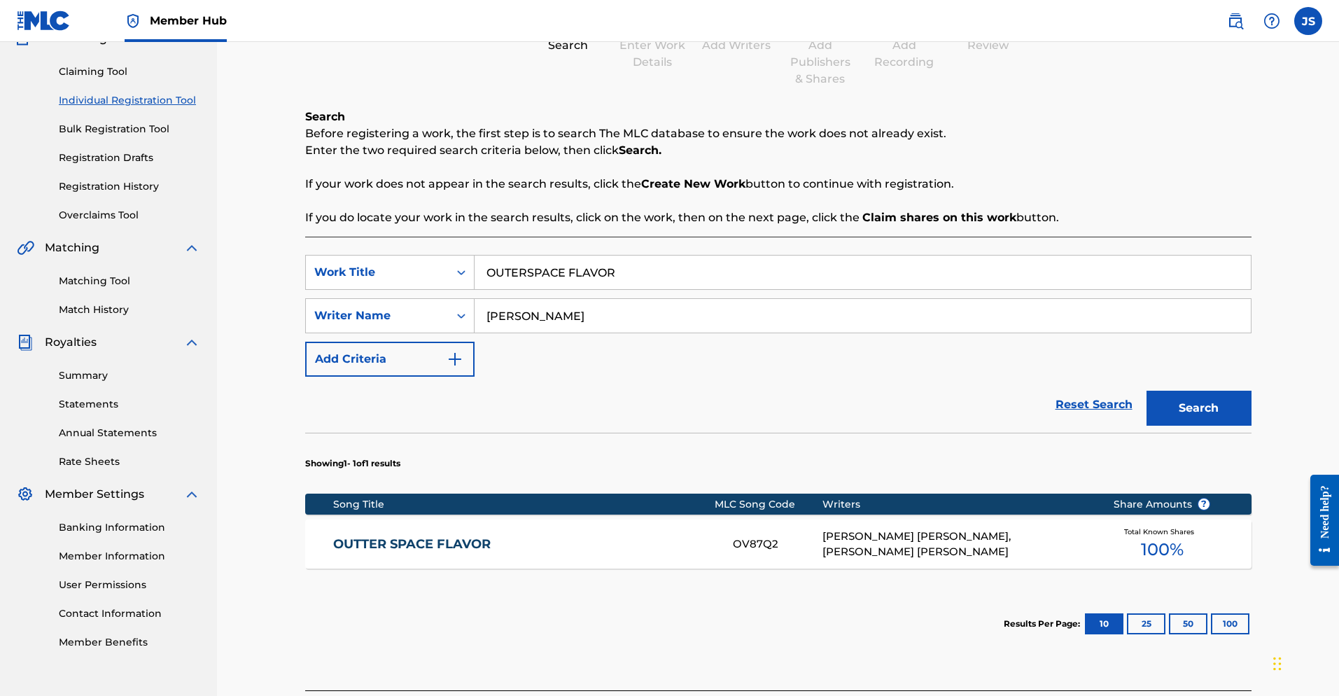
click at [442, 545] on link "OUTTER SPACE FLAVOR" at bounding box center [523, 544] width 381 height 16
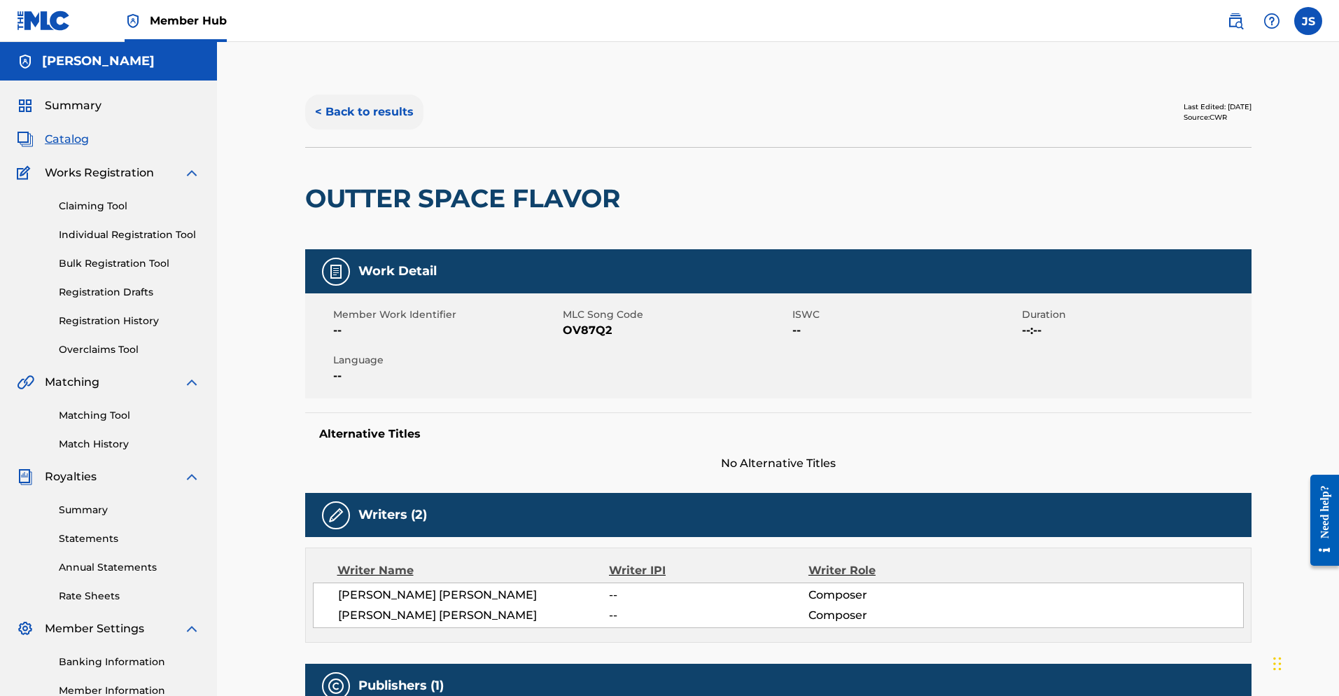
click at [330, 113] on button "< Back to results" at bounding box center [364, 111] width 118 height 35
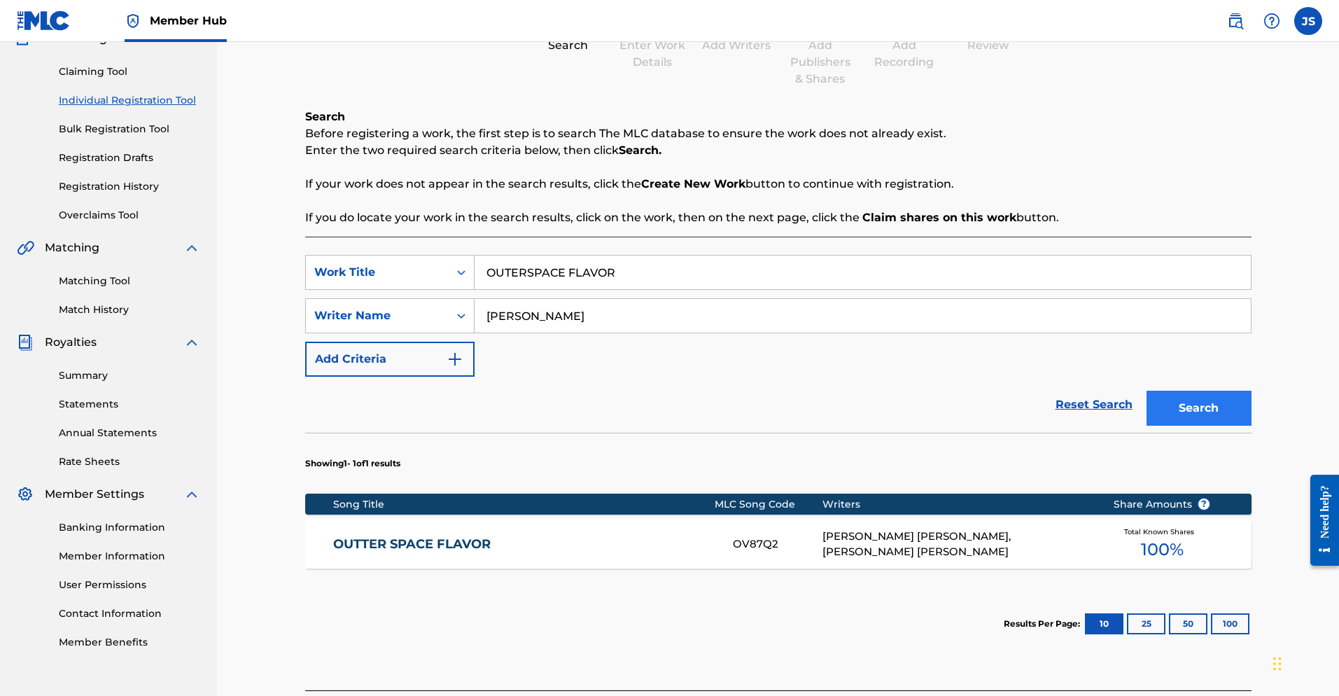
click at [923, 412] on button "Search" at bounding box center [1199, 408] width 105 height 35
click at [427, 550] on link "OUTTER SPACE FLAVOR" at bounding box center [523, 544] width 381 height 16
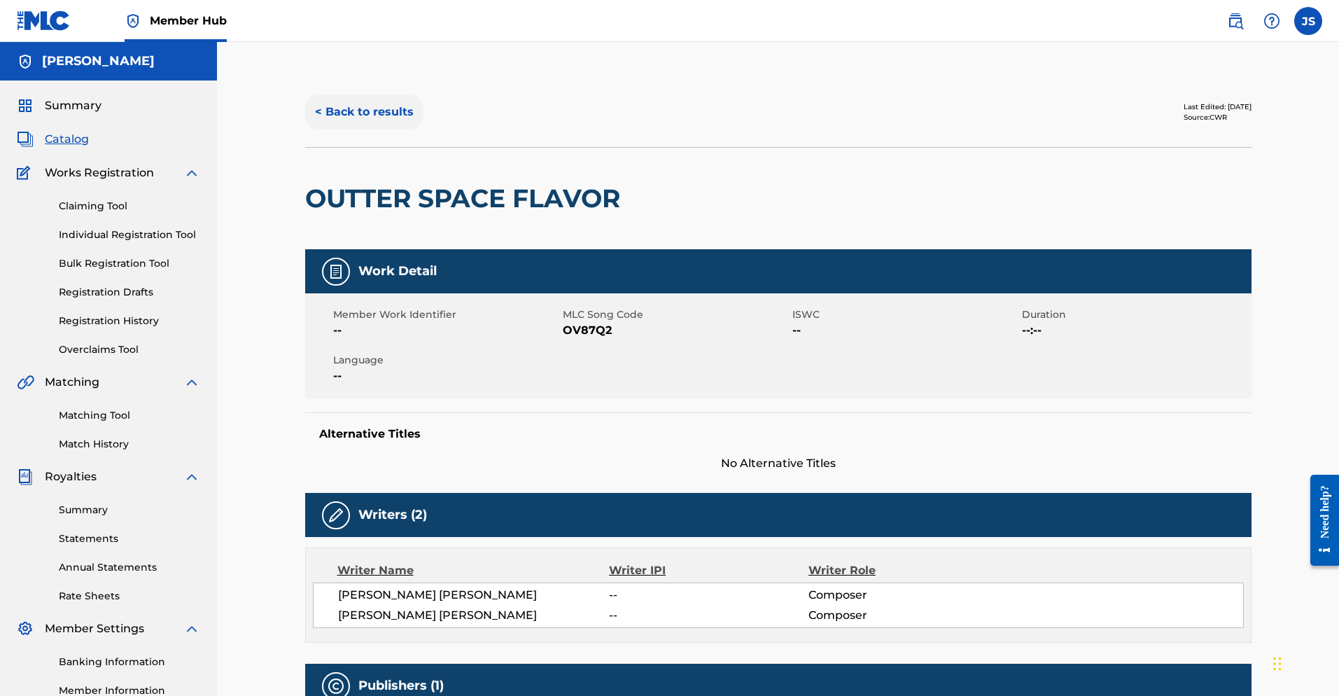
click at [372, 108] on button "< Back to results" at bounding box center [364, 111] width 118 height 35
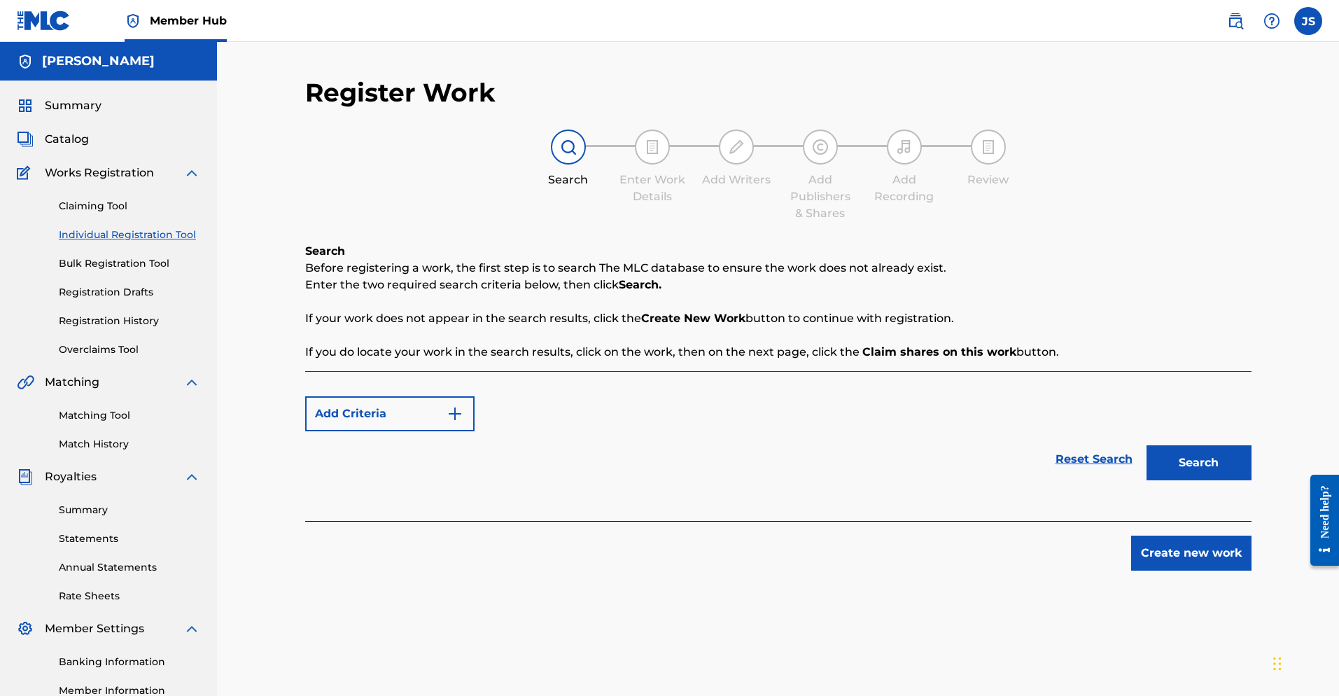
scroll to position [134, 0]
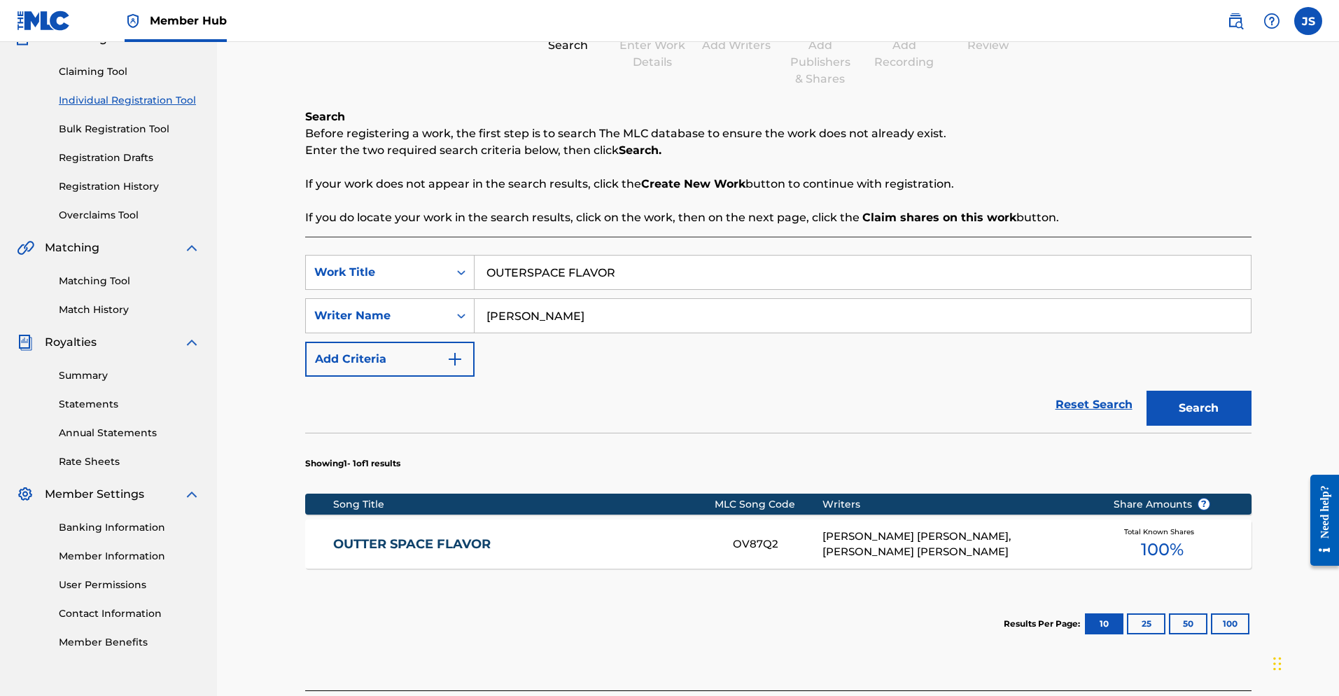
click at [438, 540] on link "OUTTER SPACE FLAVOR" at bounding box center [523, 544] width 381 height 16
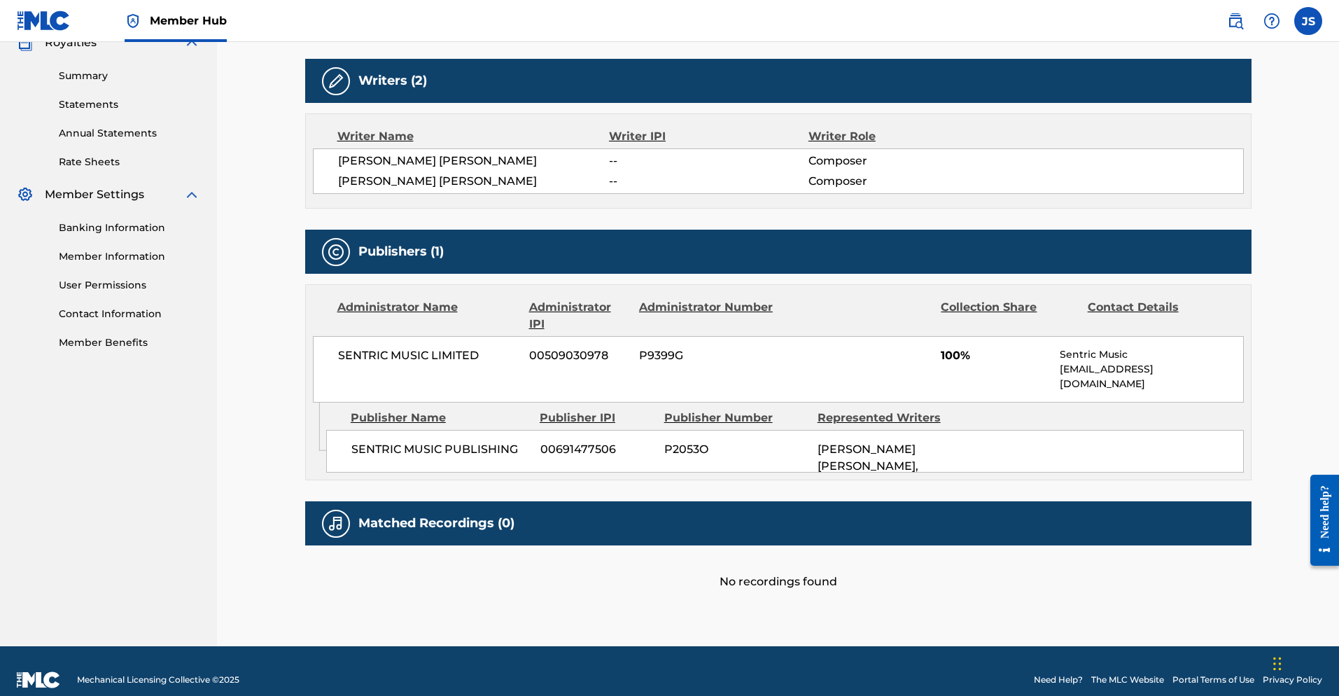
scroll to position [266, 0]
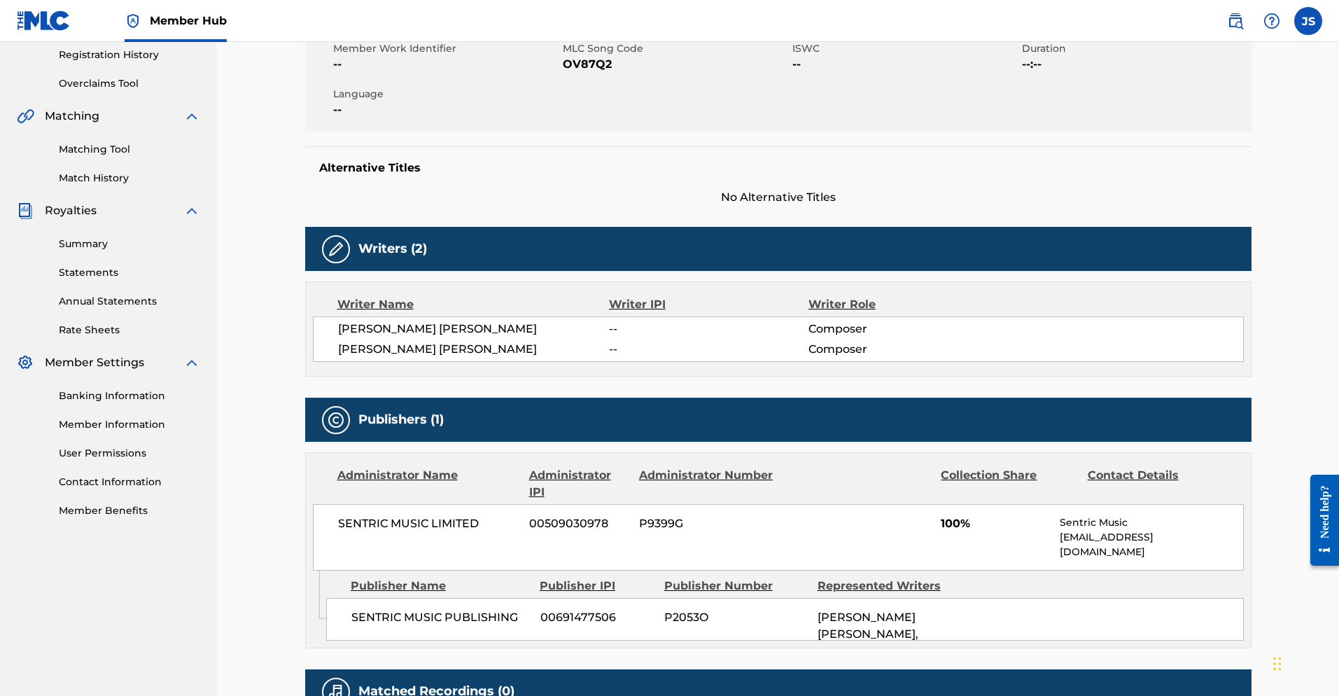
click at [863, 617] on span "[PERSON_NAME] [PERSON_NAME], [PERSON_NAME] [PERSON_NAME]" at bounding box center [868, 642] width 101 height 64
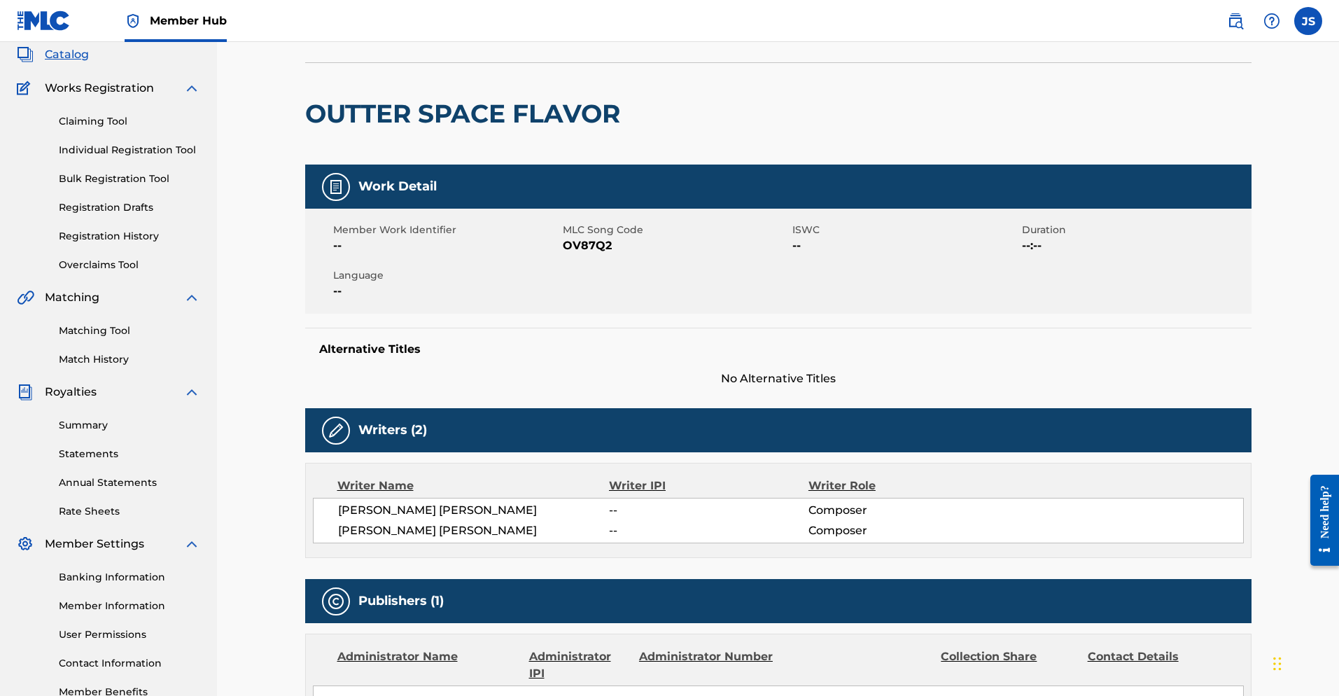
scroll to position [0, 0]
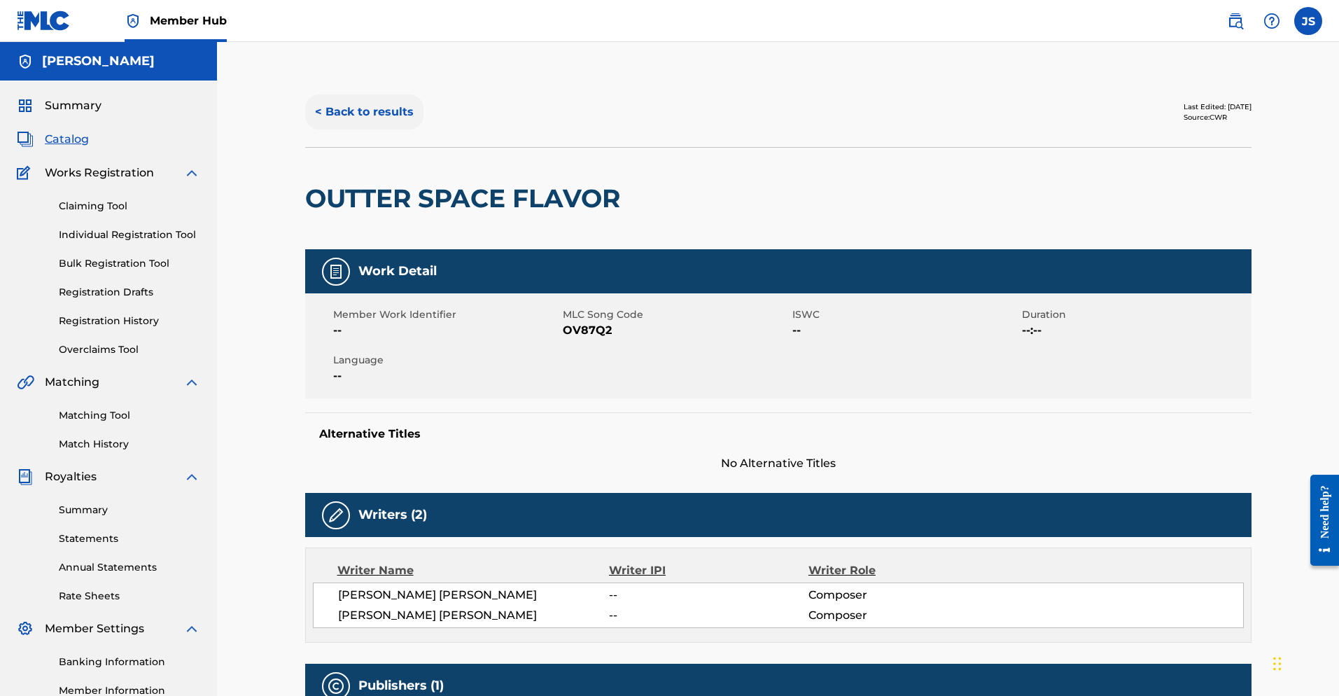
click at [356, 108] on button "< Back to results" at bounding box center [364, 111] width 118 height 35
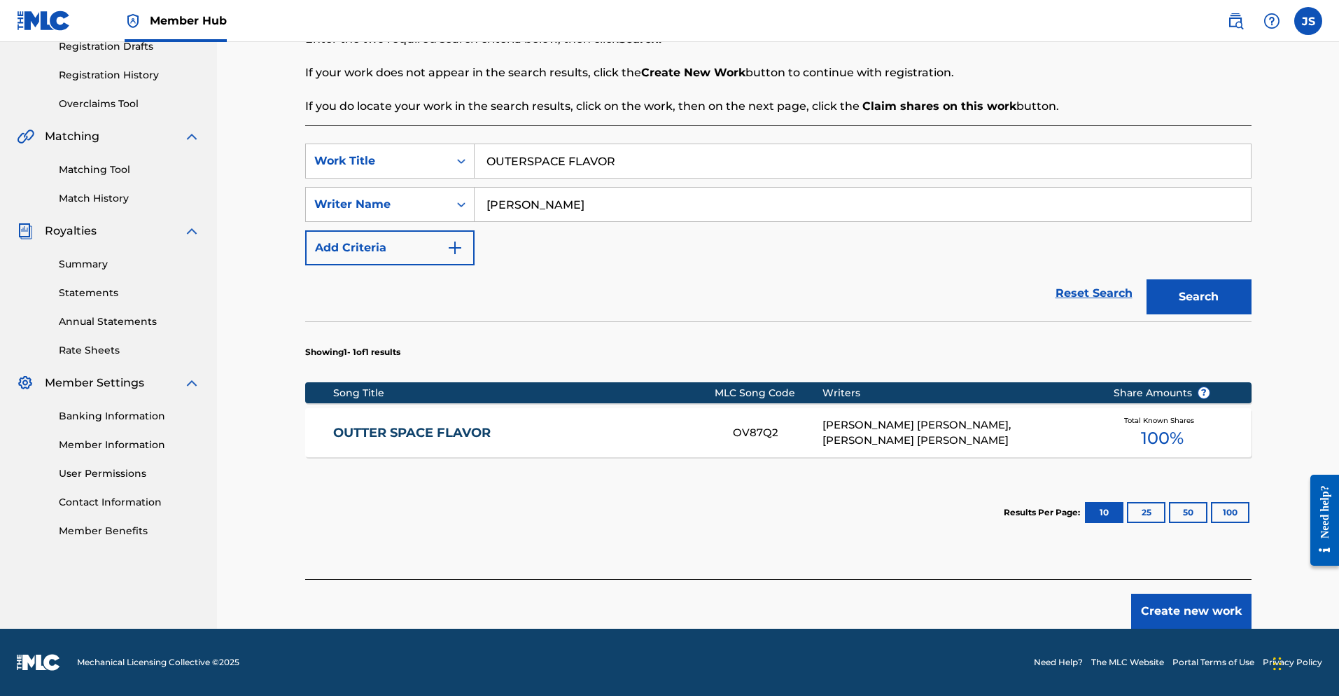
scroll to position [223, 0]
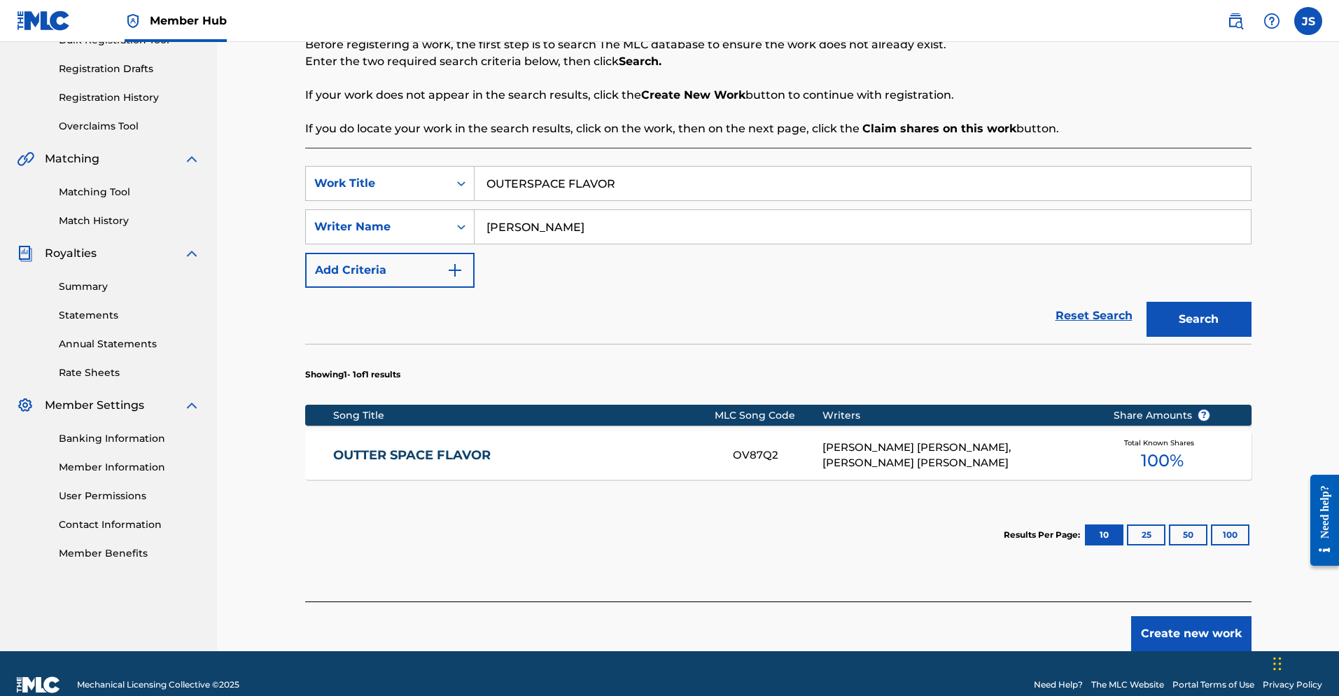
click at [445, 454] on link "OUTTER SPACE FLAVOR" at bounding box center [523, 455] width 381 height 16
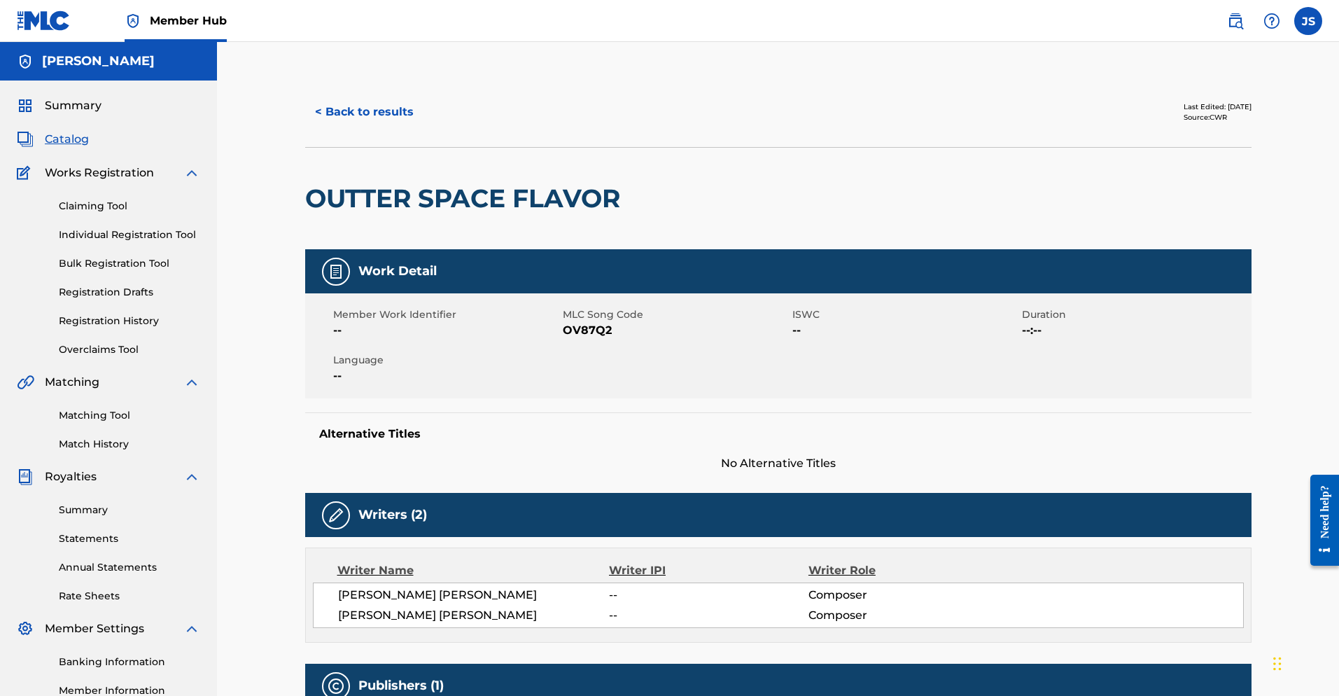
click at [340, 275] on img at bounding box center [336, 271] width 17 height 17
click at [344, 317] on span "Member Work Identifier" at bounding box center [446, 314] width 226 height 15
drag, startPoint x: 431, startPoint y: 318, endPoint x: 546, endPoint y: 322, distance: 114.9
click at [442, 319] on span "Member Work Identifier" at bounding box center [446, 314] width 226 height 15
drag, startPoint x: 608, startPoint y: 322, endPoint x: 753, endPoint y: 332, distance: 145.3
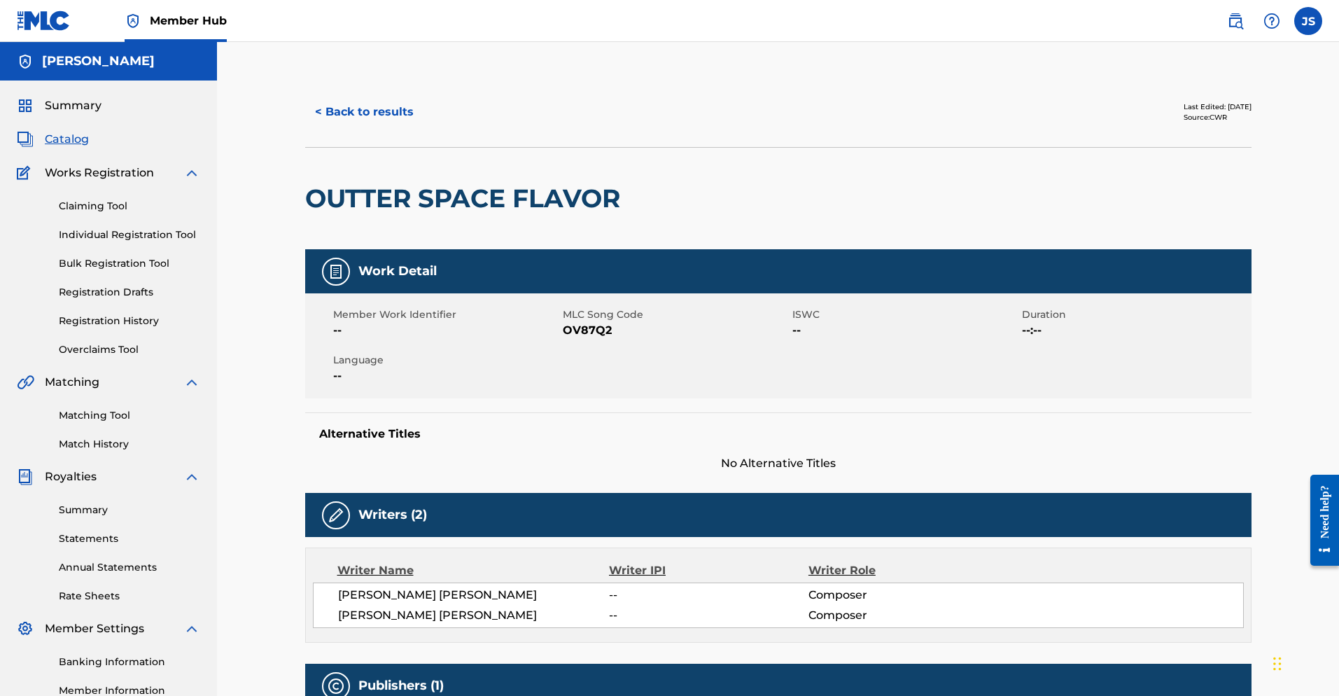
click at [640, 325] on span "OV87Q2" at bounding box center [676, 330] width 226 height 17
click at [758, 332] on span "OV87Q2" at bounding box center [676, 330] width 226 height 17
drag, startPoint x: 802, startPoint y: 342, endPoint x: 777, endPoint y: 368, distance: 36.1
click at [795, 354] on div "Member Work Identifier -- MLC Song Code OV87Q2 ISWC -- Duration --:-- Language …" at bounding box center [778, 345] width 946 height 105
drag, startPoint x: 746, startPoint y: 377, endPoint x: 568, endPoint y: 472, distance: 202.3
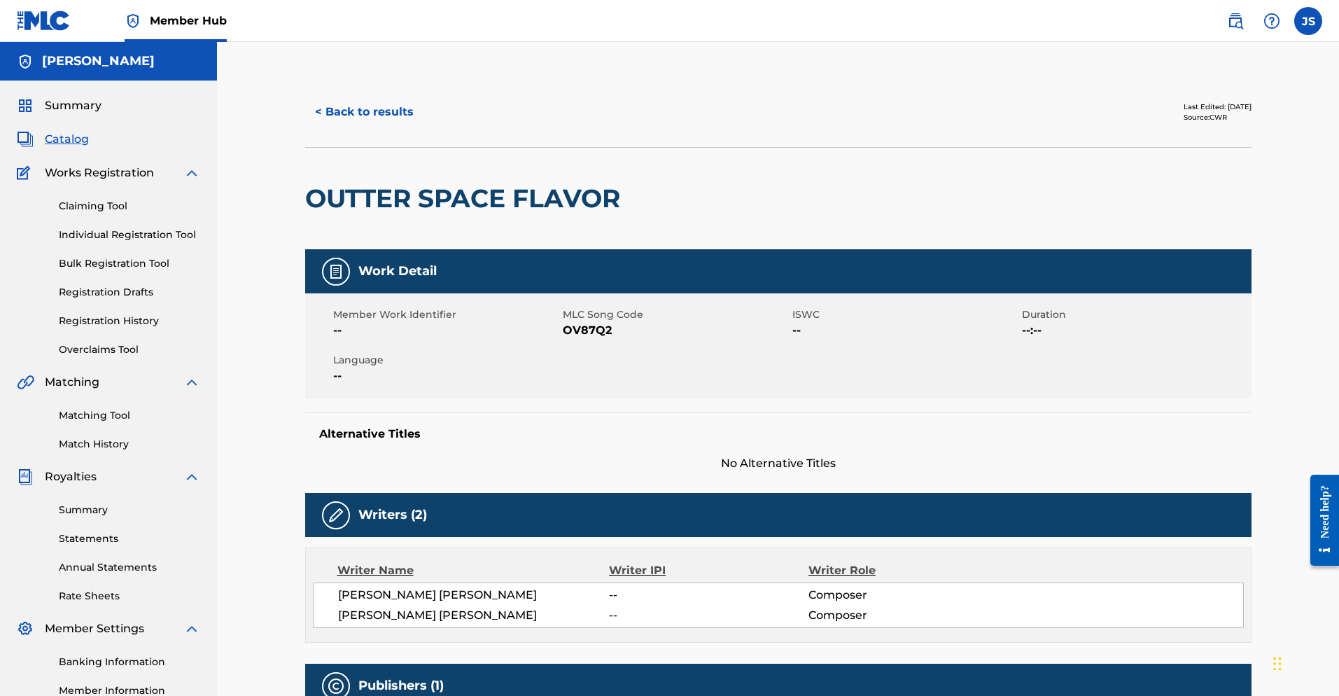
click at [668, 406] on div "Work Detail Member Work Identifier -- MLC Song Code OV87Q2 ISWC -- Duration --:…" at bounding box center [778, 360] width 946 height 223
drag, startPoint x: 518, startPoint y: 517, endPoint x: 452, endPoint y: 543, distance: 71.0
click at [510, 524] on div "Writers (2)" at bounding box center [778, 515] width 946 height 44
drag, startPoint x: 369, startPoint y: 534, endPoint x: 367, endPoint y: 524, distance: 10.7
click at [368, 533] on div "Writers (2)" at bounding box center [778, 515] width 946 height 44
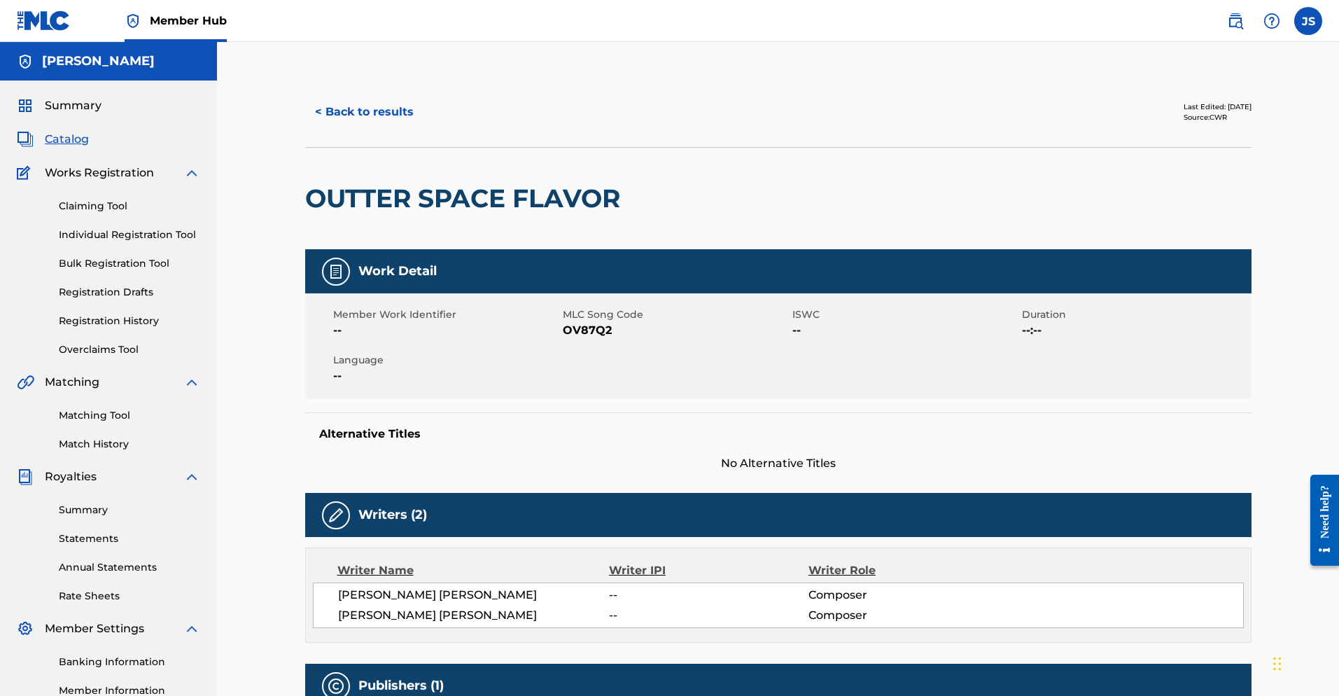
click at [367, 521] on h5 "Writers (2)" at bounding box center [392, 515] width 69 height 16
click at [329, 517] on img at bounding box center [336, 515] width 17 height 17
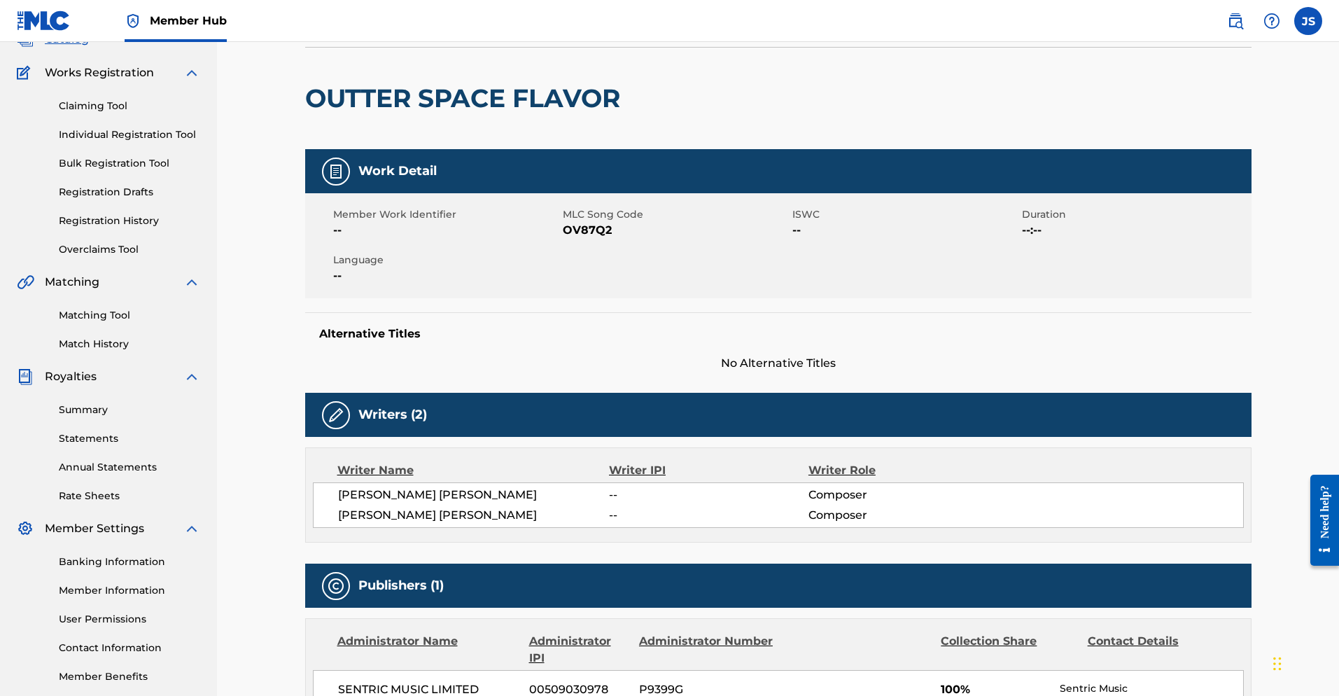
scroll to position [181, 0]
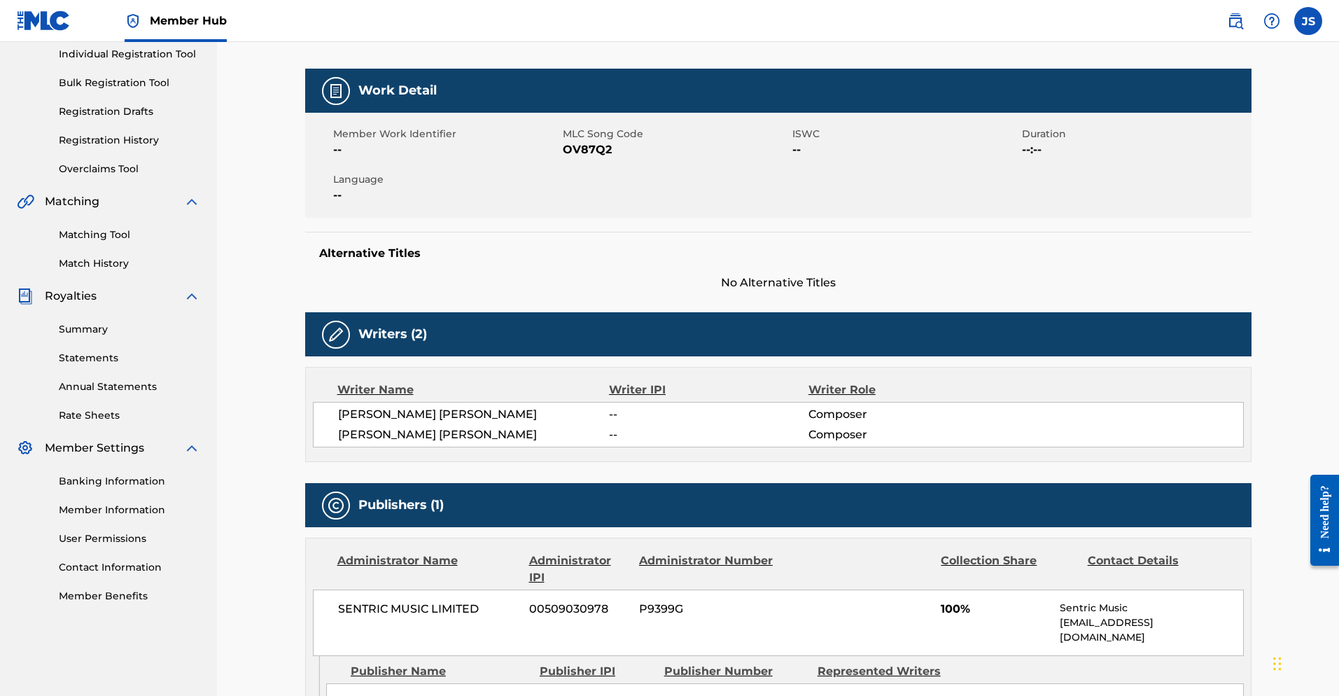
click at [923, 515] on div "Need help?" at bounding box center [1324, 510] width 19 height 53
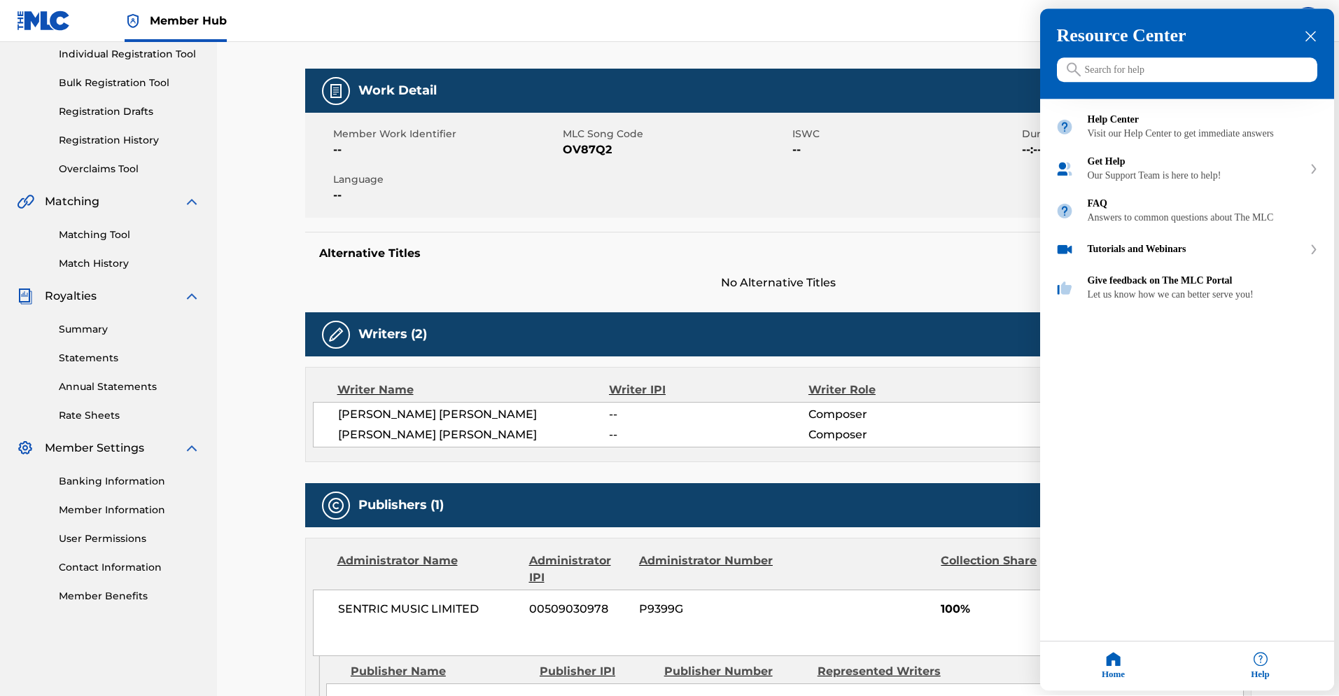
click at [923, 447] on div at bounding box center [669, 348] width 1339 height 696
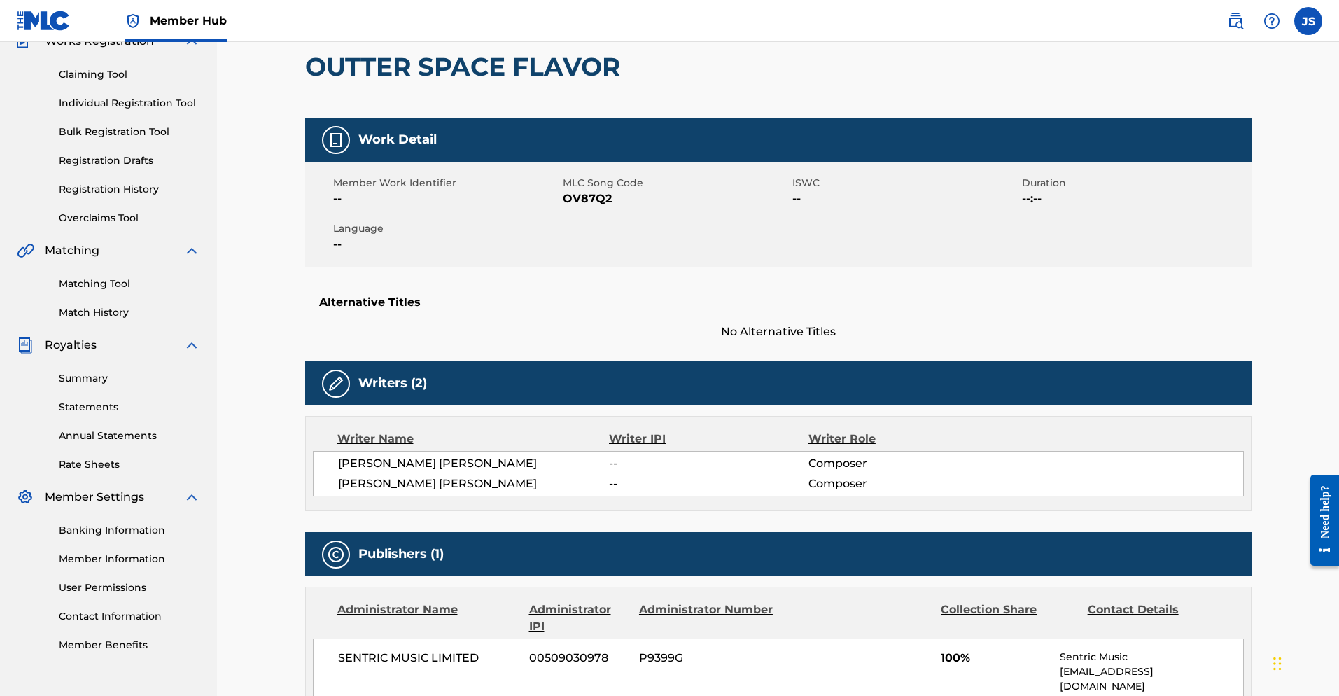
scroll to position [0, 0]
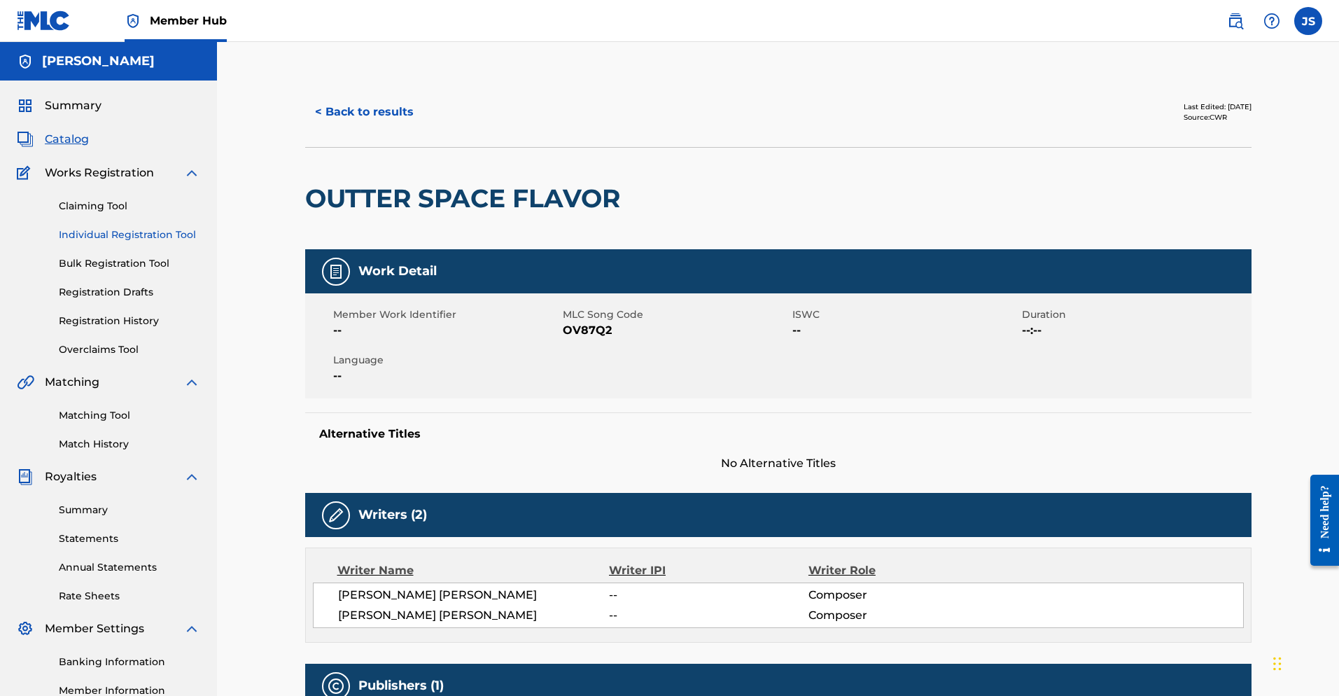
click at [108, 234] on link "Individual Registration Tool" at bounding box center [129, 234] width 141 height 15
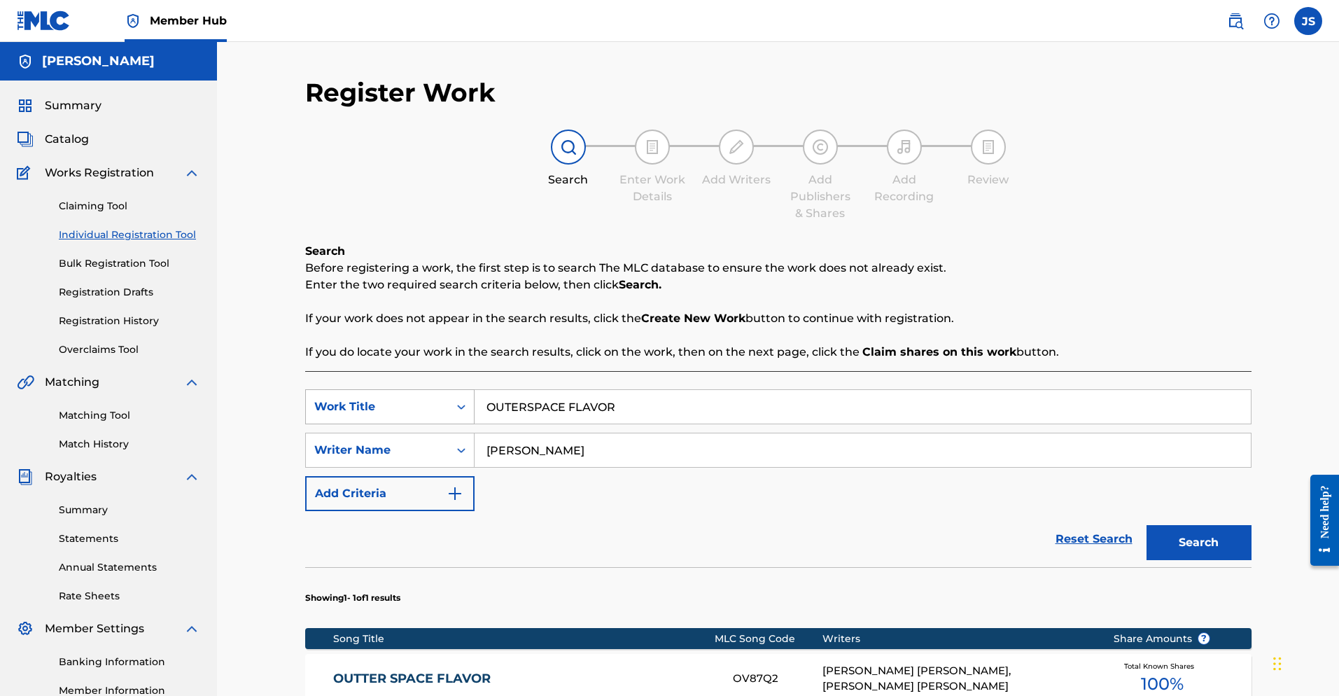
drag, startPoint x: 654, startPoint y: 408, endPoint x: 453, endPoint y: 405, distance: 201.6
click at [453, 405] on div "SearchWithCriteria836a401d-5c2d-4b69-8bf4-629e5784fe28 Work Title OUTERSPACE FL…" at bounding box center [778, 406] width 946 height 35
paste input "TMG4 BABYFACE RAY TYPE BEAT"
type input "TMG4 BABYFACE RAY TYPE BEAT"
drag, startPoint x: 584, startPoint y: 444, endPoint x: 470, endPoint y: 445, distance: 114.1
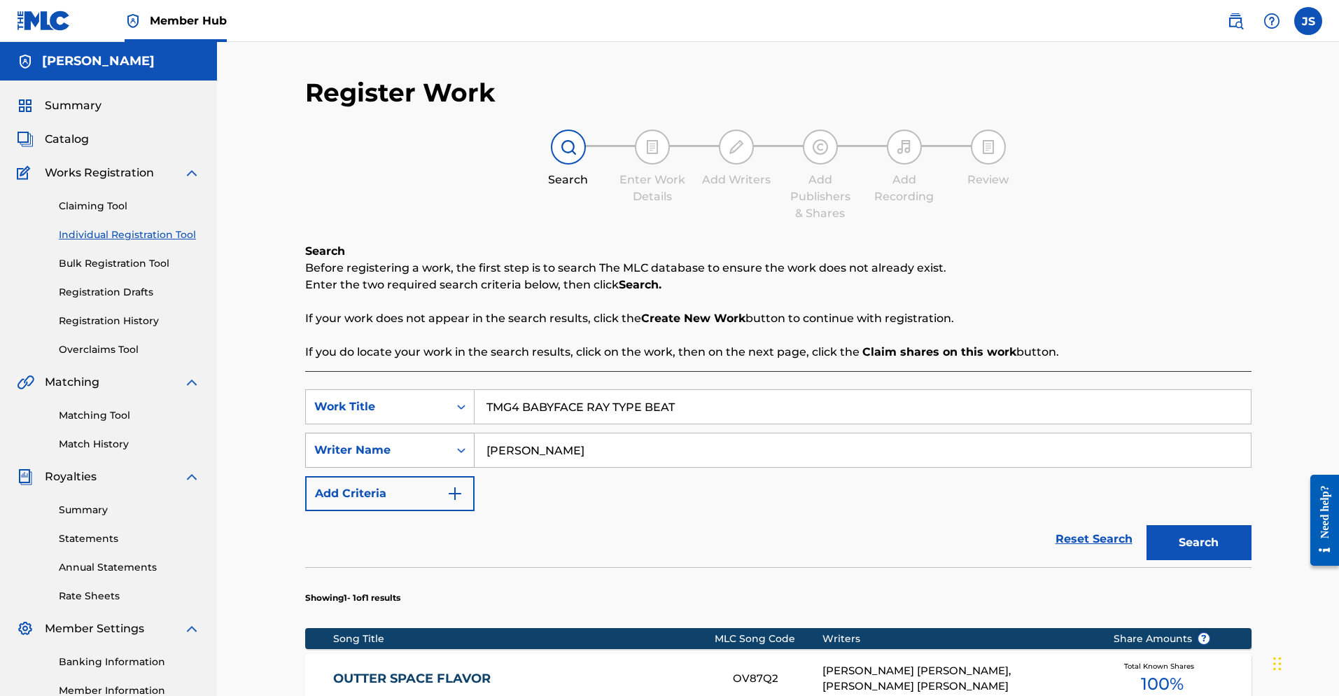
click at [470, 445] on div "SearchWithCriteriaa2ce0be8-1993-46c0-bf9b-fc3c48f12b73 Writer Name [PERSON_NAME]" at bounding box center [778, 450] width 946 height 35
type input "[PERSON_NAME]"
click at [923, 540] on button "Search" at bounding box center [1199, 542] width 105 height 35
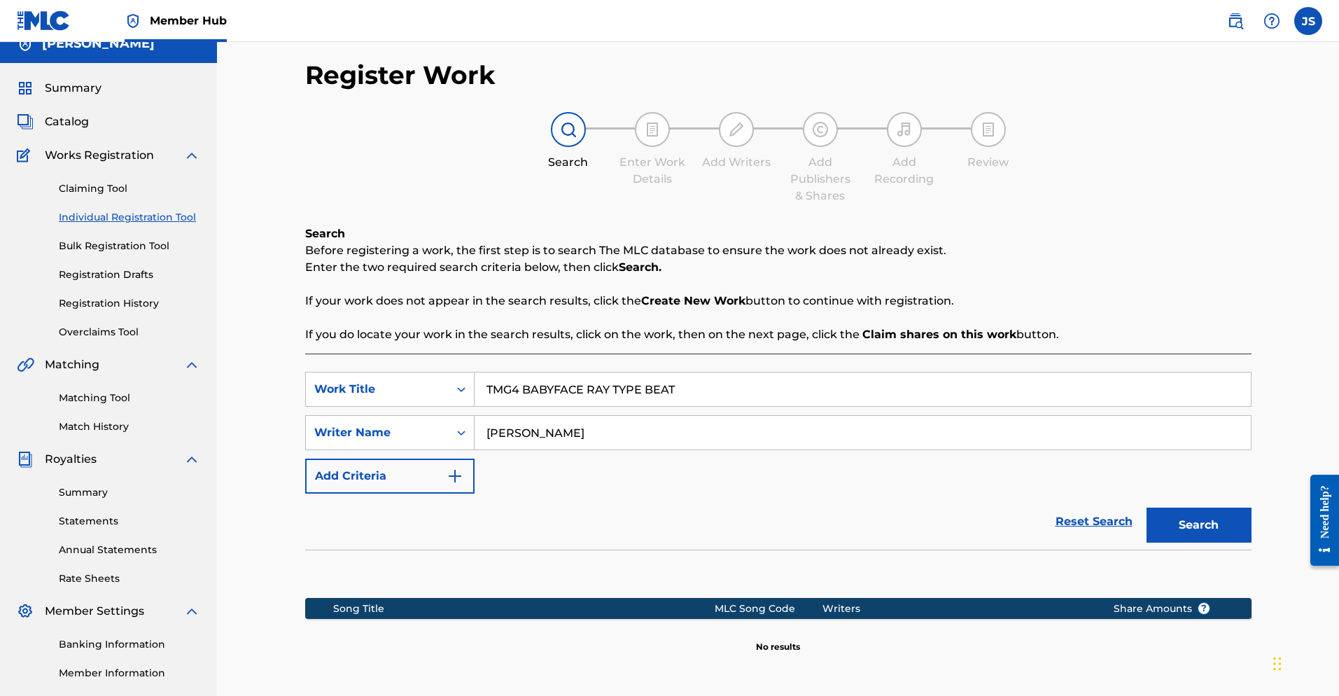
scroll to position [134, 0]
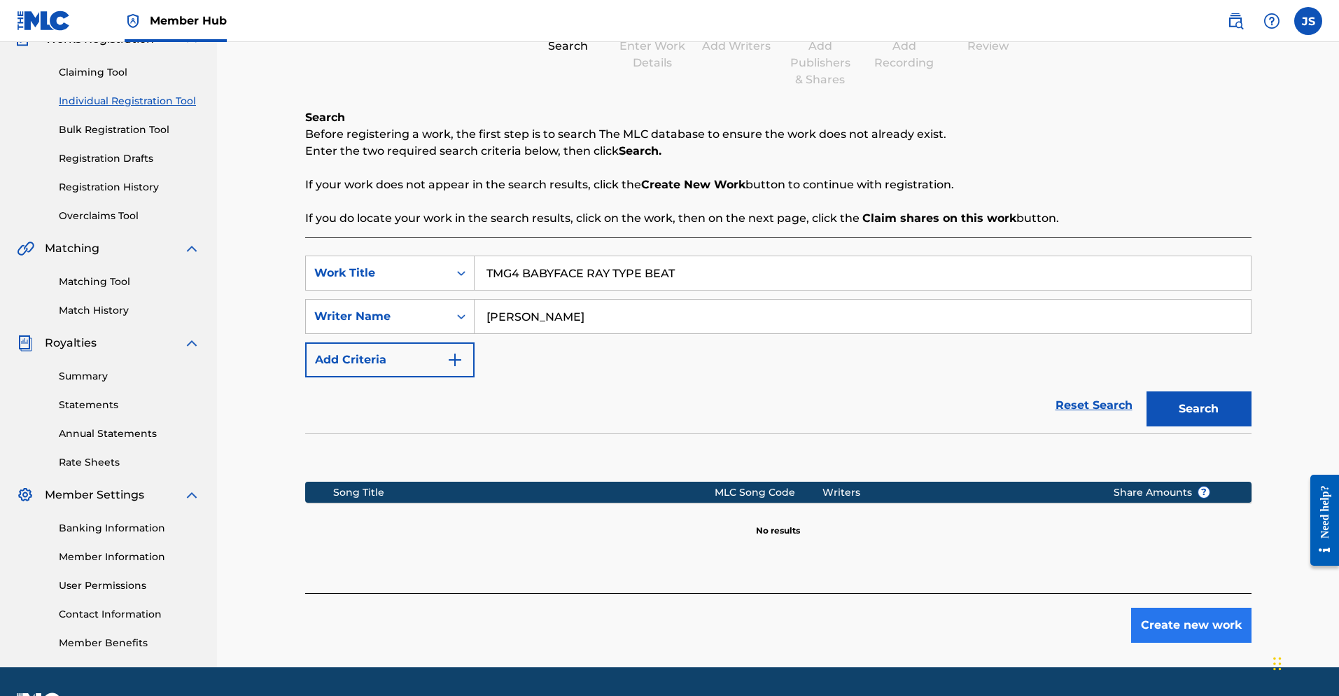
click at [923, 619] on button "Create new work" at bounding box center [1191, 625] width 120 height 35
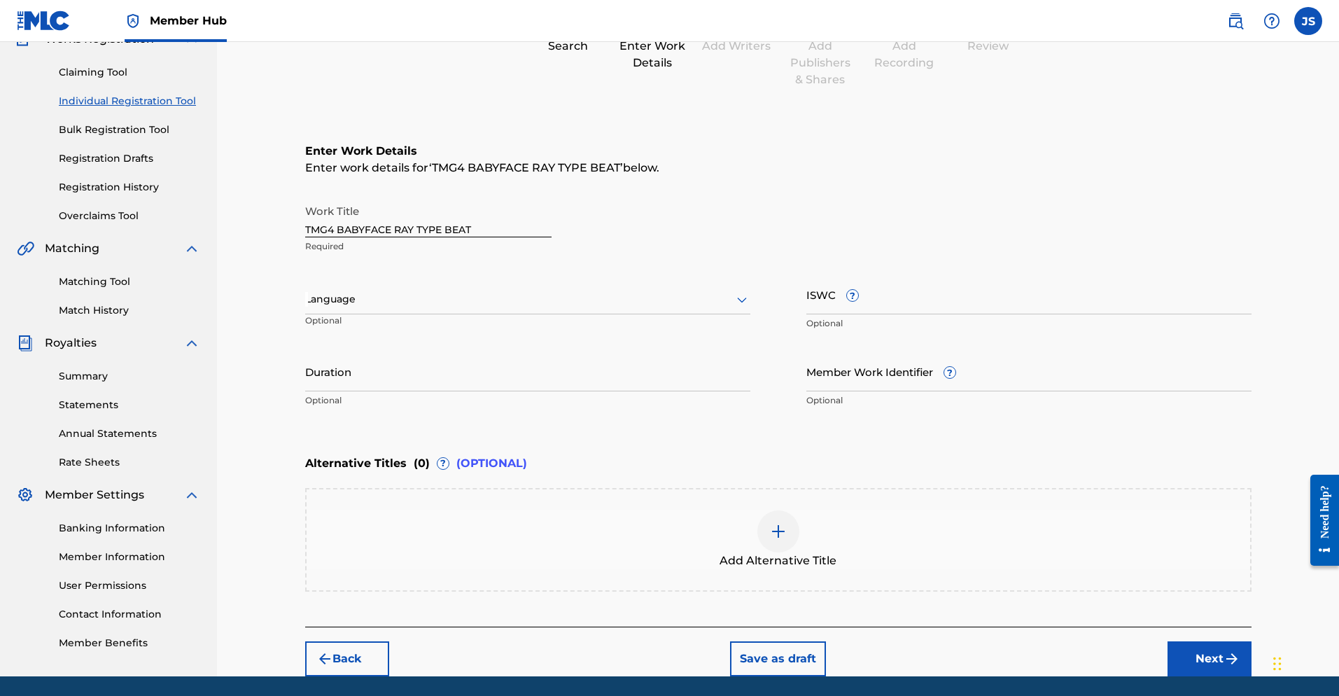
scroll to position [136, 0]
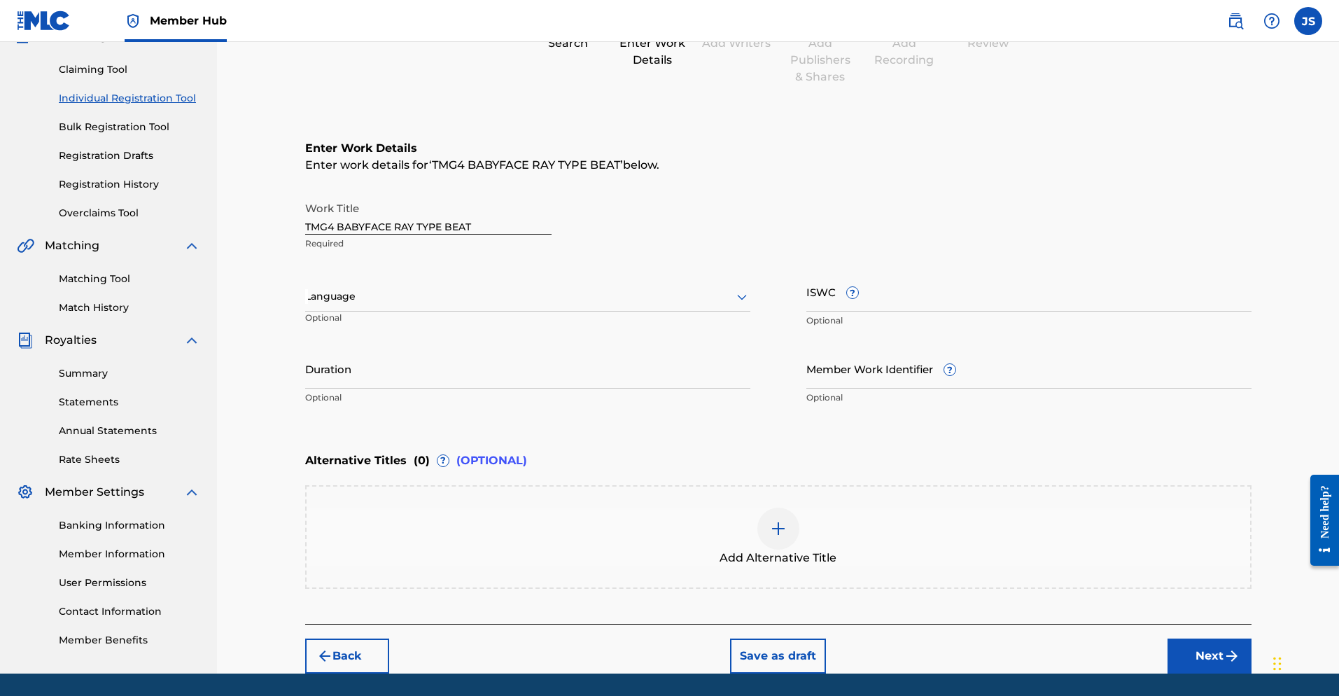
click at [395, 508] on div "Add Alternative Title" at bounding box center [779, 536] width 944 height 59
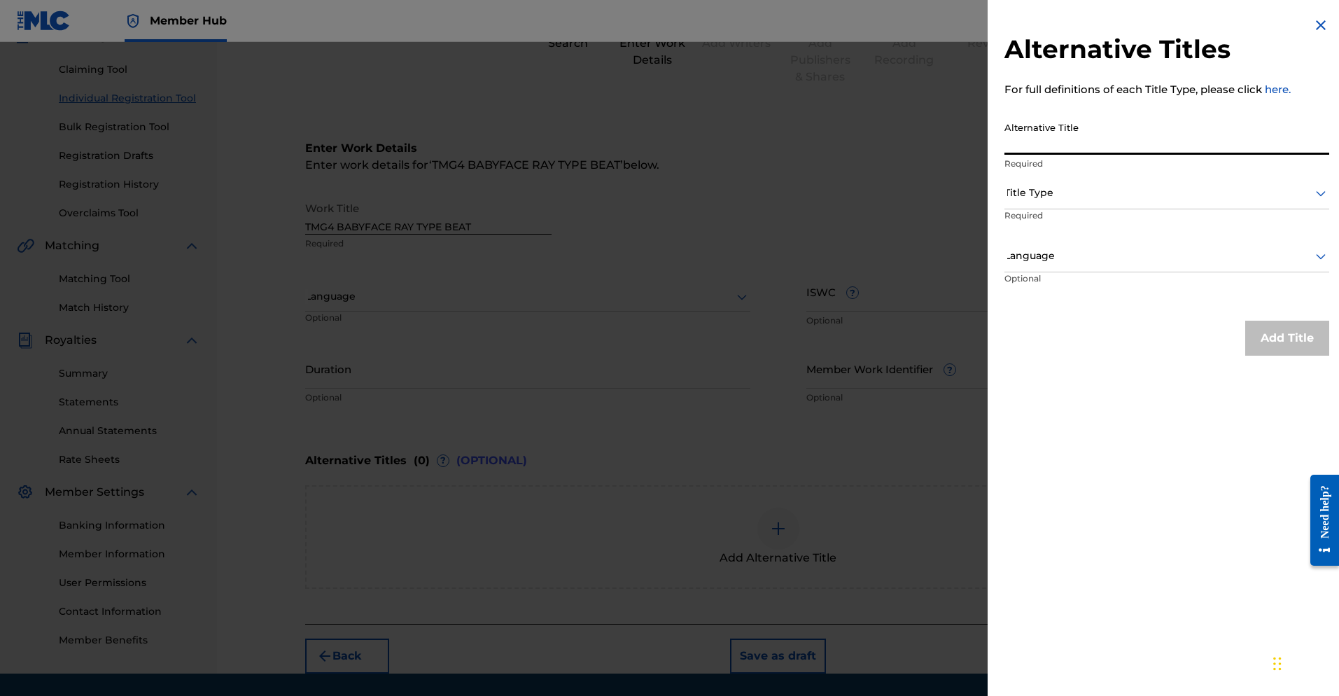
paste input "TMG4 BABYFACE RAY TYPE BEAT"
drag, startPoint x: 1035, startPoint y: 145, endPoint x: 939, endPoint y: 132, distance: 96.8
click at [923, 132] on div "Alternative Titles For full definitions of each Title Type, please click here. …" at bounding box center [669, 369] width 1339 height 654
type input "BABYFACE RAY TYPE BEAT"
click at [923, 191] on div at bounding box center [1166, 192] width 325 height 17
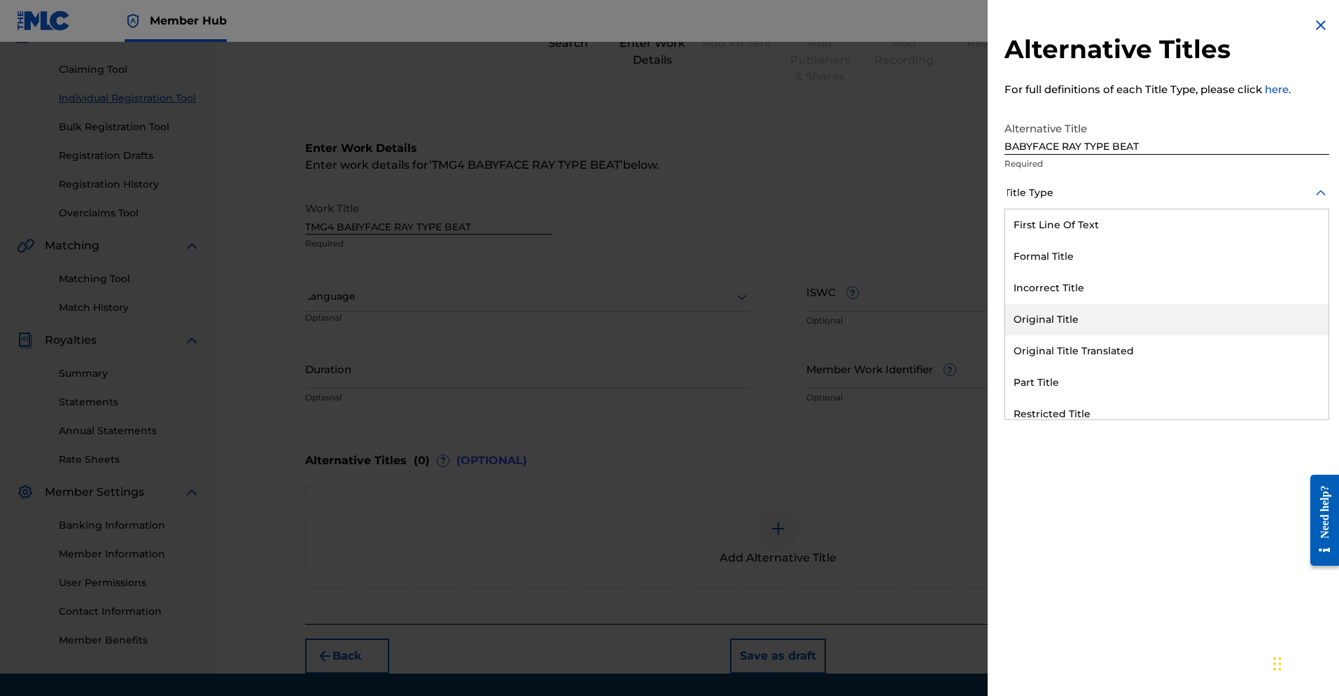
click at [923, 315] on div "Original Title" at bounding box center [1166, 319] width 323 height 31
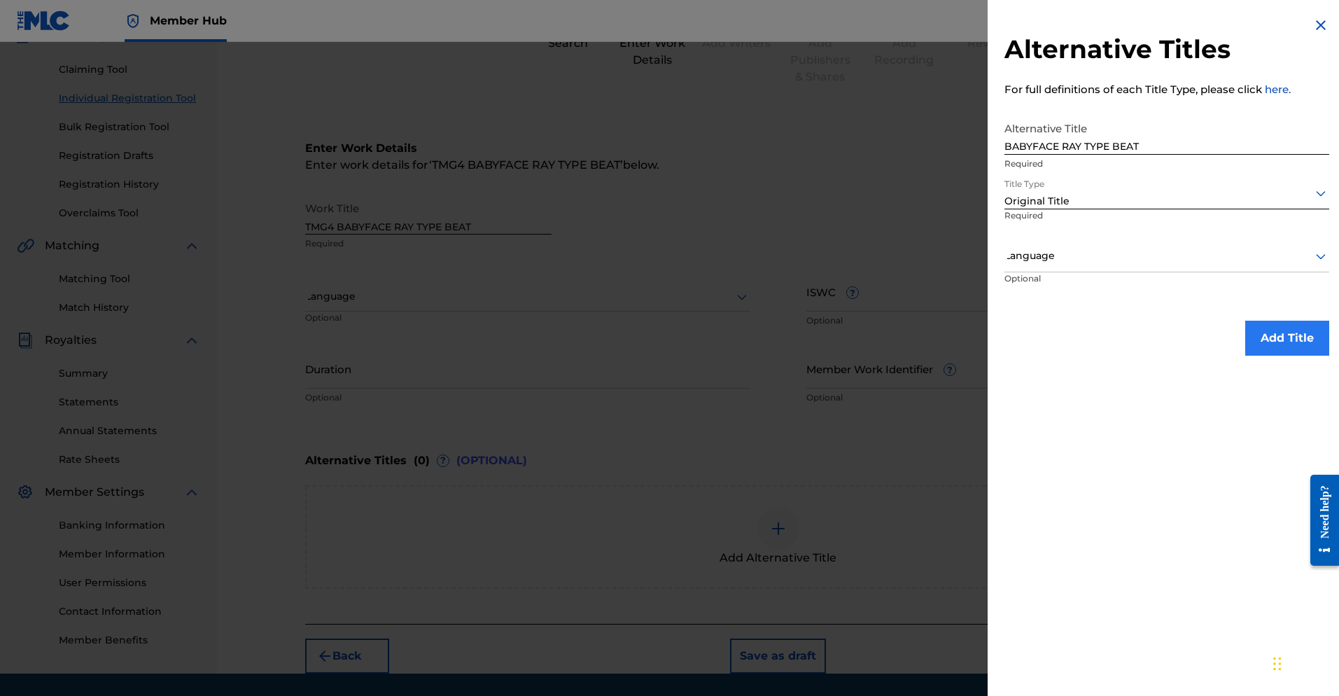
click at [923, 344] on button "Add Title" at bounding box center [1287, 338] width 84 height 35
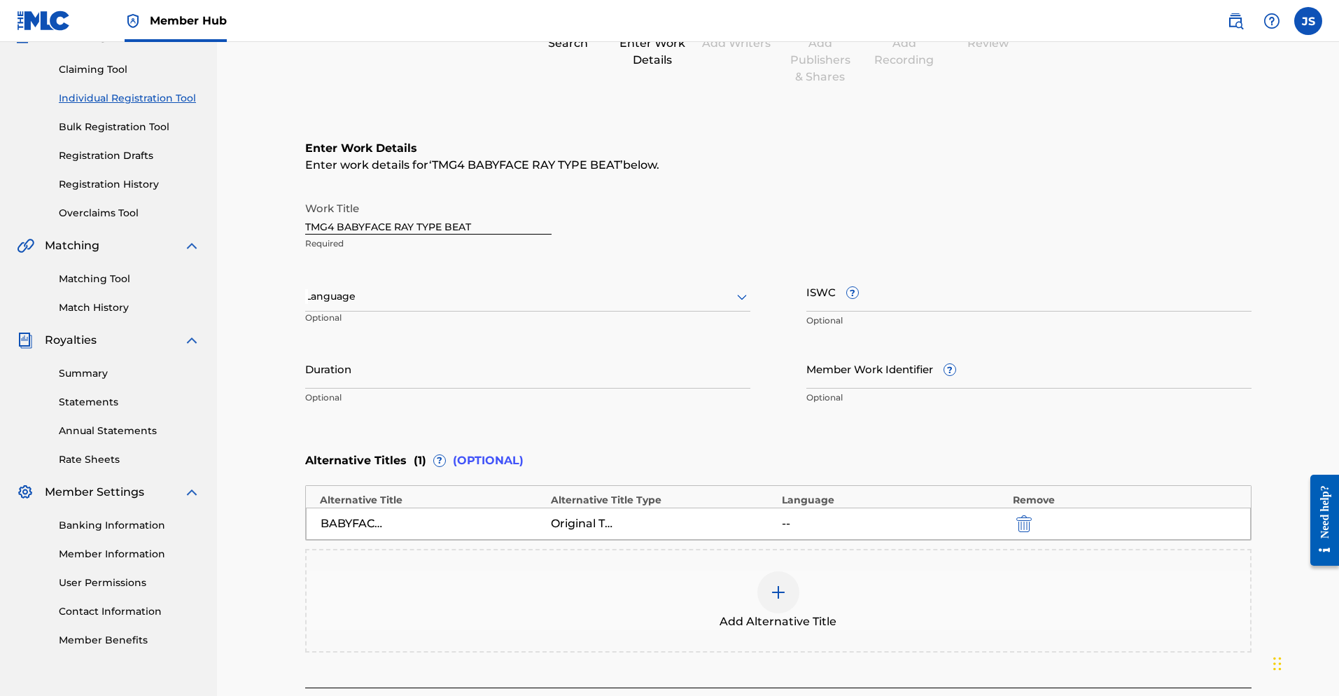
scroll to position [245, 0]
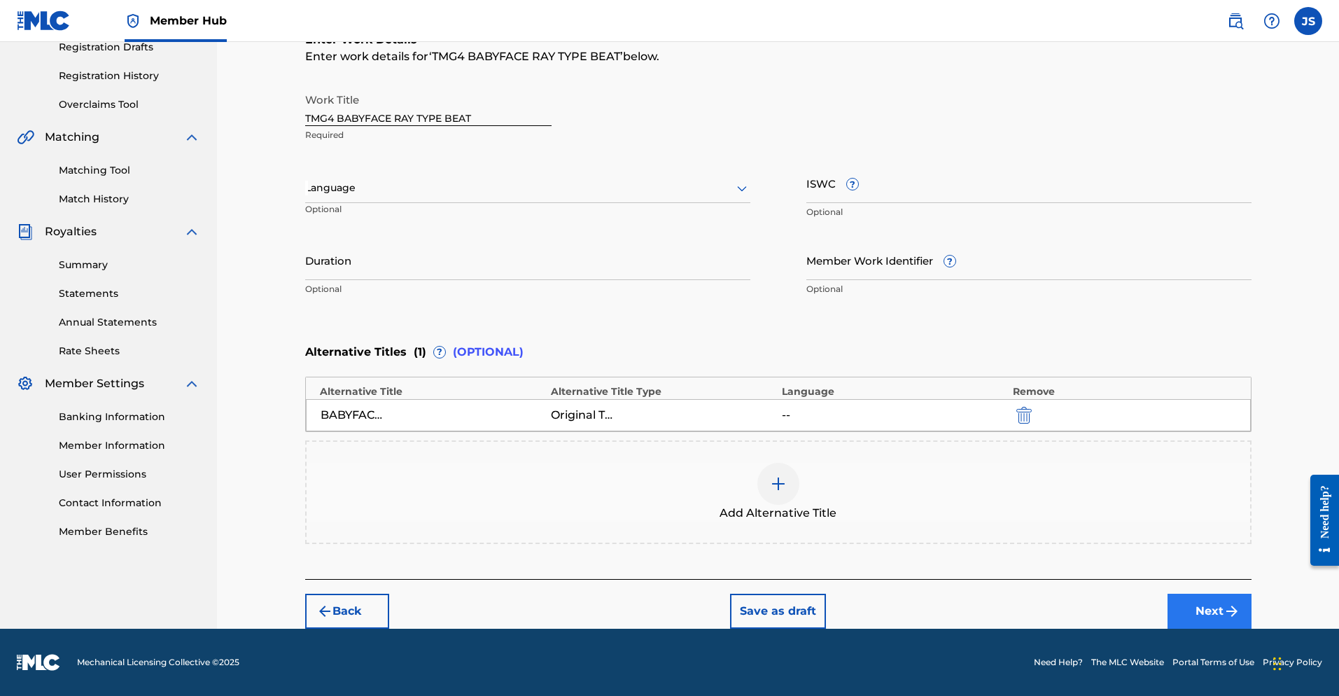
click at [923, 612] on button "Next" at bounding box center [1210, 611] width 84 height 35
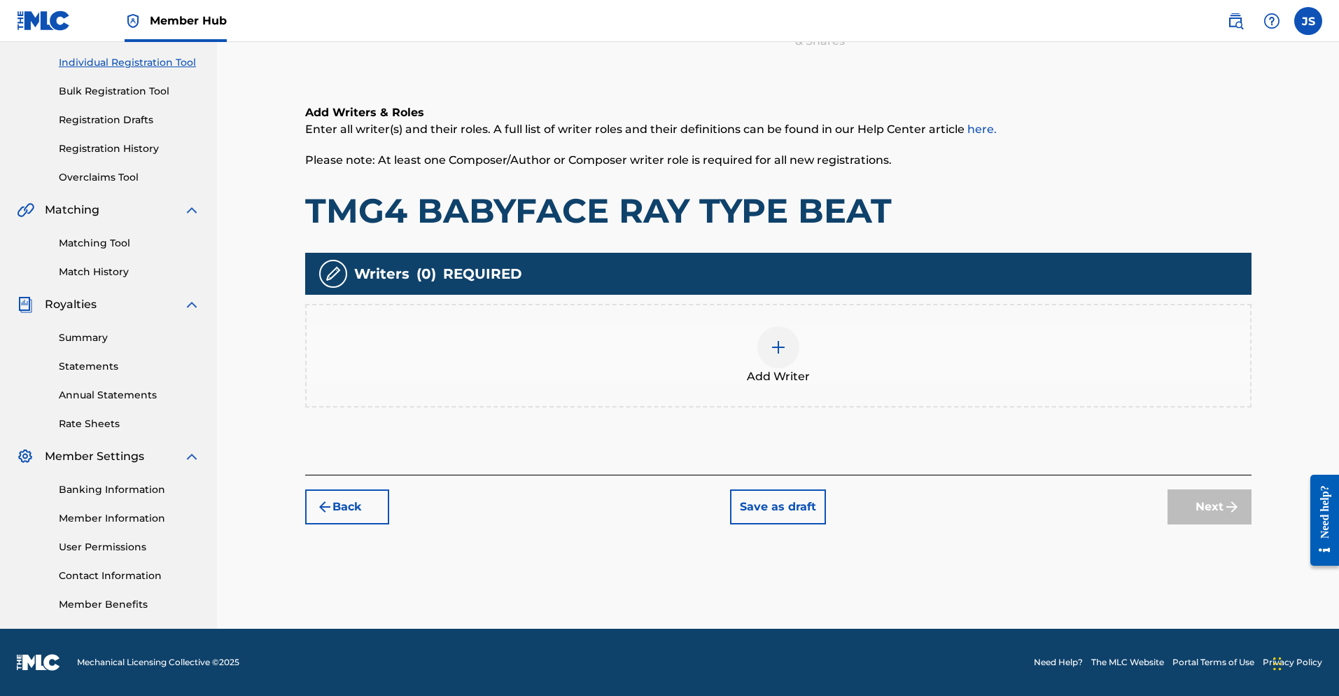
scroll to position [172, 0]
click at [772, 359] on div at bounding box center [778, 347] width 42 height 42
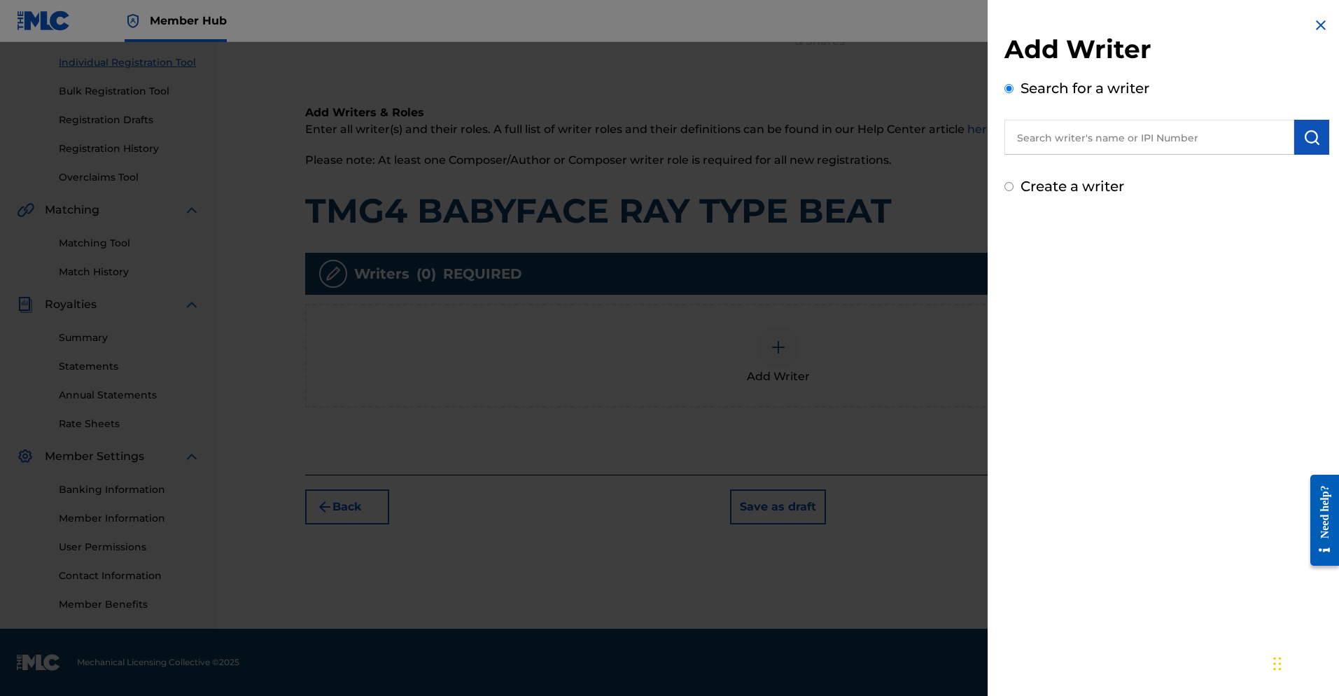
click at [923, 134] on input "text" at bounding box center [1149, 137] width 290 height 35
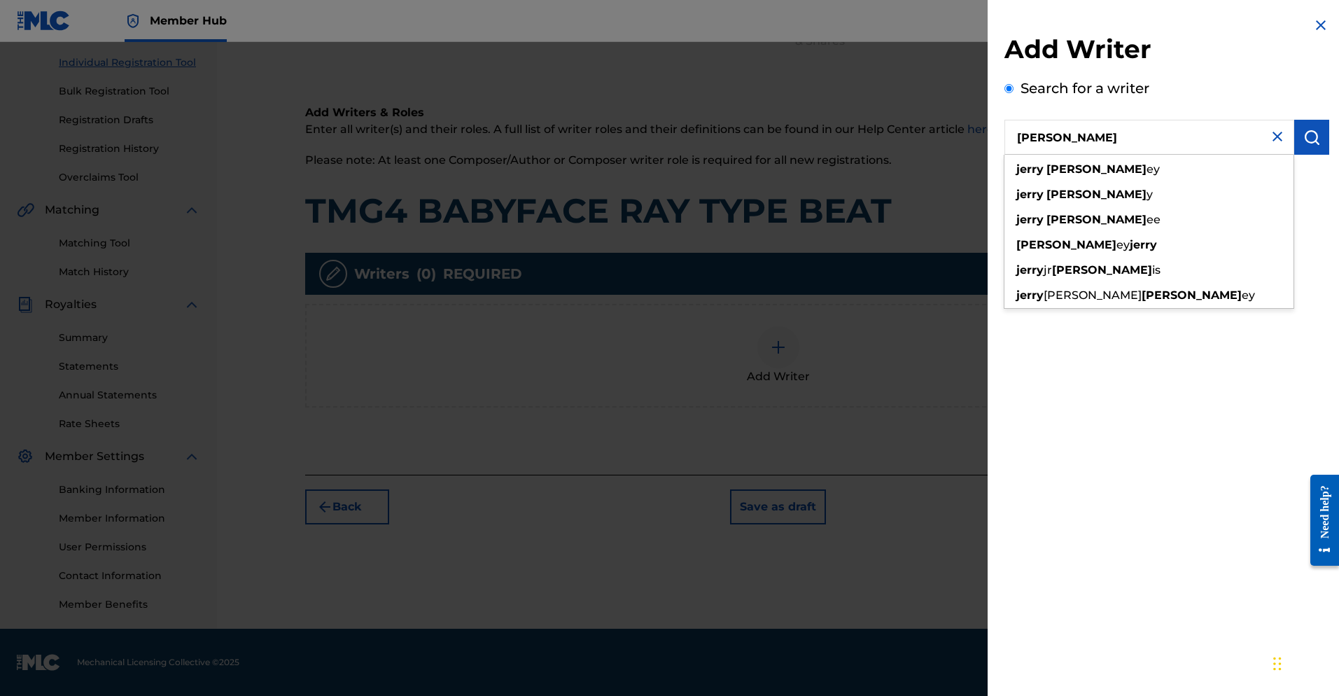
drag, startPoint x: 1106, startPoint y: 168, endPoint x: 1074, endPoint y: 270, distance: 107.2
click at [923, 270] on span "jr" at bounding box center [1048, 269] width 8 height 13
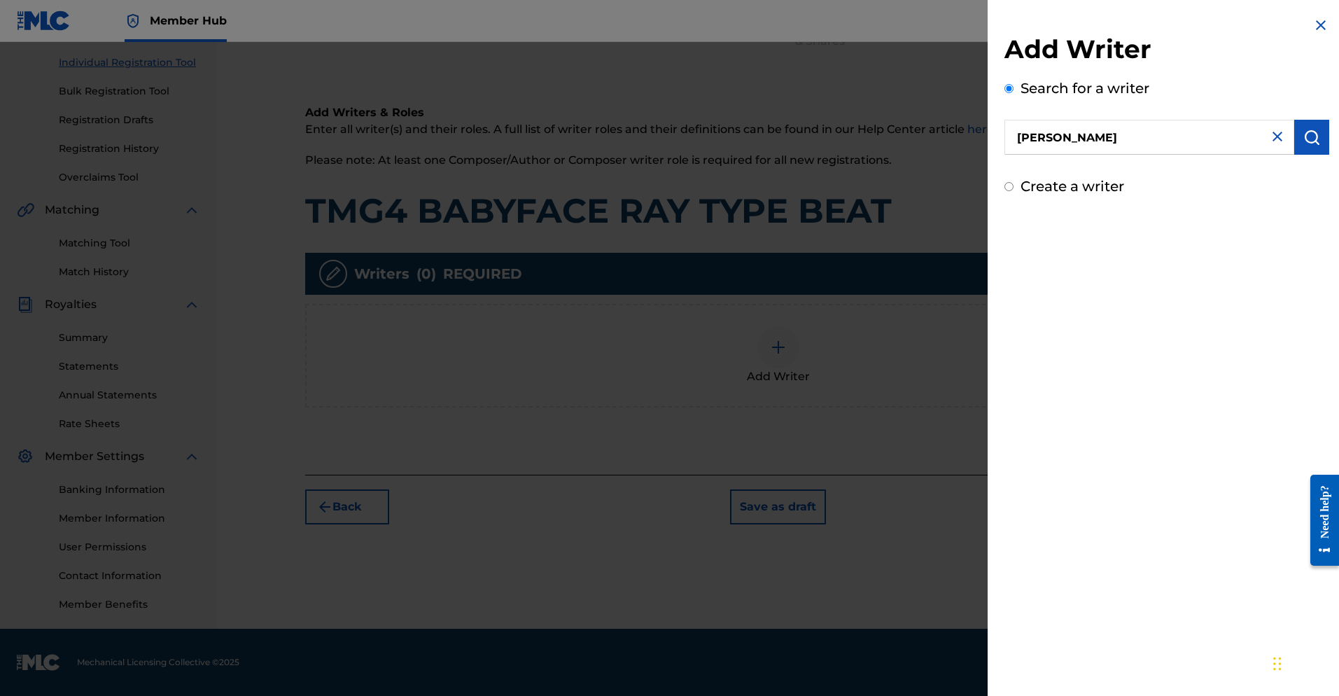
type input "[PERSON_NAME] [PERSON_NAME]"
click at [923, 189] on div "Create a writer" at bounding box center [1166, 186] width 325 height 21
click at [923, 187] on input "Create a writer" at bounding box center [1008, 186] width 9 height 9
radio input "false"
radio input "true"
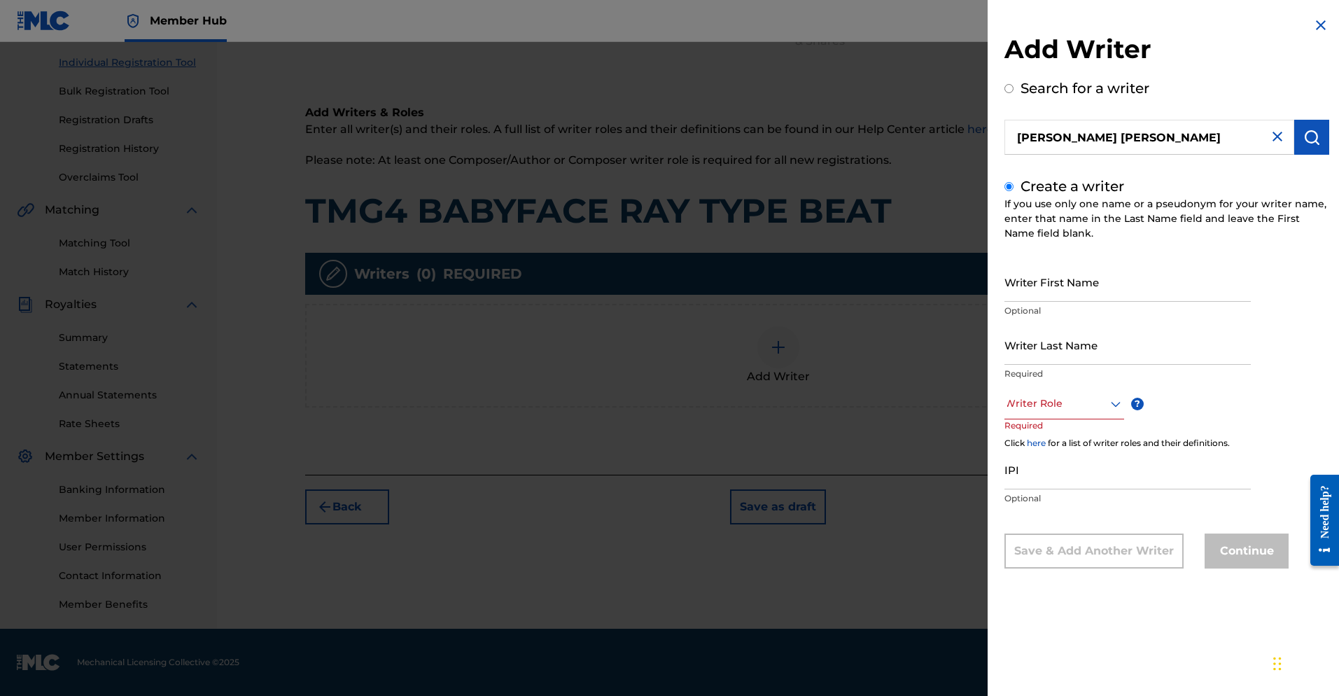
click at [923, 187] on input "Create a writer" at bounding box center [1008, 186] width 9 height 9
click at [923, 140] on input "[PERSON_NAME] [PERSON_NAME]" at bounding box center [1149, 137] width 290 height 35
radio input "true"
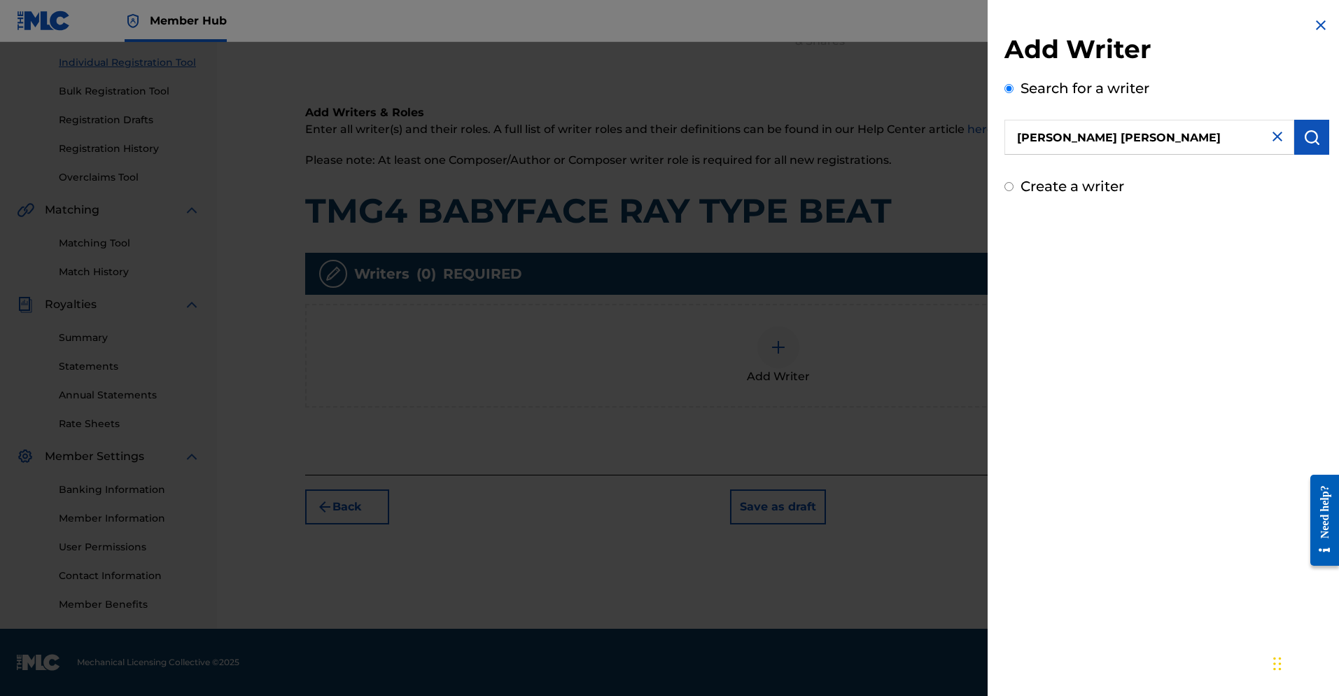
drag, startPoint x: 1109, startPoint y: 140, endPoint x: 1154, endPoint y: 106, distance: 56.0
click at [923, 106] on div "Search for a writer [PERSON_NAME] [PERSON_NAME]" at bounding box center [1166, 116] width 325 height 77
click at [923, 673] on div "Chat Widget" at bounding box center [1304, 662] width 70 height 67
click at [923, 138] on img "submit" at bounding box center [1311, 137] width 17 height 17
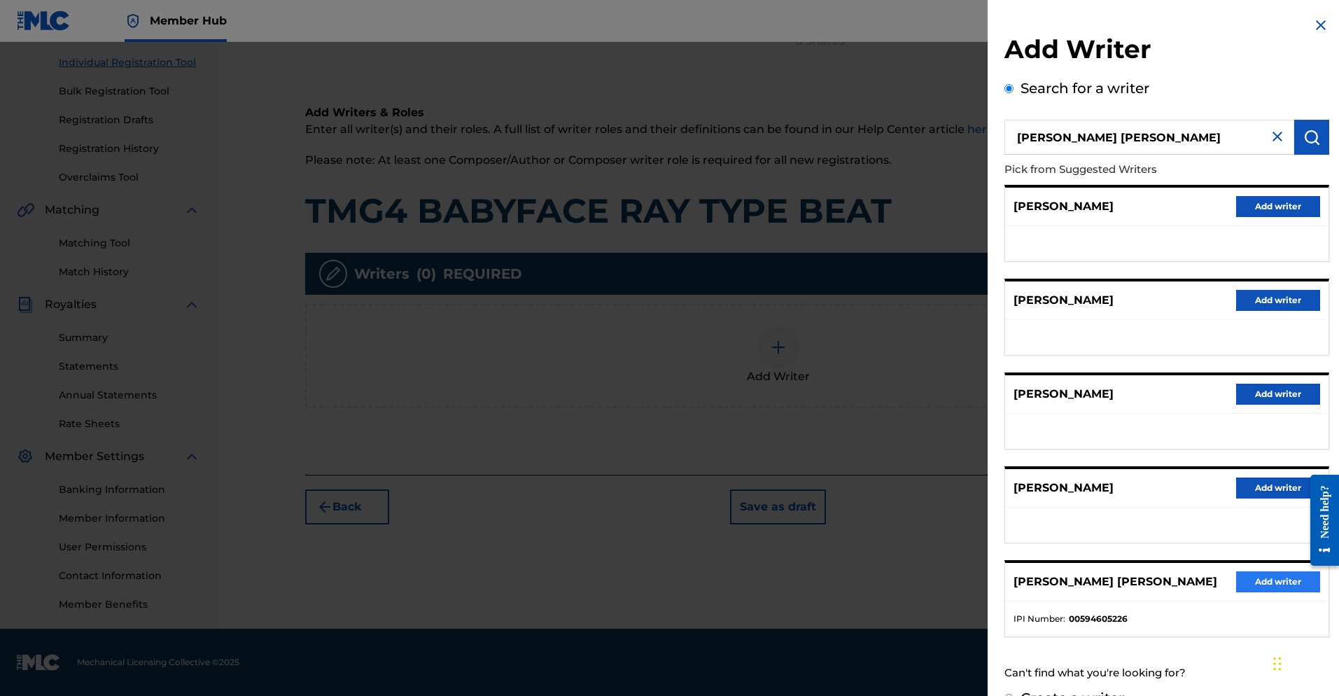
click at [923, 584] on button "Add writer" at bounding box center [1278, 581] width 84 height 21
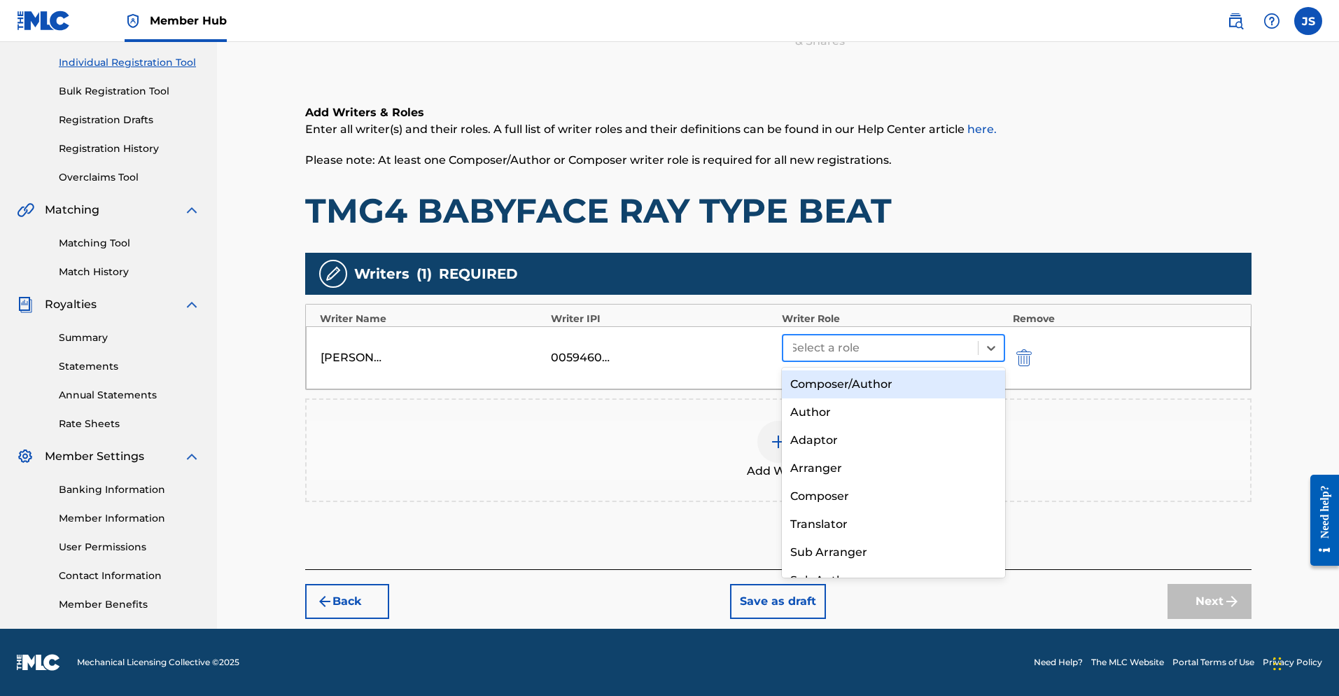
click at [899, 356] on div at bounding box center [880, 348] width 181 height 20
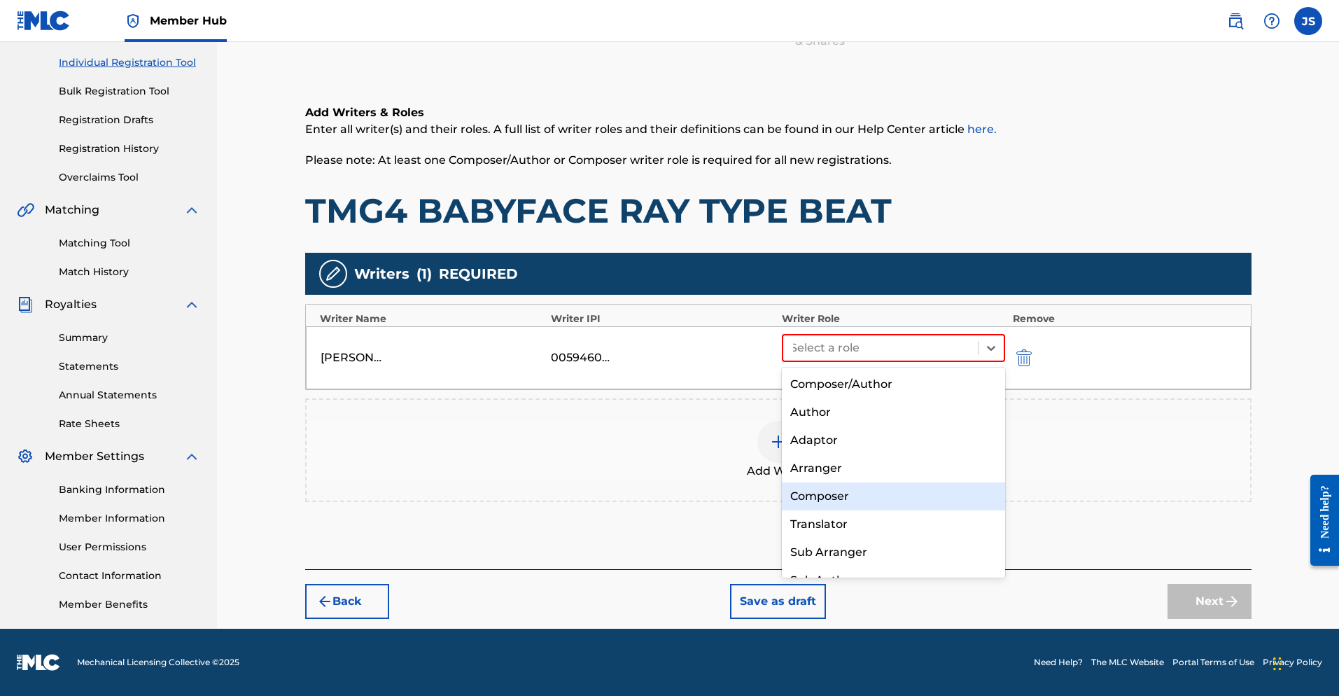
click at [840, 492] on div "Composer" at bounding box center [894, 496] width 224 height 28
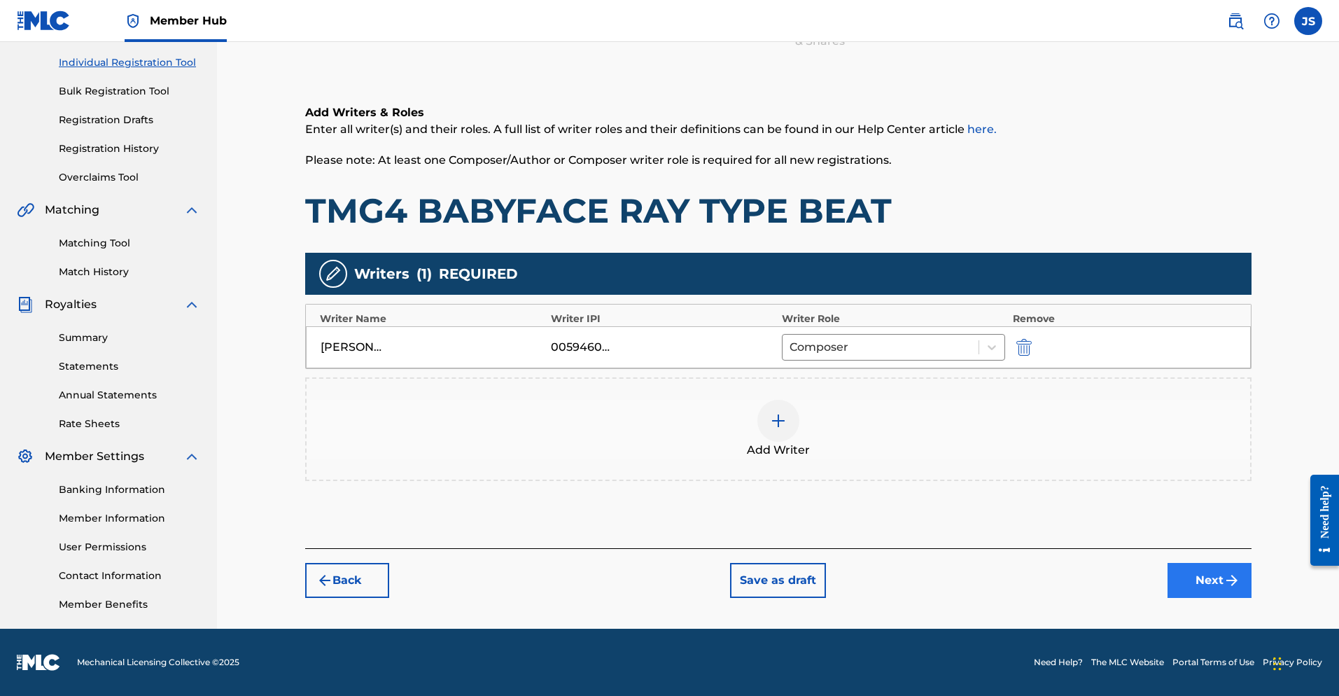
click at [923, 580] on button "Next" at bounding box center [1210, 580] width 84 height 35
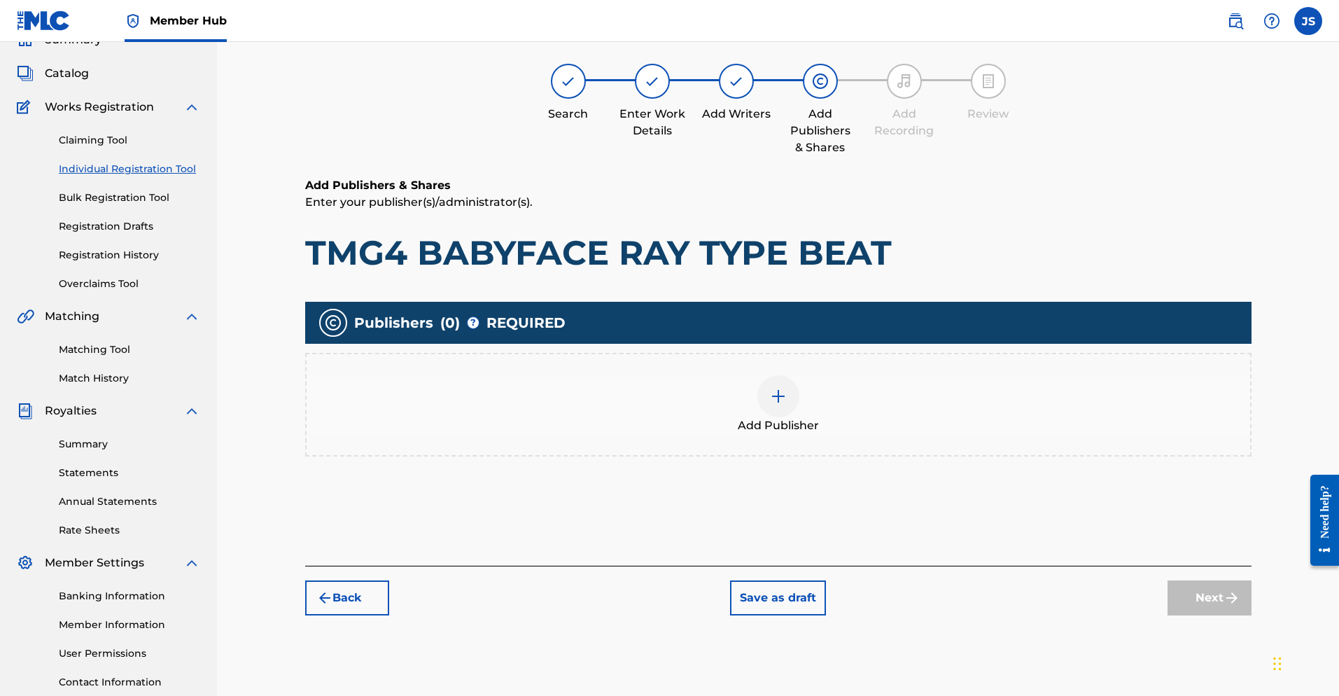
scroll to position [63, 0]
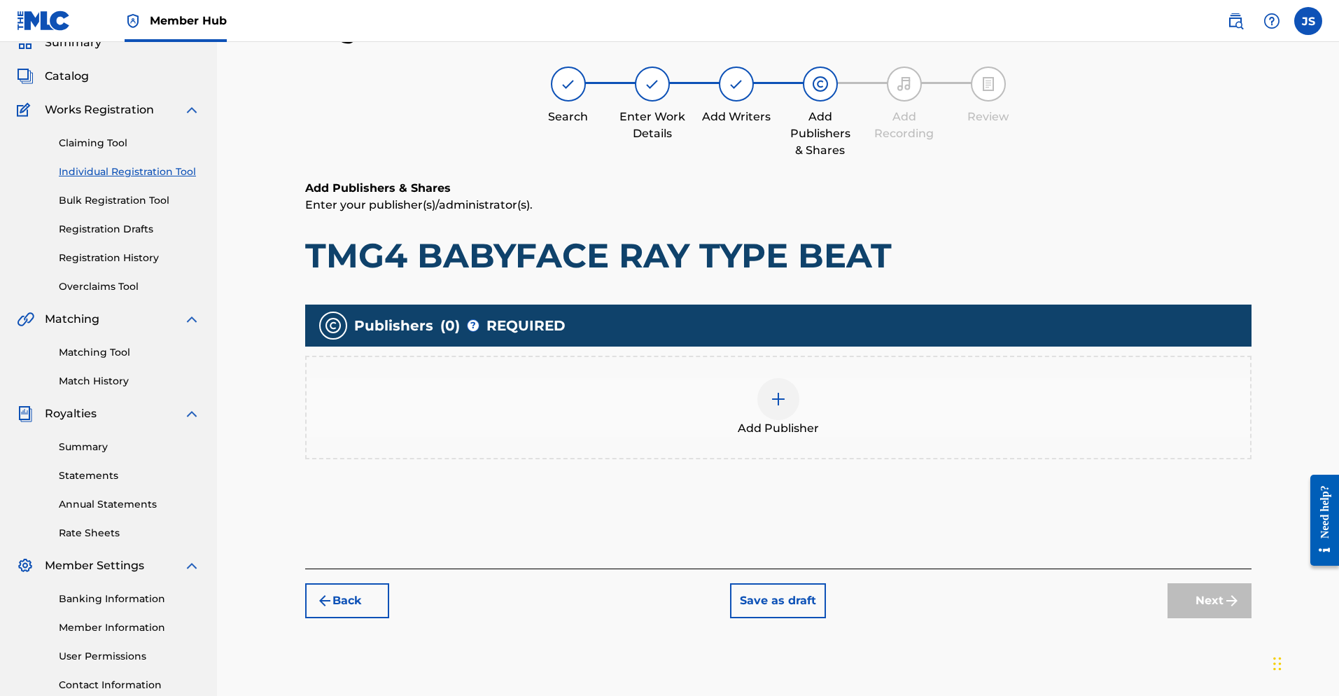
click at [785, 411] on div at bounding box center [778, 399] width 42 height 42
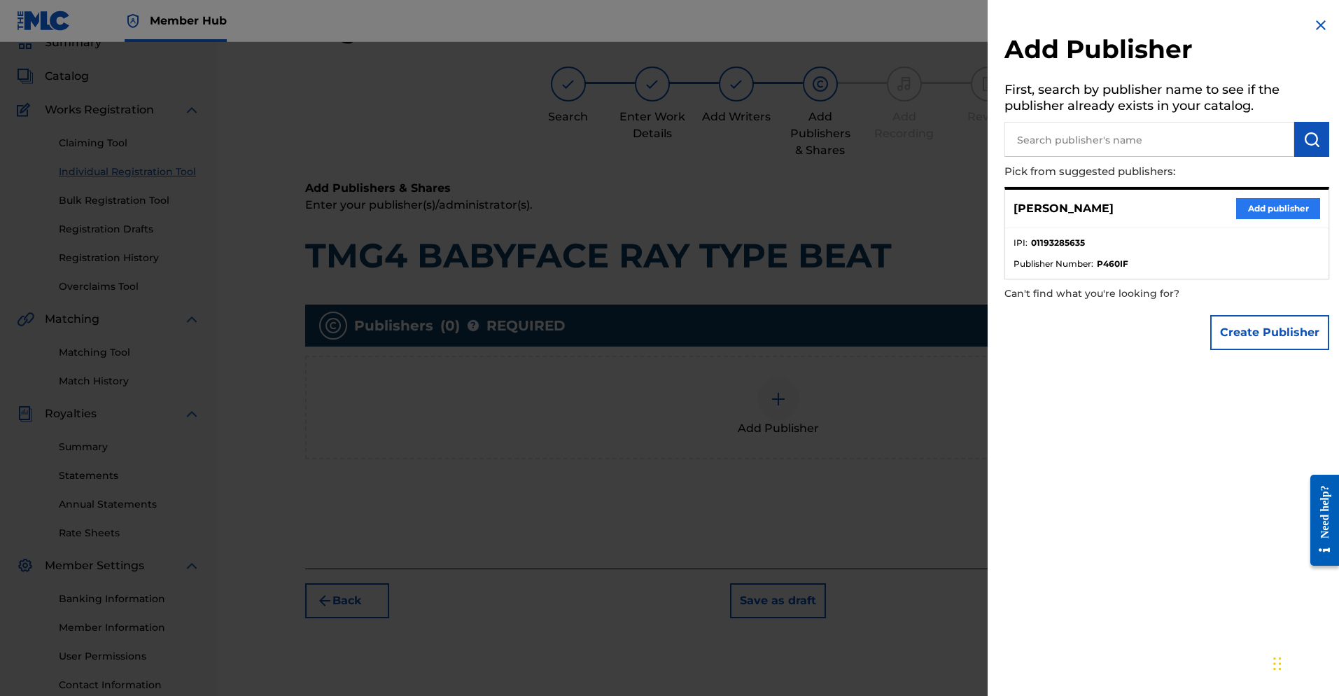
click at [923, 209] on button "Add publisher" at bounding box center [1278, 208] width 84 height 21
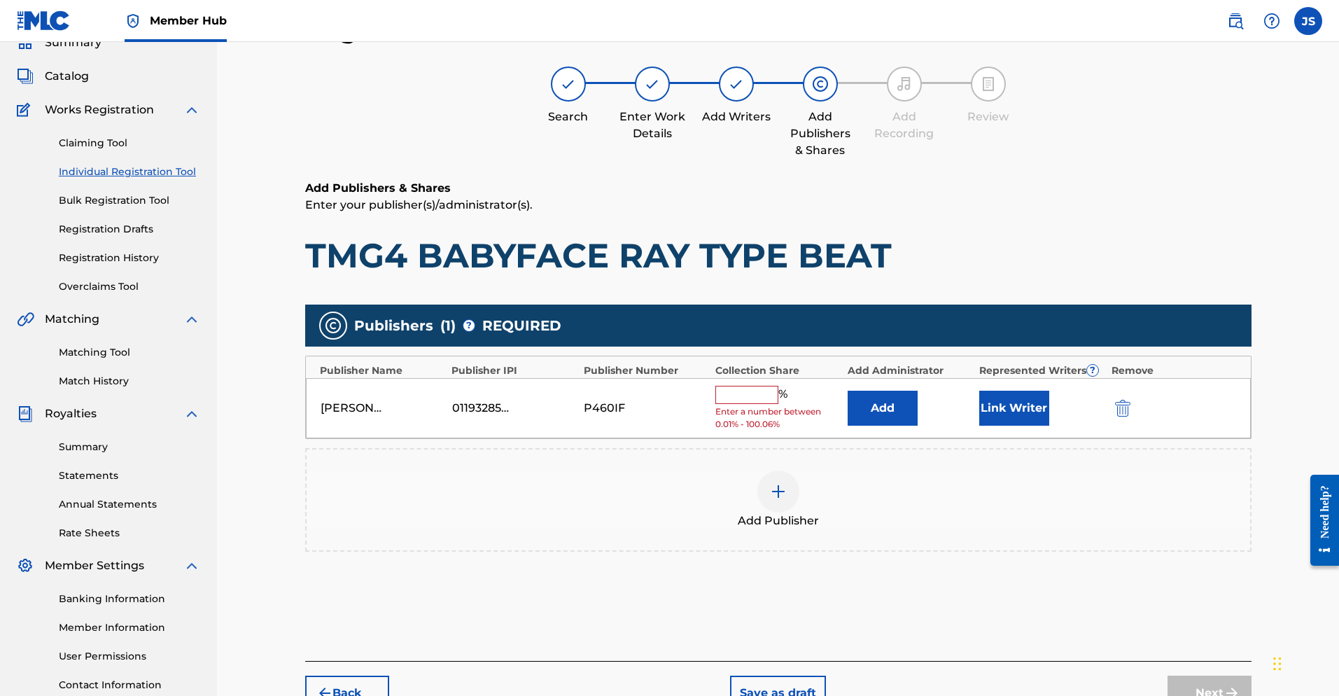
click at [738, 395] on input "text" at bounding box center [746, 395] width 63 height 18
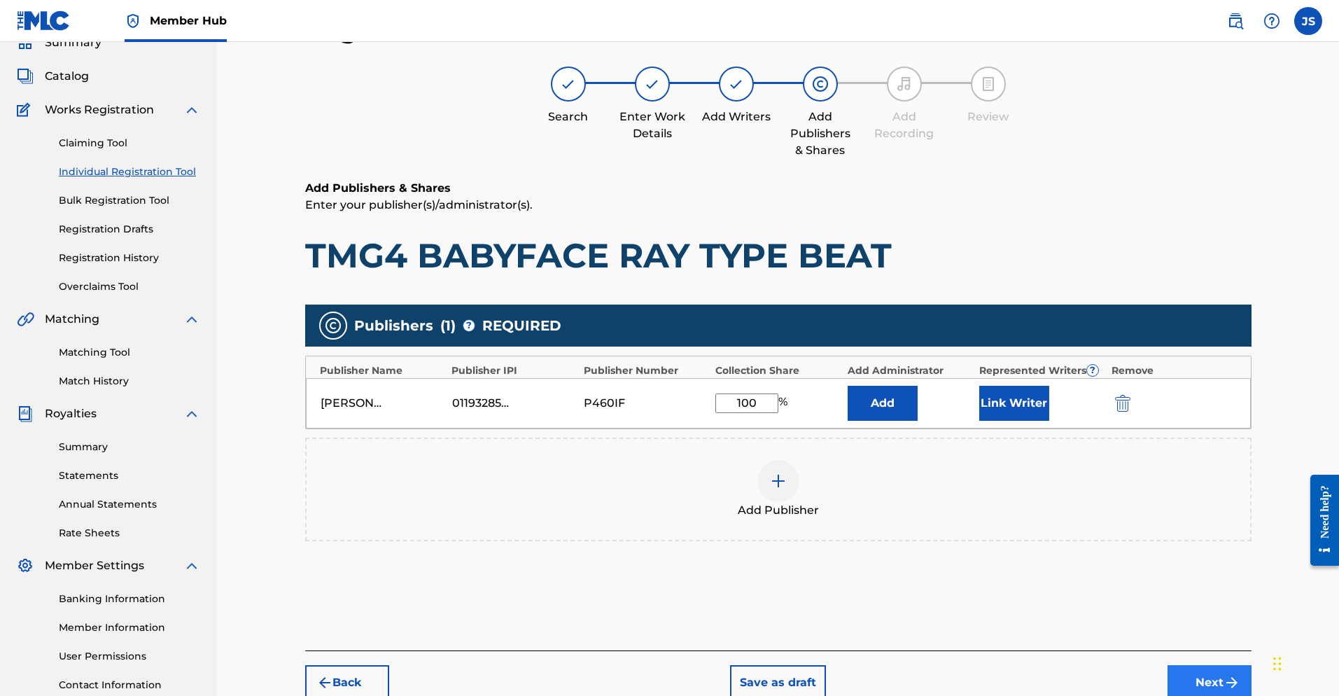
type input "100"
click at [923, 673] on button "Next" at bounding box center [1210, 682] width 84 height 35
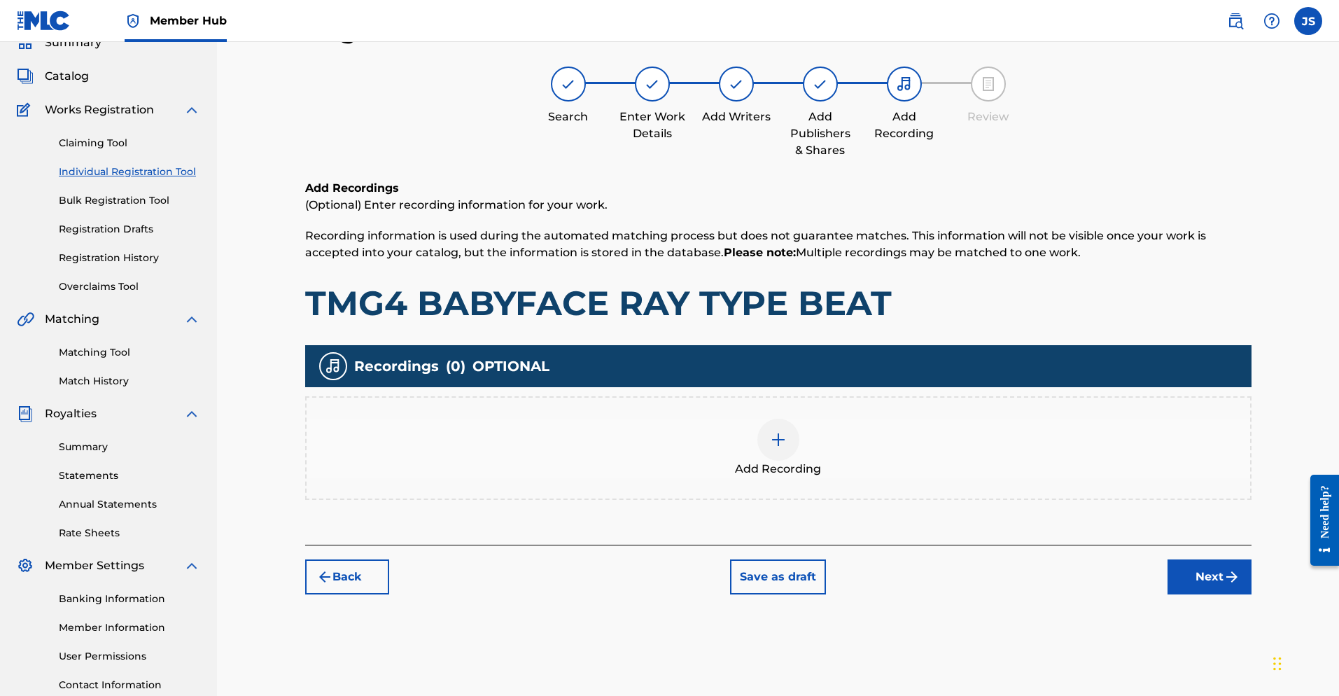
click at [779, 440] on img at bounding box center [778, 439] width 17 height 17
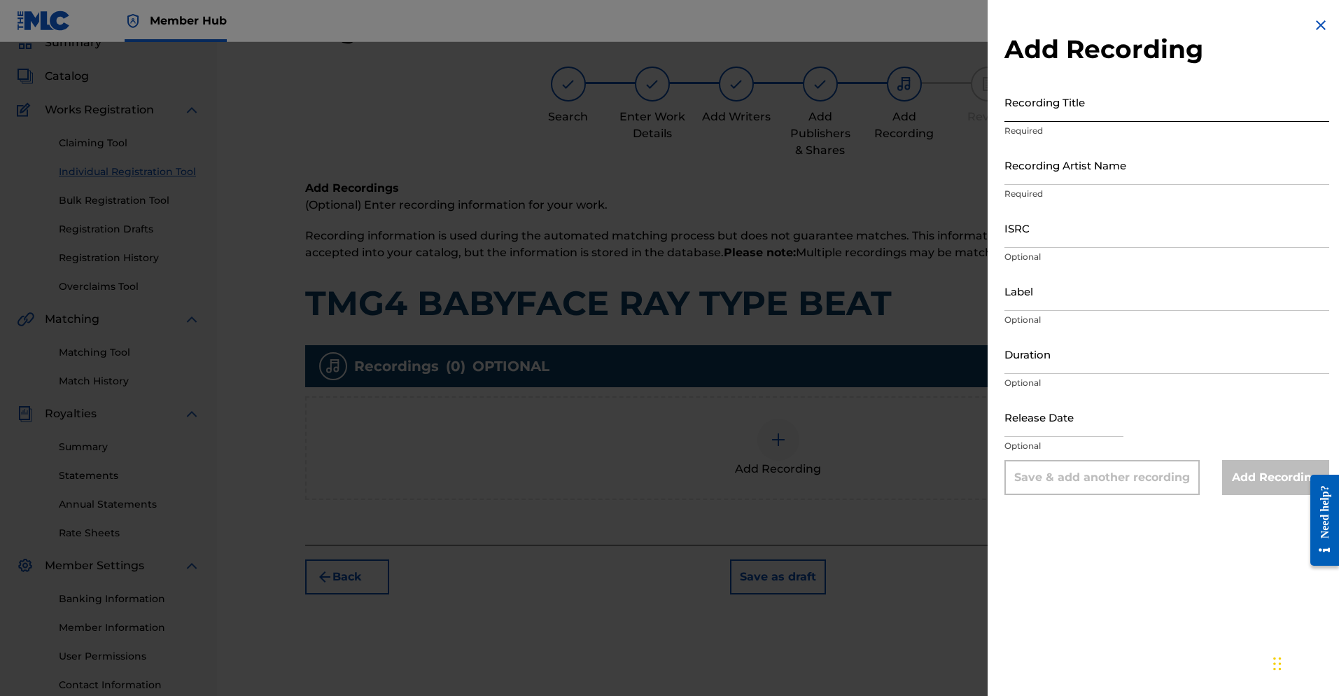
click at [923, 117] on input "Recording Title" at bounding box center [1166, 102] width 325 height 40
click at [923, 28] on img at bounding box center [1320, 25] width 17 height 17
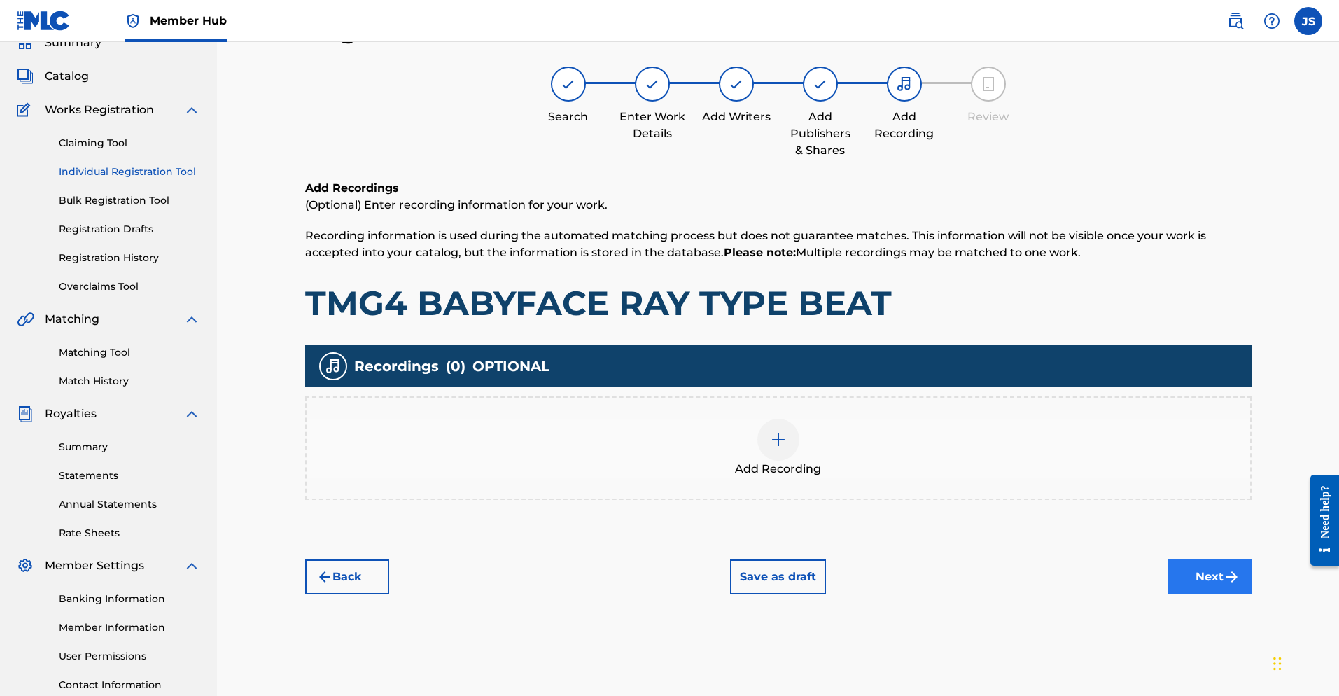
click at [923, 580] on button "Next" at bounding box center [1210, 576] width 84 height 35
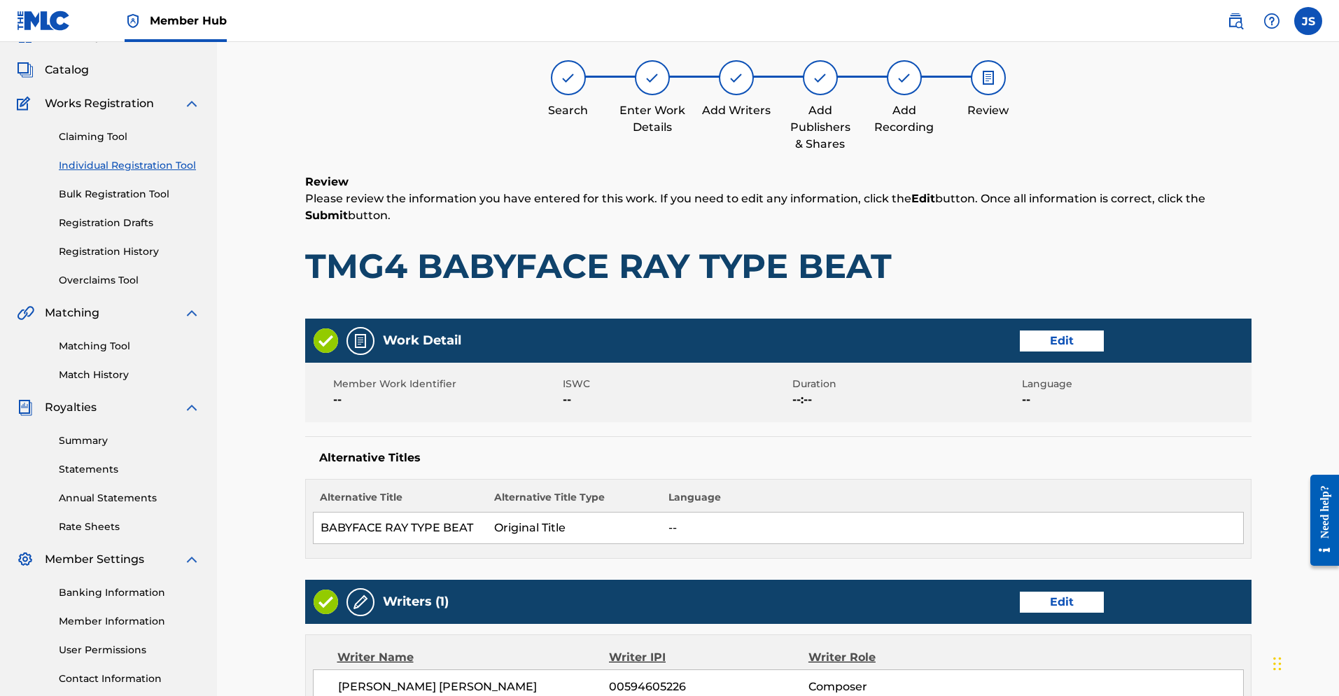
scroll to position [505, 0]
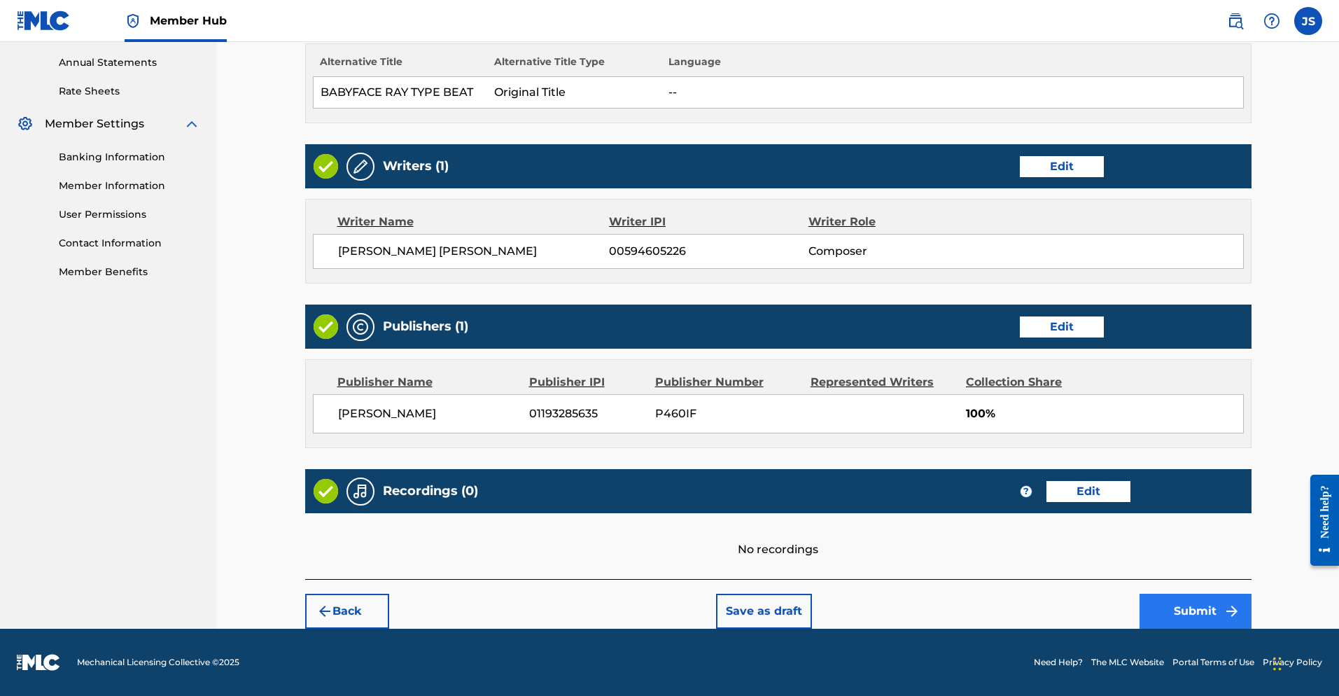
click at [923, 608] on button "Submit" at bounding box center [1196, 611] width 112 height 35
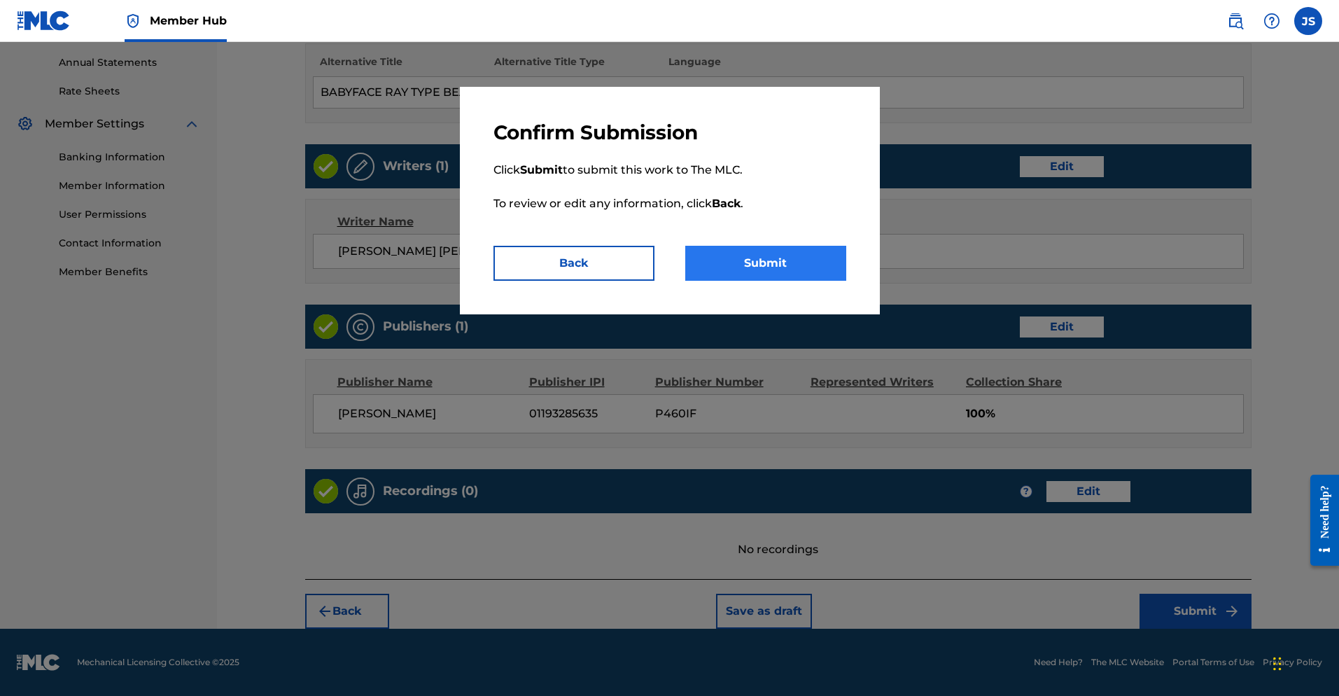
click at [742, 260] on button "Submit" at bounding box center [765, 263] width 161 height 35
